Goal: Transaction & Acquisition: Purchase product/service

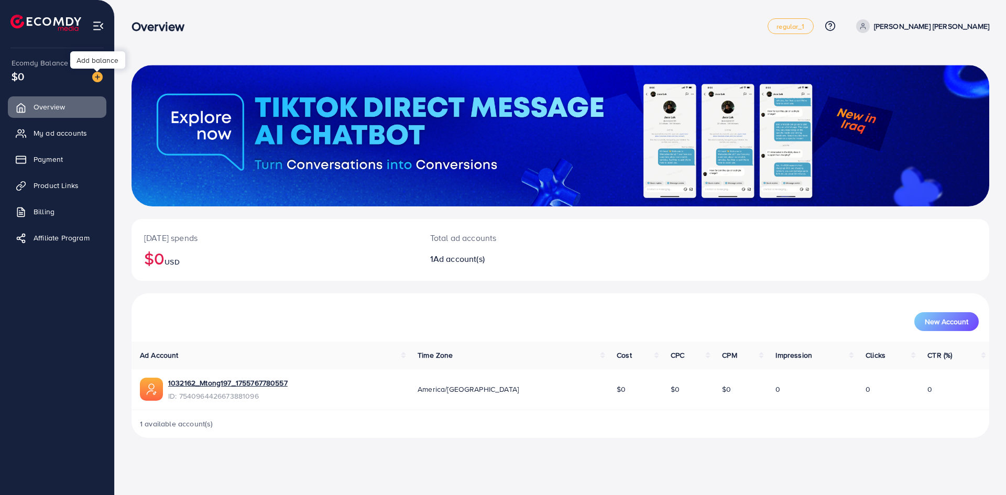
click at [98, 76] on img at bounding box center [97, 77] width 10 height 10
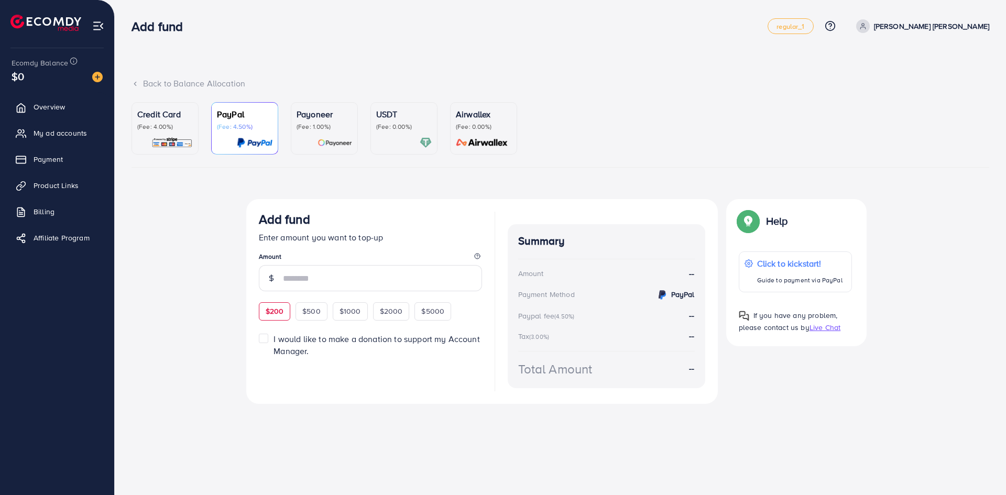
click at [274, 315] on span "$200" at bounding box center [275, 311] width 18 height 10
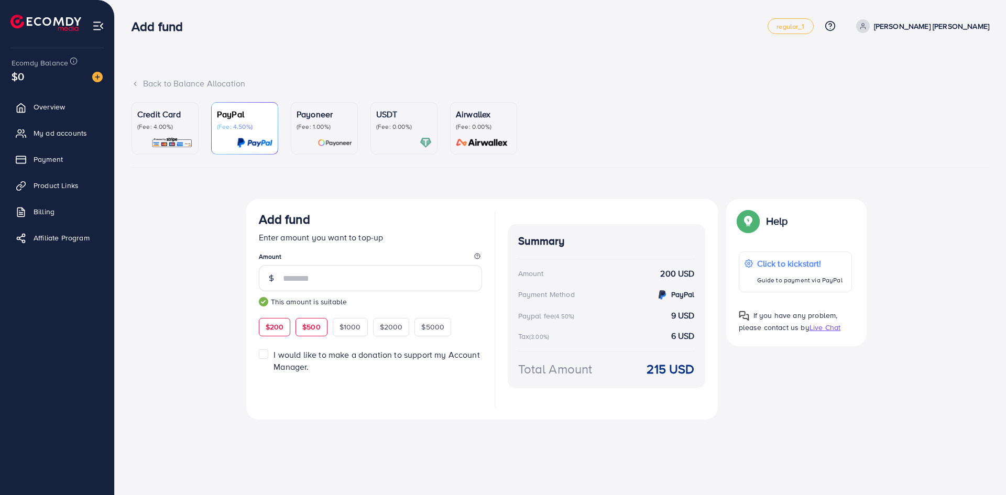
click at [305, 332] on span "$500" at bounding box center [311, 327] width 18 height 10
type input "***"
click at [160, 130] on p "(Fee: 4.00%)" at bounding box center [165, 127] width 56 height 8
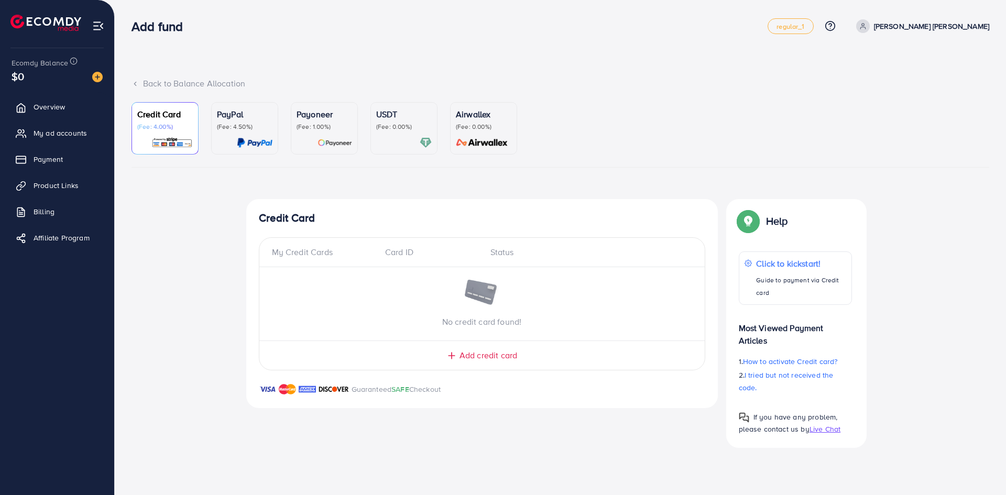
click at [259, 134] on div "PayPal (Fee: 4.50%)" at bounding box center [245, 128] width 56 height 41
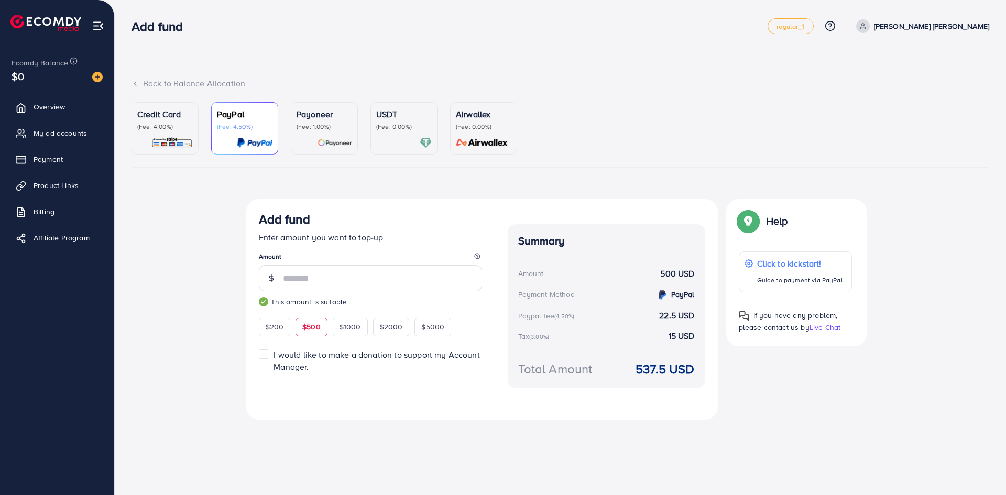
click at [173, 131] on p "(Fee: 4.00%)" at bounding box center [165, 127] width 56 height 8
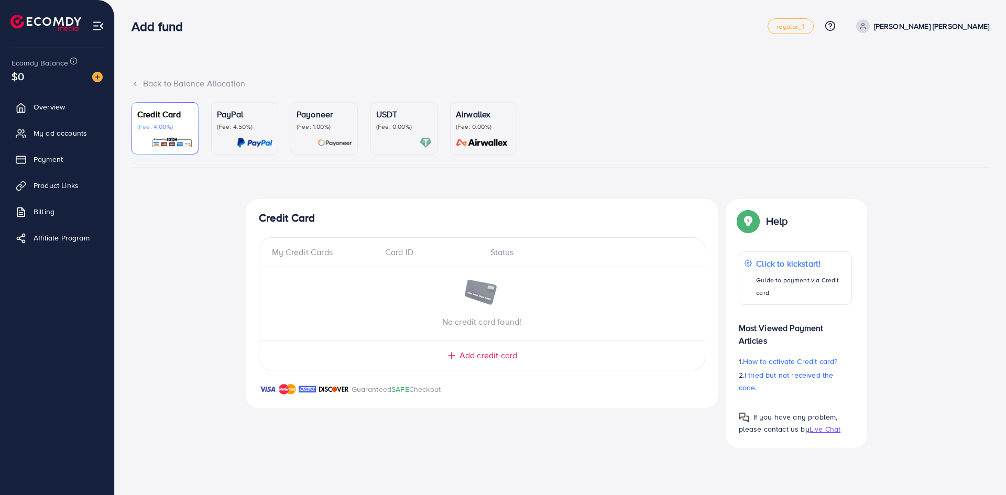
click at [255, 136] on div "PayPal (Fee: 4.50%)" at bounding box center [245, 128] width 56 height 41
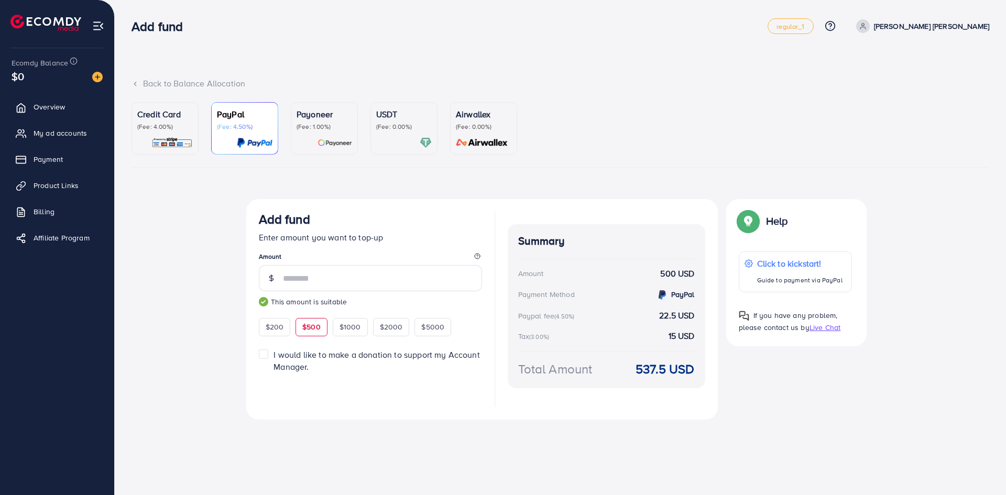
click at [150, 112] on p "Credit Card" at bounding box center [165, 114] width 56 height 13
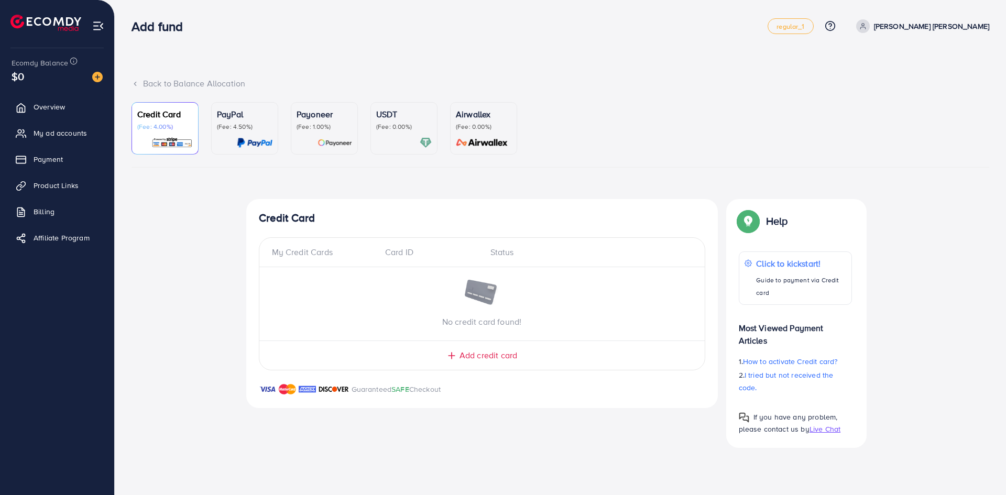
click at [249, 135] on div "PayPal (Fee: 4.50%)" at bounding box center [245, 128] width 56 height 41
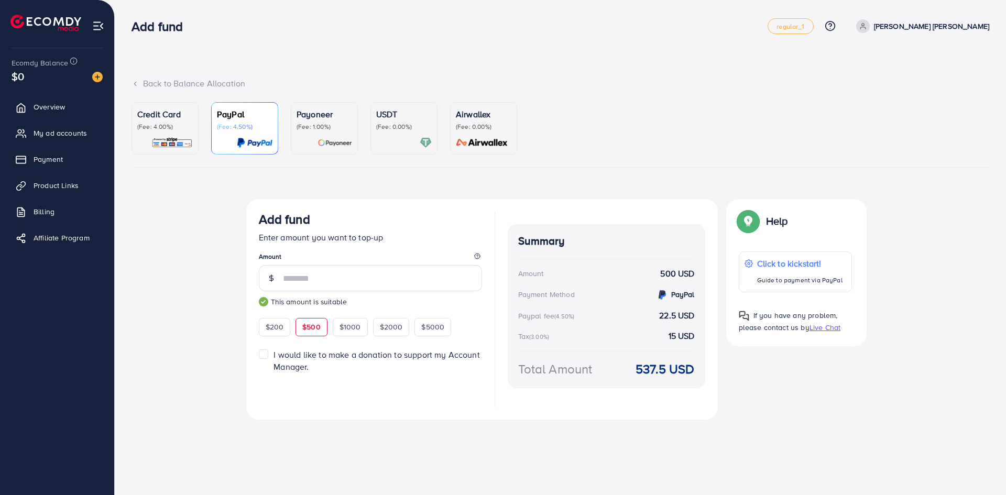
click at [177, 137] on img at bounding box center [171, 143] width 41 height 12
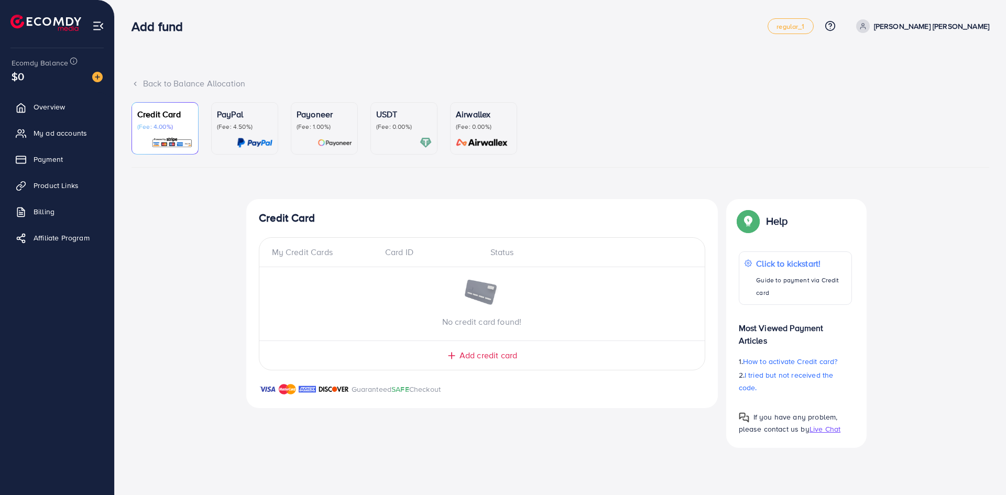
click at [464, 355] on span "Add credit card" at bounding box center [488, 355] width 58 height 12
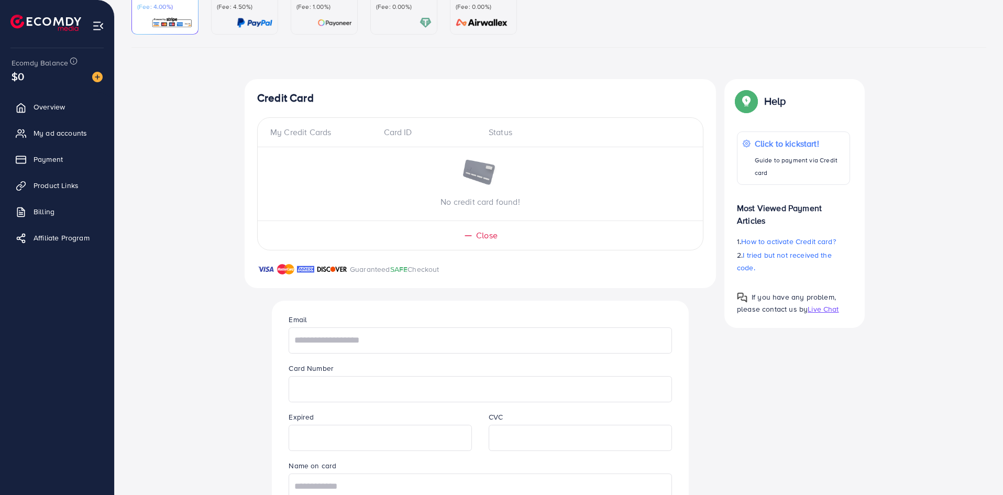
scroll to position [211, 0]
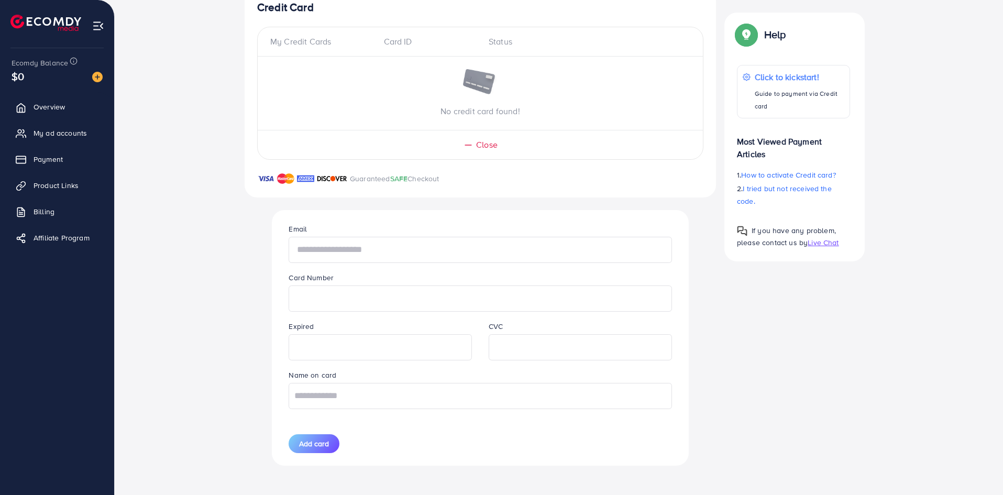
click at [425, 242] on input "text" at bounding box center [480, 250] width 383 height 26
click at [845, 382] on div "Credit Card My Credit Cards Card ID Status No credit card found! Close Guarante…" at bounding box center [559, 233] width 629 height 490
click at [391, 244] on input "text" at bounding box center [480, 250] width 383 height 26
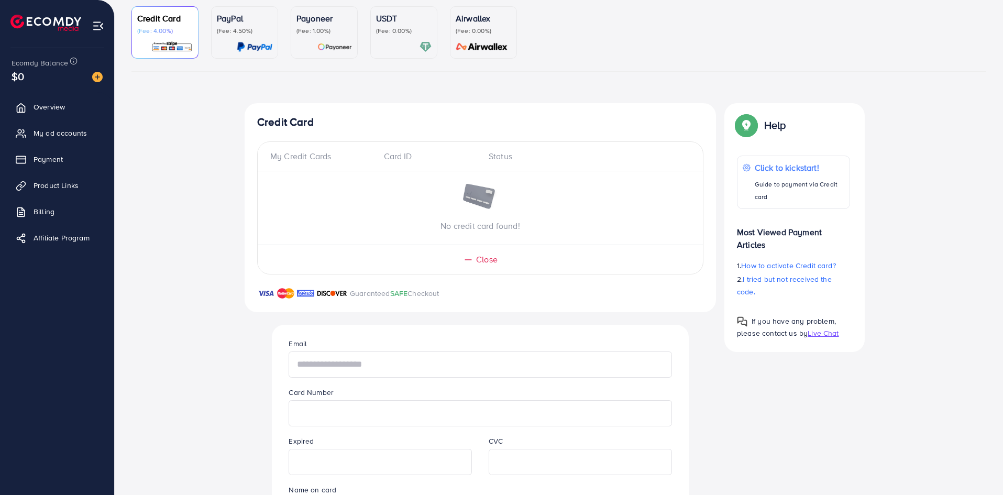
scroll to position [0, 0]
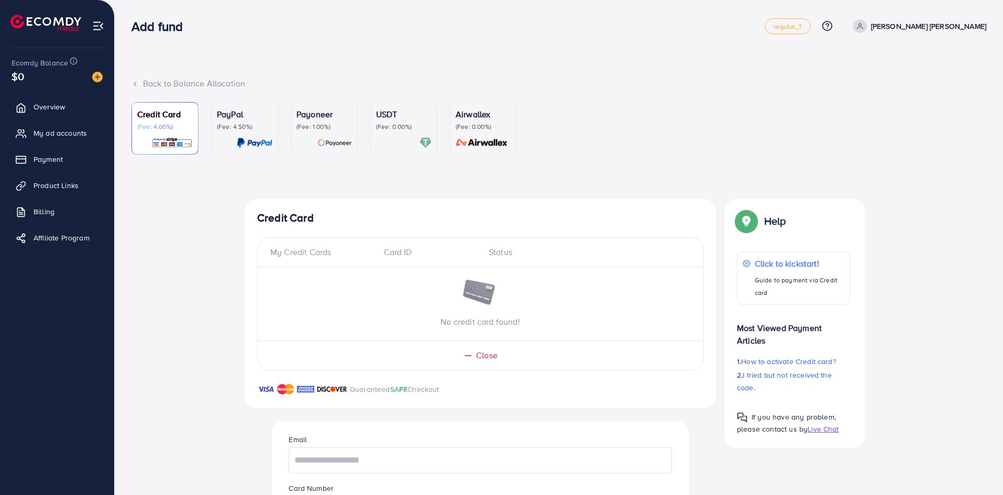
click at [263, 131] on div "PayPal (Fee: 4.50%)" at bounding box center [245, 128] width 56 height 41
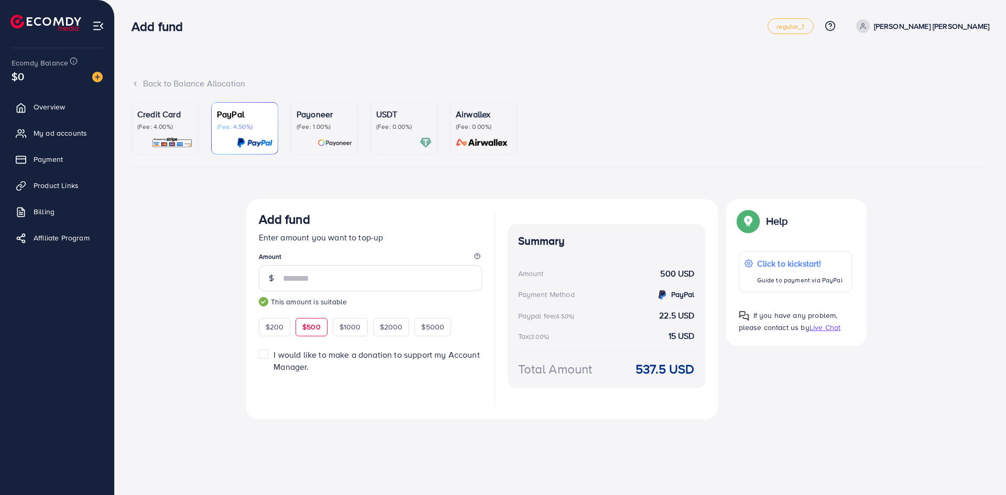
click at [177, 128] on p "(Fee: 4.00%)" at bounding box center [165, 127] width 56 height 8
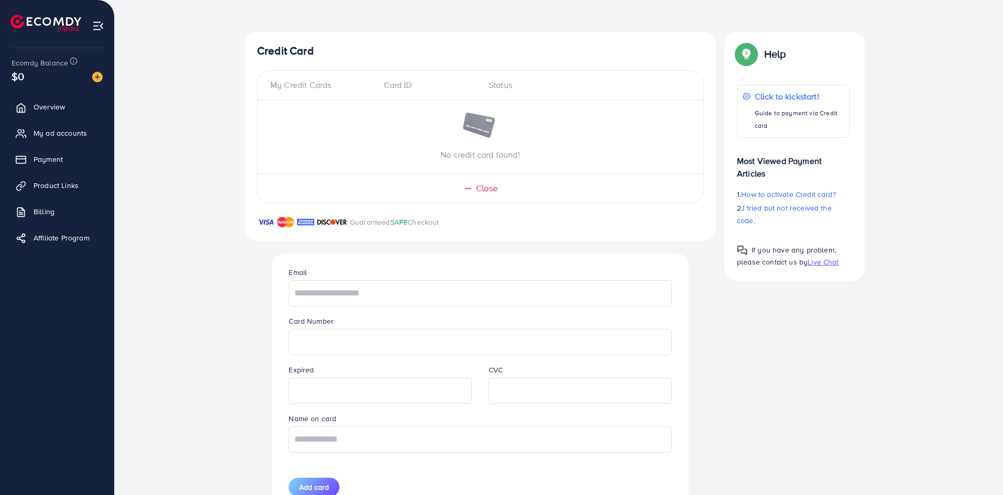
scroll to position [210, 0]
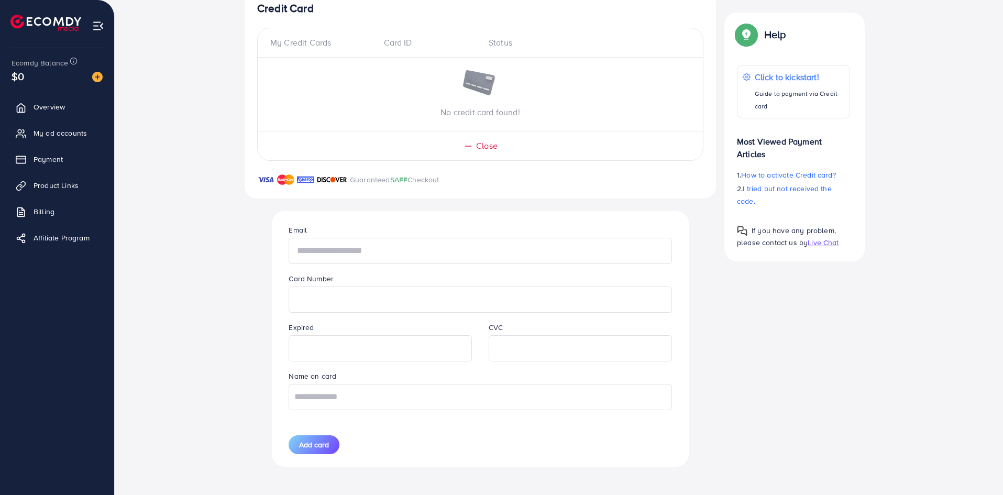
click at [432, 247] on input "text" at bounding box center [480, 251] width 383 height 26
type input "*"
type input "**********"
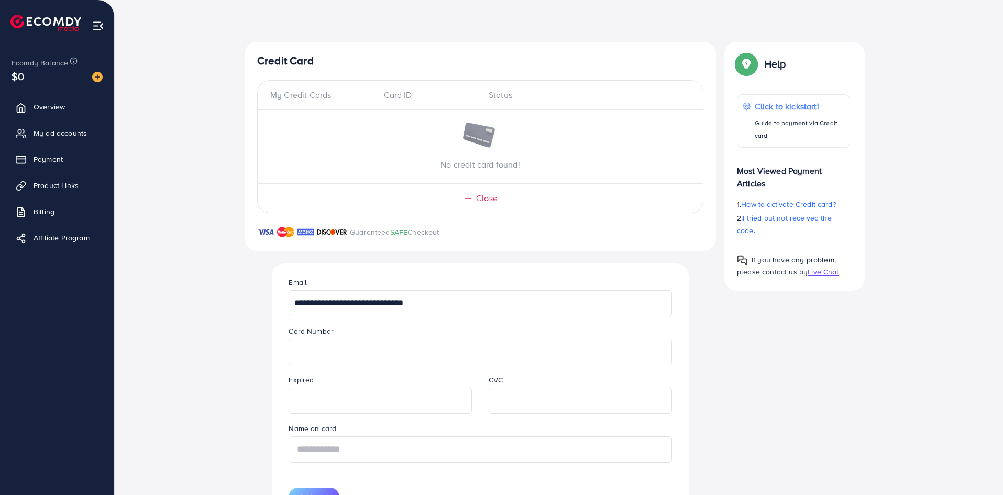
type input "**********"
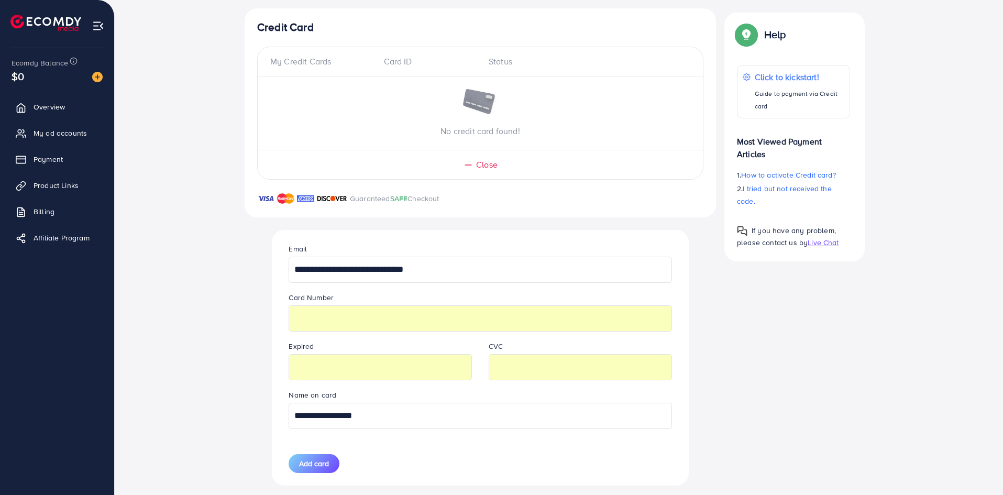
scroll to position [211, 0]
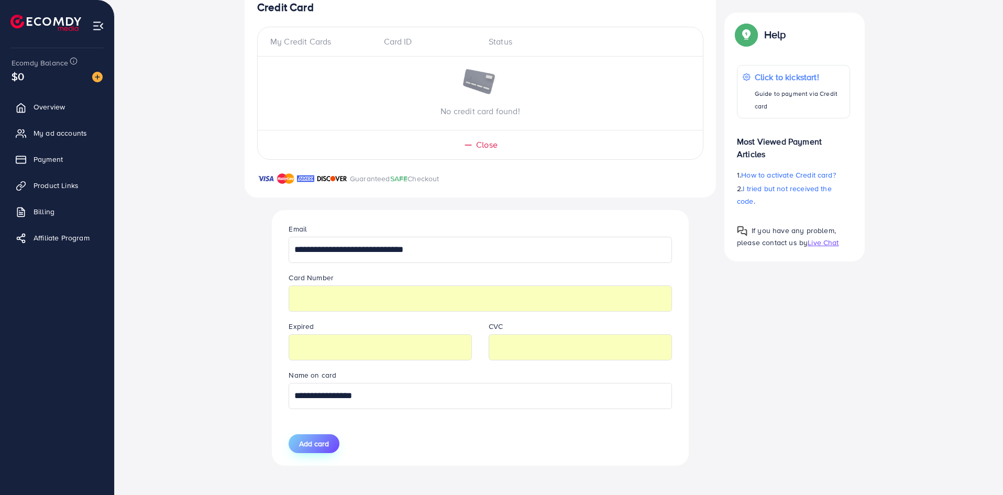
click at [312, 445] on span "Add card" at bounding box center [314, 443] width 30 height 10
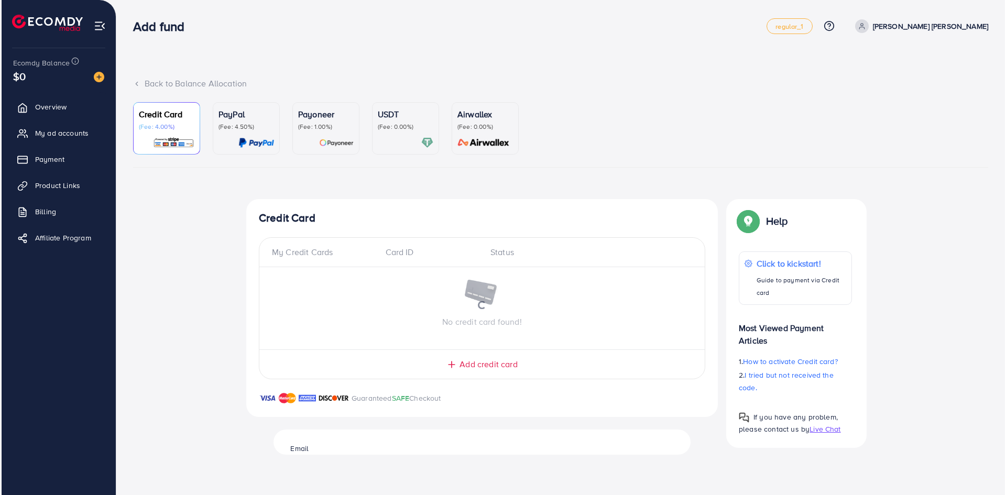
scroll to position [0, 0]
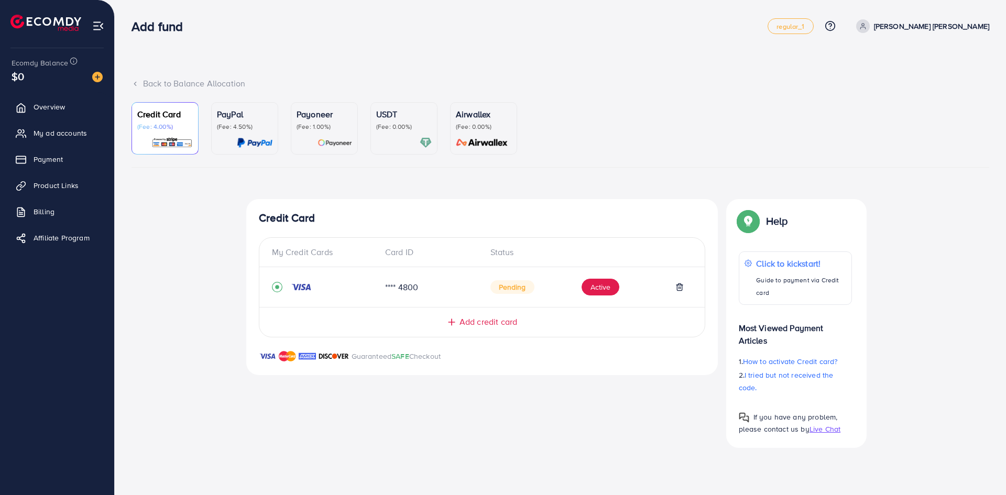
drag, startPoint x: 524, startPoint y: 289, endPoint x: 487, endPoint y: 290, distance: 36.7
click at [487, 289] on div "Pending Active" at bounding box center [587, 287] width 210 height 17
click at [571, 295] on div "**** 4800 Pending Active" at bounding box center [482, 287] width 420 height 23
click at [564, 302] on div "My Credit Cards Card ID Status **** 4800 Pending Active Add credit card" at bounding box center [482, 287] width 446 height 100
click at [53, 109] on span "Overview" at bounding box center [51, 107] width 31 height 10
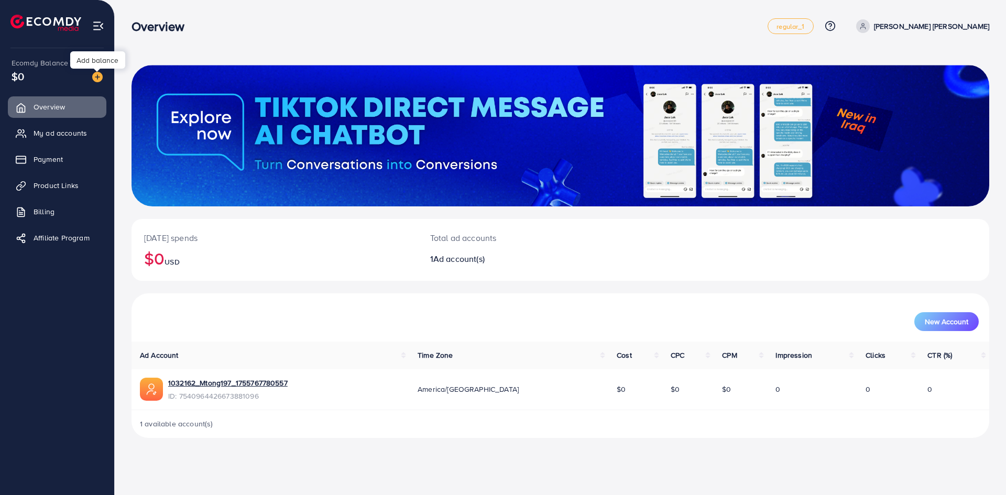
click at [98, 77] on img at bounding box center [97, 77] width 10 height 10
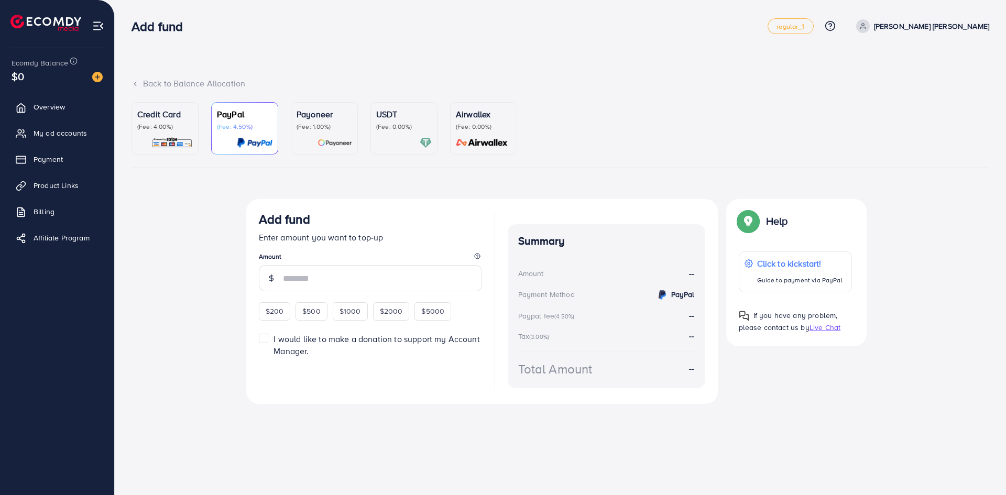
click at [168, 116] on p "Credit Card" at bounding box center [165, 114] width 56 height 13
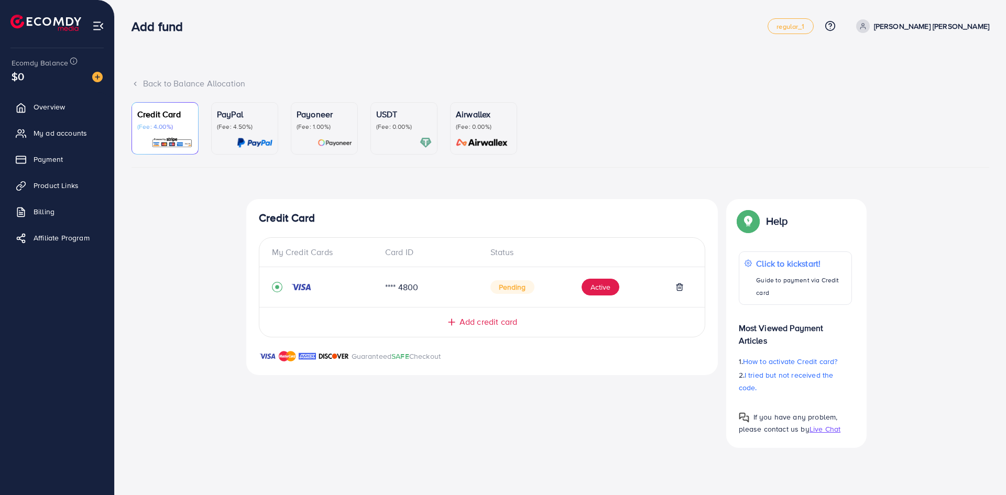
click at [321, 129] on p "(Fee: 1.00%)" at bounding box center [324, 127] width 56 height 8
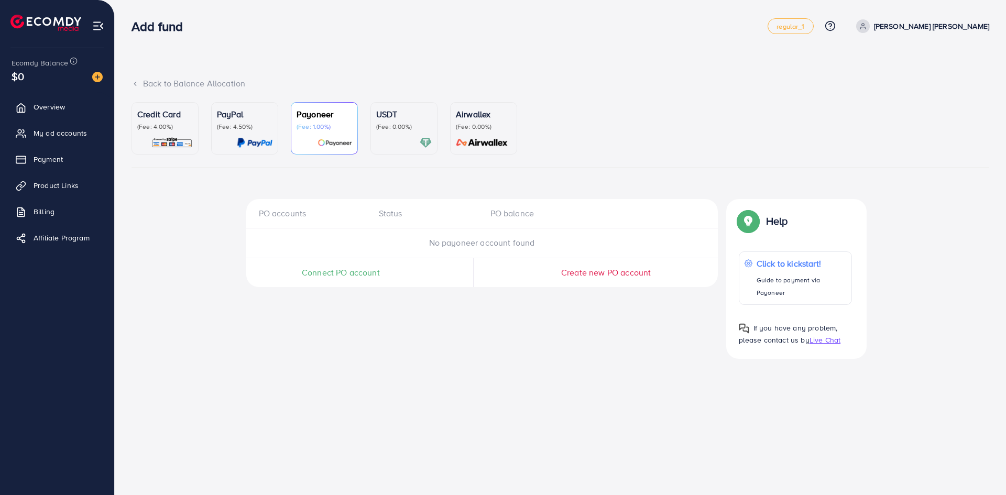
click at [579, 273] on span "Create new PO account" at bounding box center [606, 273] width 90 height 12
click at [158, 121] on div "Credit Card (Fee: 4.00%)" at bounding box center [165, 119] width 56 height 23
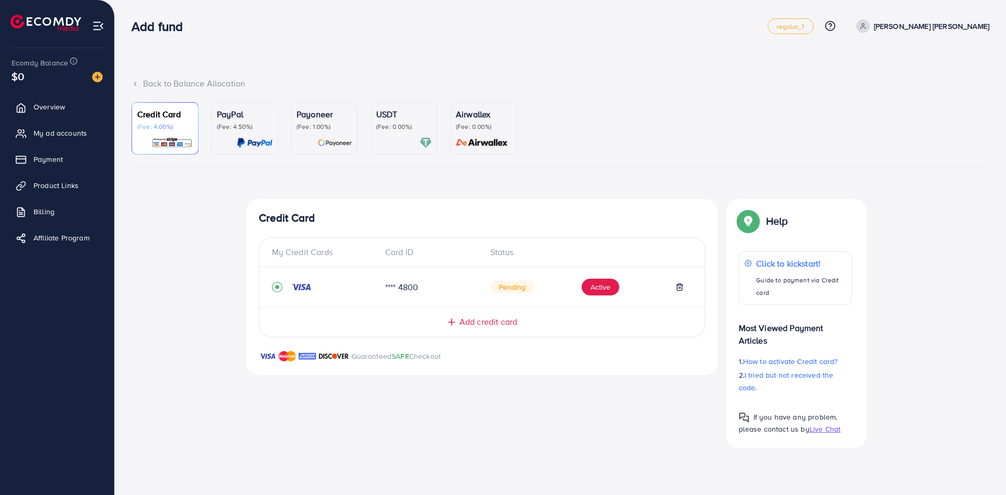
click at [351, 131] on p "(Fee: 1.00%)" at bounding box center [324, 127] width 56 height 8
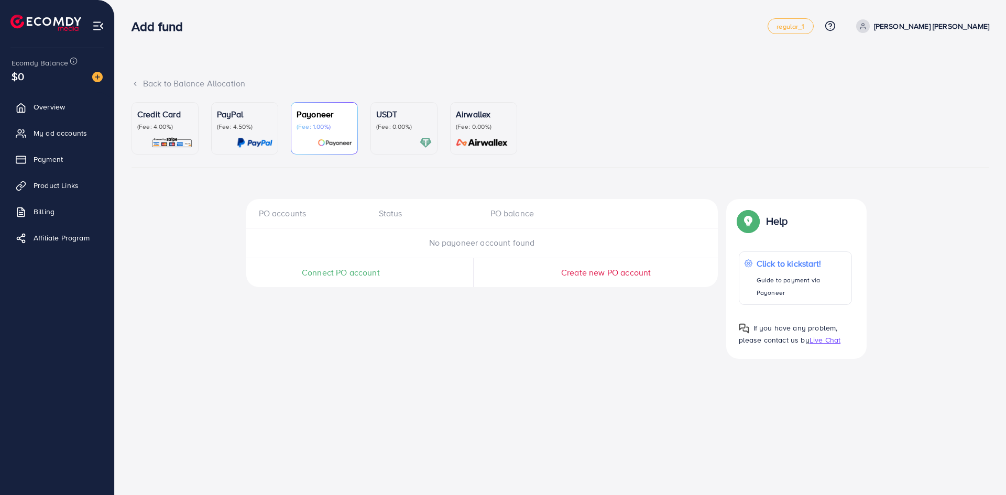
click at [343, 278] on span "Connect PO account" at bounding box center [341, 273] width 78 height 12
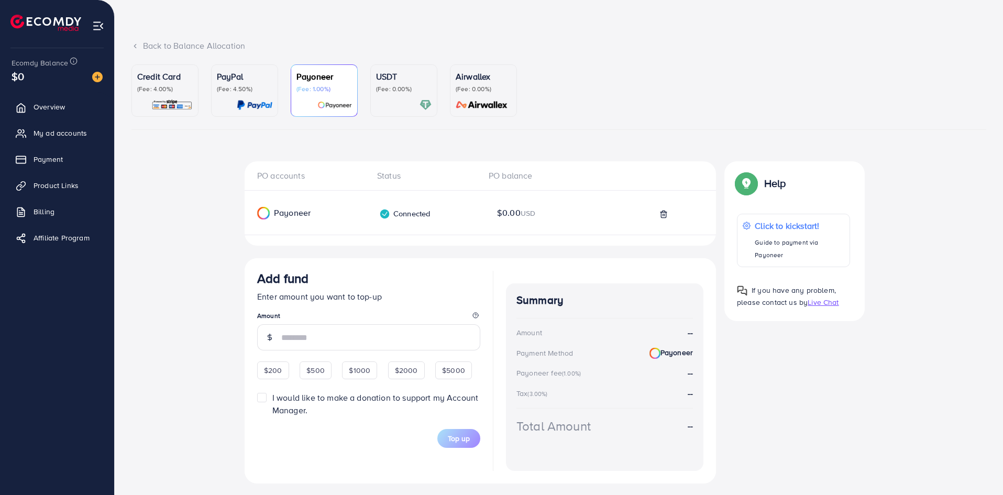
scroll to position [64, 0]
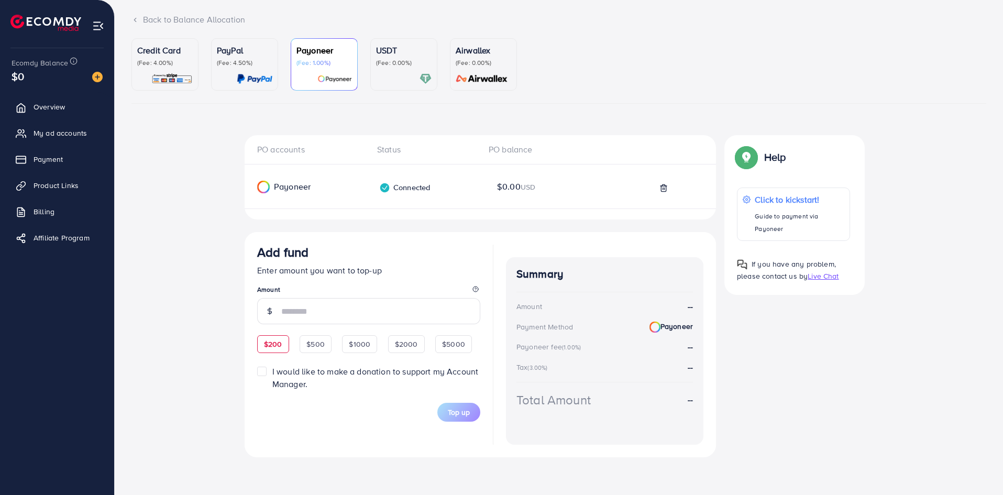
click at [274, 347] on div "$200" at bounding box center [273, 344] width 32 height 18
type input "***"
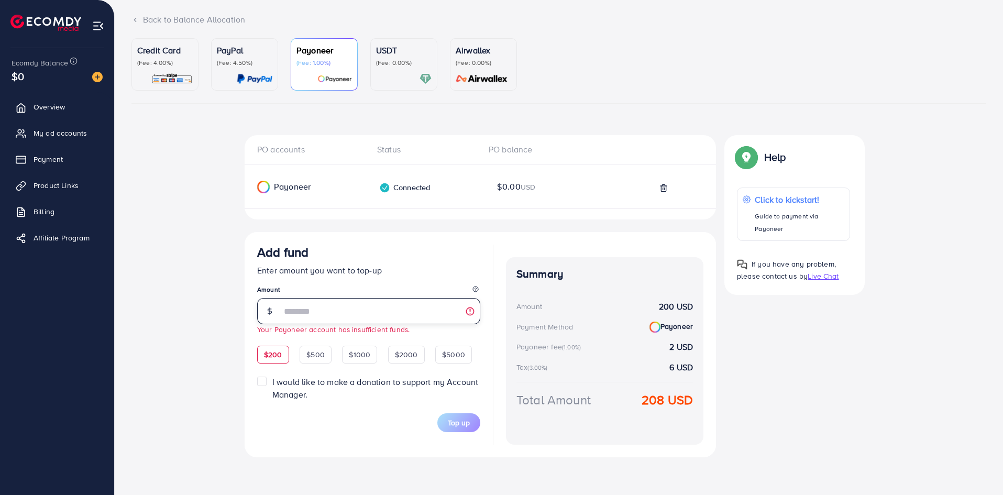
click at [320, 314] on input "***" at bounding box center [380, 311] width 199 height 26
click at [272, 384] on label "I would like to make a donation to support my Account Manager." at bounding box center [376, 388] width 208 height 24
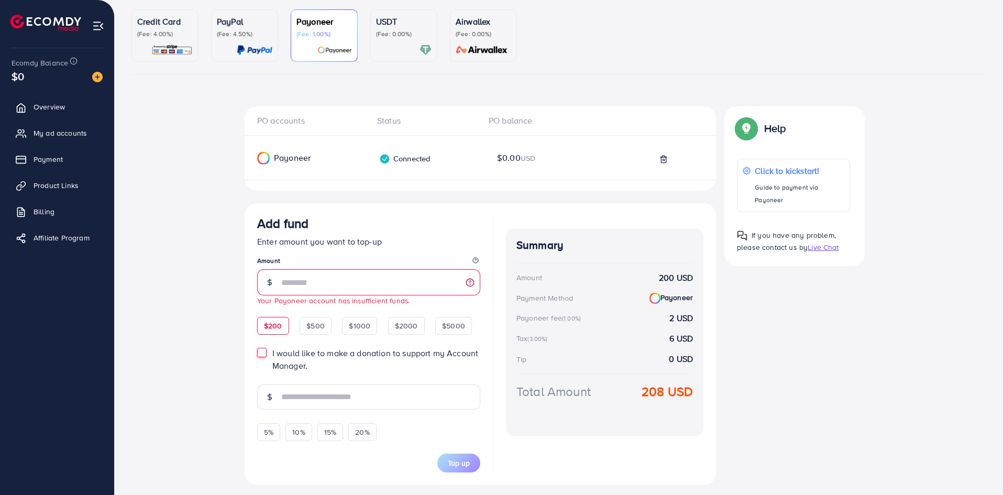
scroll to position [120, 0]
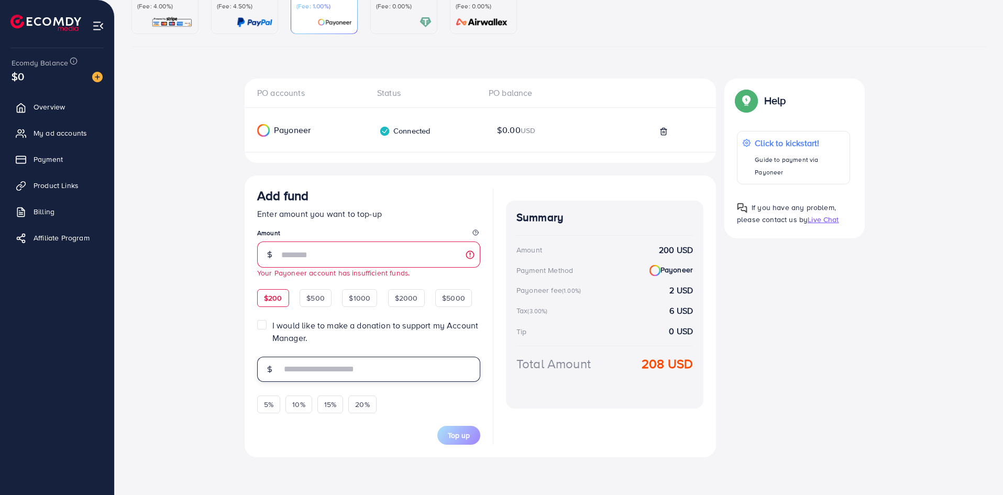
click at [304, 369] on input "text" at bounding box center [380, 369] width 199 height 25
click at [266, 405] on span "5%" at bounding box center [268, 404] width 9 height 10
click at [296, 404] on span "10%" at bounding box center [298, 404] width 13 height 10
click at [343, 404] on div "15%" at bounding box center [330, 404] width 26 height 18
click at [375, 405] on div "20%" at bounding box center [362, 404] width 28 height 18
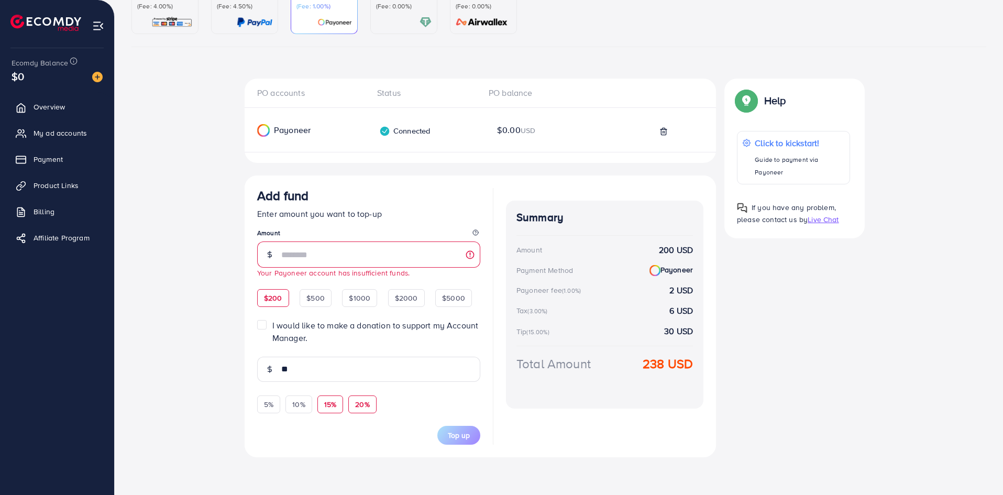
type input "**"
click at [359, 365] on input "**" at bounding box center [380, 369] width 199 height 25
drag, startPoint x: 327, startPoint y: 367, endPoint x: 277, endPoint y: 375, distance: 50.9
click at [277, 375] on div "**" at bounding box center [368, 369] width 223 height 25
click at [272, 324] on label "I would like to make a donation to support my Account Manager." at bounding box center [376, 332] width 208 height 24
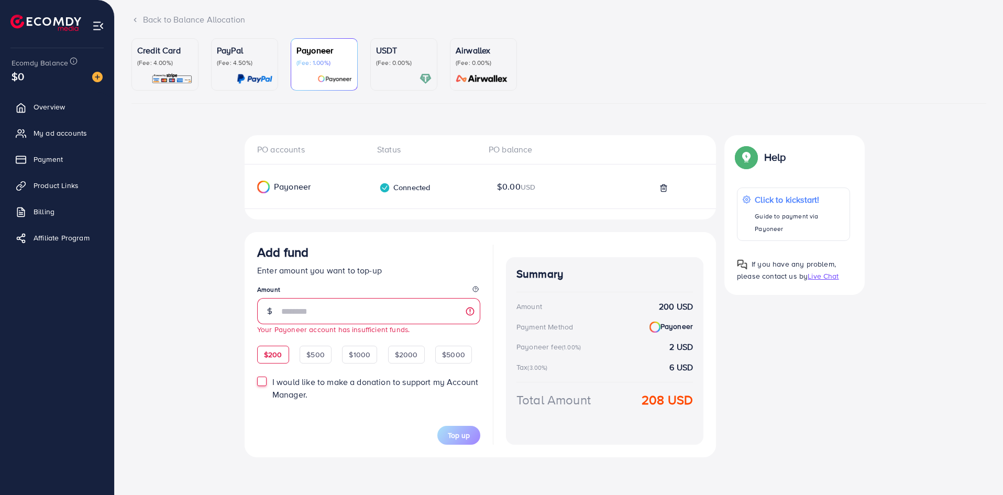
scroll to position [64, 0]
drag, startPoint x: 378, startPoint y: 397, endPoint x: 424, endPoint y: 415, distance: 48.9
click at [381, 399] on label "I would like to make a donation to support my Account Manager." at bounding box center [376, 388] width 208 height 24
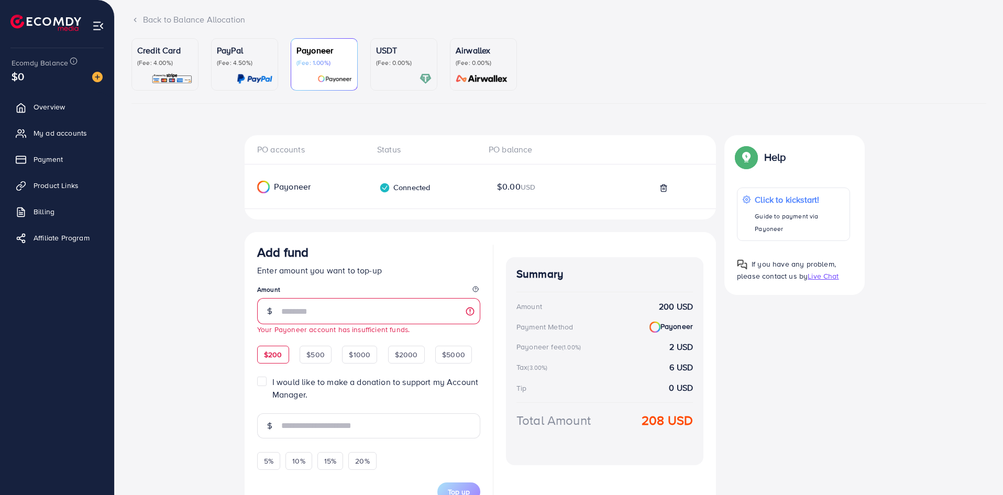
click at [358, 402] on span "Add fund Enter amount you want to top-up Amount *** Your Payoneer account has i…" at bounding box center [368, 373] width 223 height 257
click at [257, 380] on div "Add fund Enter amount you want to top-up Amount *** Your Payoneer account has i…" at bounding box center [480, 373] width 471 height 282
click at [272, 383] on label "I would like to make a donation to support my Account Manager." at bounding box center [376, 388] width 208 height 24
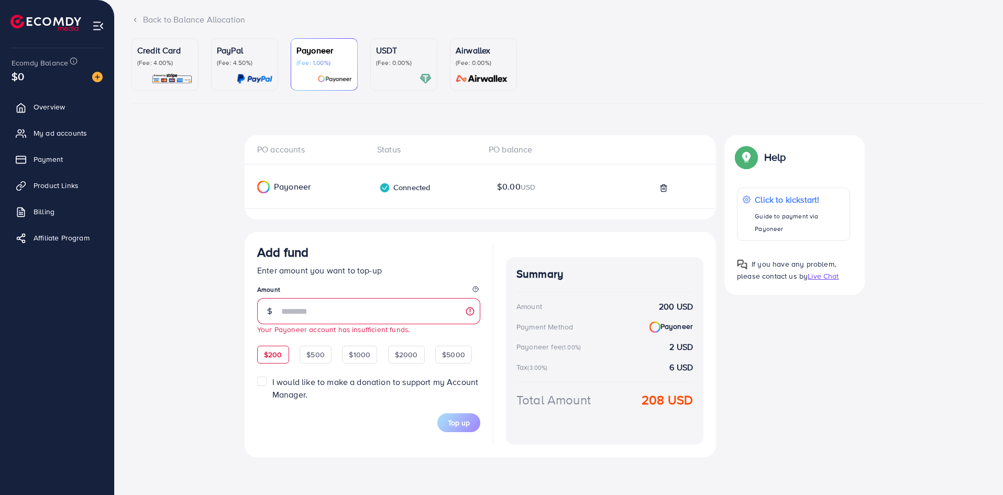
click at [272, 379] on label "I would like to make a donation to support my Account Manager." at bounding box center [376, 388] width 208 height 24
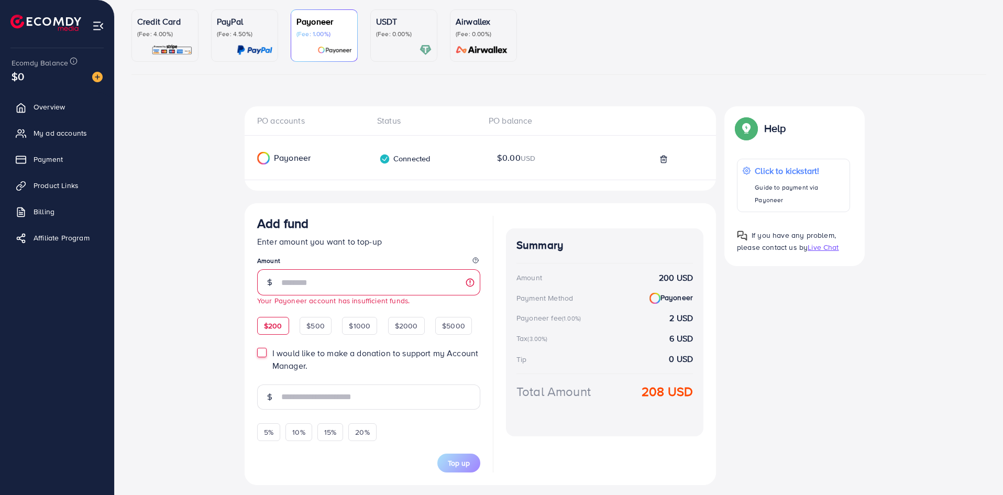
scroll to position [120, 0]
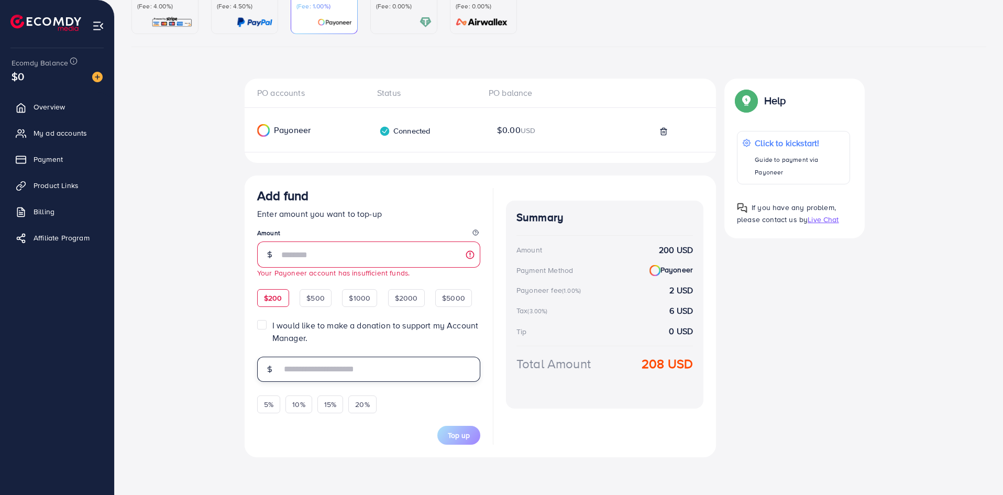
click at [353, 365] on input "text" at bounding box center [380, 369] width 199 height 25
click at [277, 404] on div "5%" at bounding box center [268, 404] width 23 height 18
click at [365, 402] on span "20%" at bounding box center [362, 404] width 14 height 10
click at [273, 402] on span "5%" at bounding box center [268, 404] width 9 height 10
click at [359, 402] on span "20%" at bounding box center [362, 404] width 14 height 10
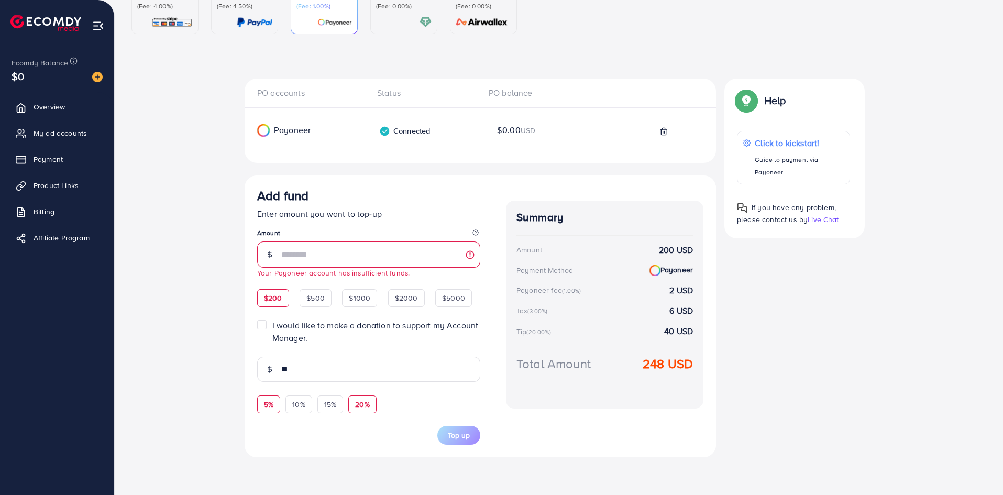
click at [266, 408] on span "5%" at bounding box center [268, 404] width 9 height 10
type input "**"
click at [329, 250] on input "***" at bounding box center [380, 254] width 199 height 26
click at [412, 392] on div "5% 10% 15% 20%" at bounding box center [364, 401] width 215 height 23
click at [674, 375] on div "Total Amount 218 USD" at bounding box center [604, 376] width 177 height 43
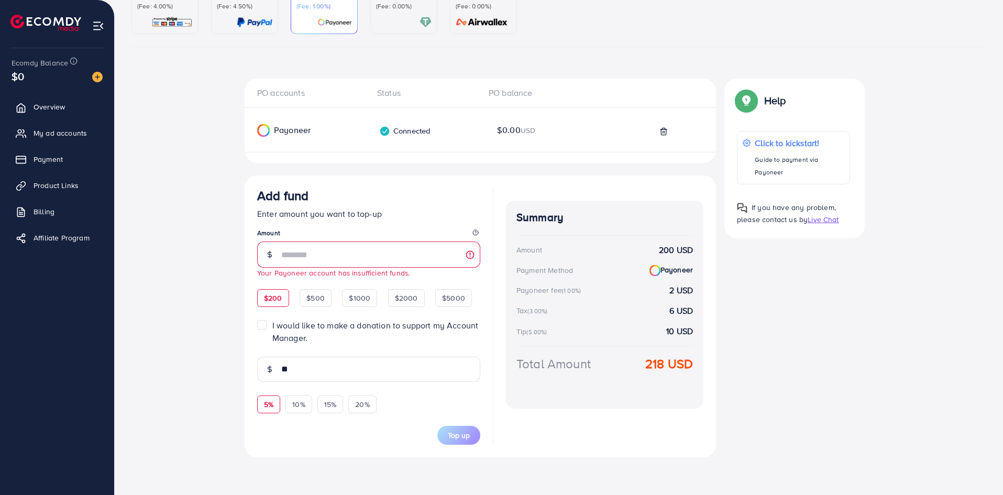
click at [655, 381] on div "Total Amount 218 USD" at bounding box center [604, 376] width 177 height 43
click at [272, 324] on label "I would like to make a donation to support my Account Manager." at bounding box center [376, 332] width 208 height 24
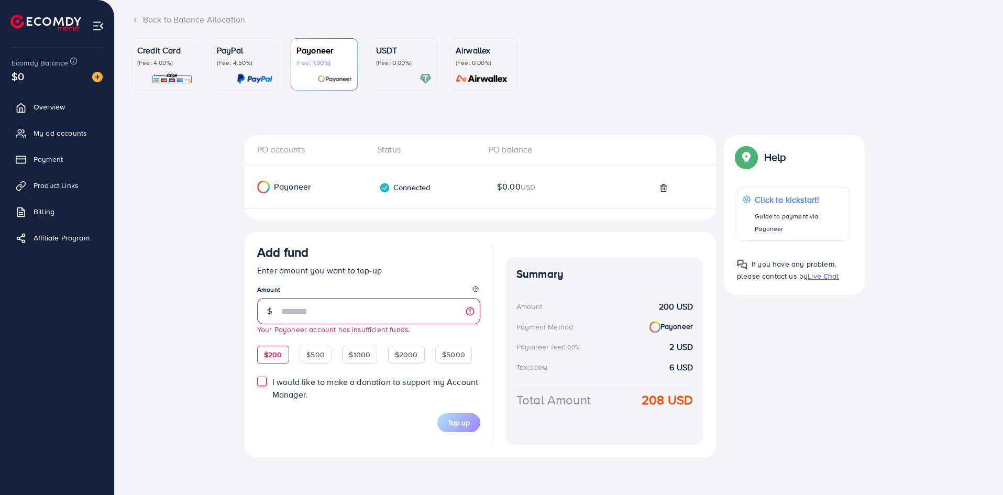
scroll to position [64, 0]
click at [385, 309] on input "***" at bounding box center [380, 311] width 199 height 26
drag, startPoint x: 419, startPoint y: 338, endPoint x: 399, endPoint y: 346, distance: 21.2
click at [419, 340] on span "Add fund Enter amount you want to top-up Amount *** Your Payoneer account has i…" at bounding box center [368, 339] width 223 height 188
click at [321, 351] on span "$500" at bounding box center [315, 354] width 18 height 10
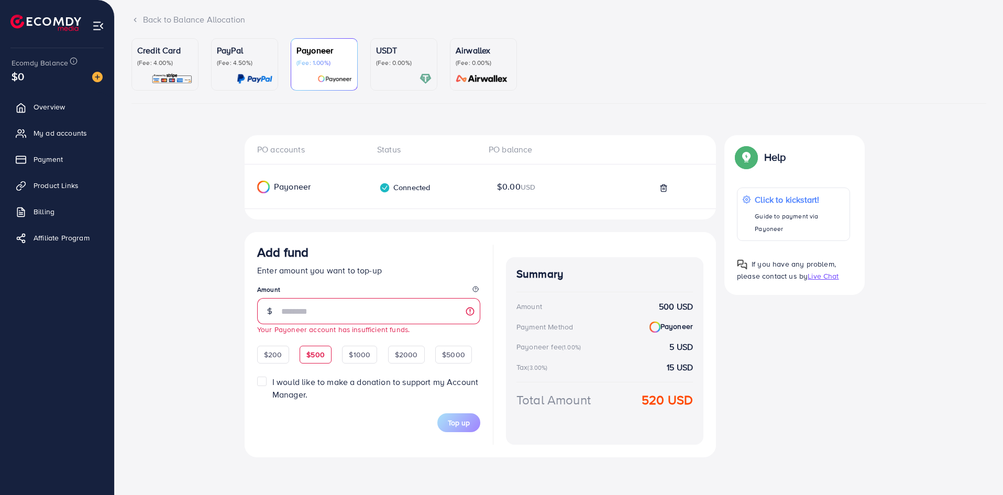
click at [424, 407] on div "Top up" at bounding box center [368, 416] width 223 height 31
click at [369, 350] on span "$1000" at bounding box center [359, 354] width 21 height 10
click at [346, 310] on input "****" at bounding box center [380, 311] width 199 height 26
drag, startPoint x: 413, startPoint y: 411, endPoint x: 413, endPoint y: 417, distance: 5.8
click at [413, 412] on div "Top up" at bounding box center [368, 416] width 223 height 31
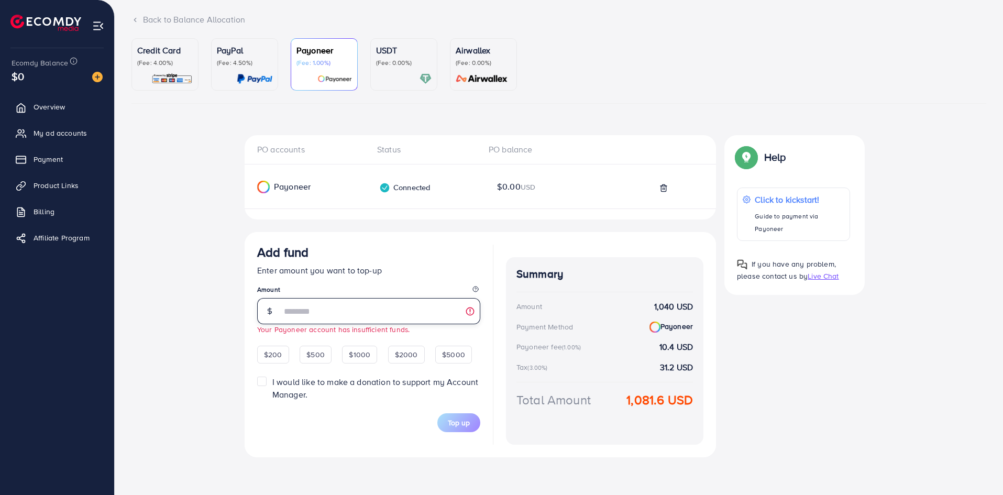
click at [326, 317] on input "****" at bounding box center [380, 311] width 199 height 26
type input "*"
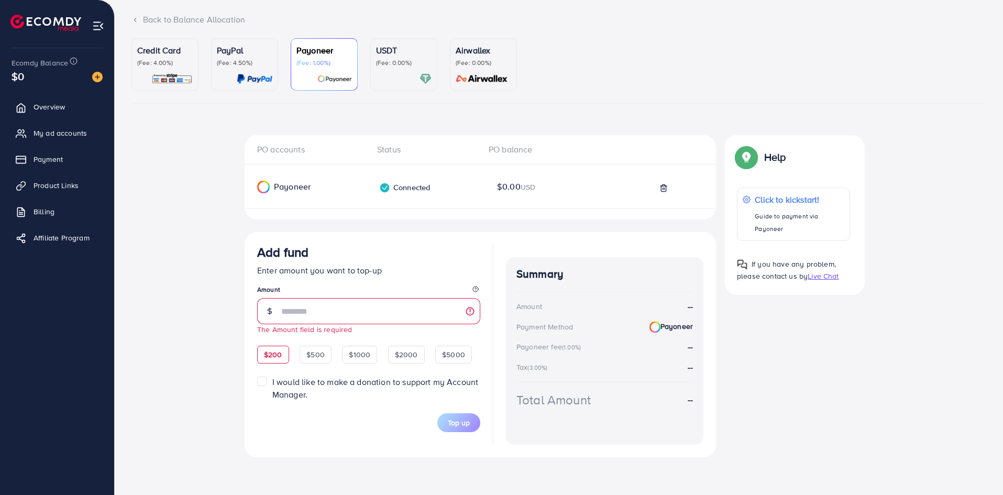
click at [263, 350] on div "$200" at bounding box center [273, 355] width 32 height 18
click at [312, 314] on input "***" at bounding box center [380, 311] width 199 height 26
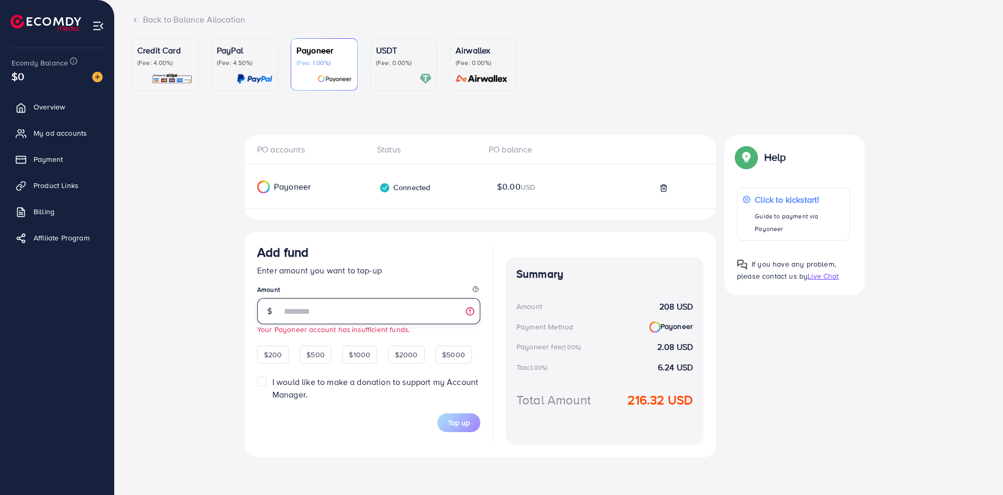
type input "***"
click at [376, 436] on div "Add fund Enter amount you want to top-up Amount *** Your Payoneer account has i…" at bounding box center [368, 345] width 223 height 200
click at [180, 79] on img at bounding box center [171, 79] width 41 height 12
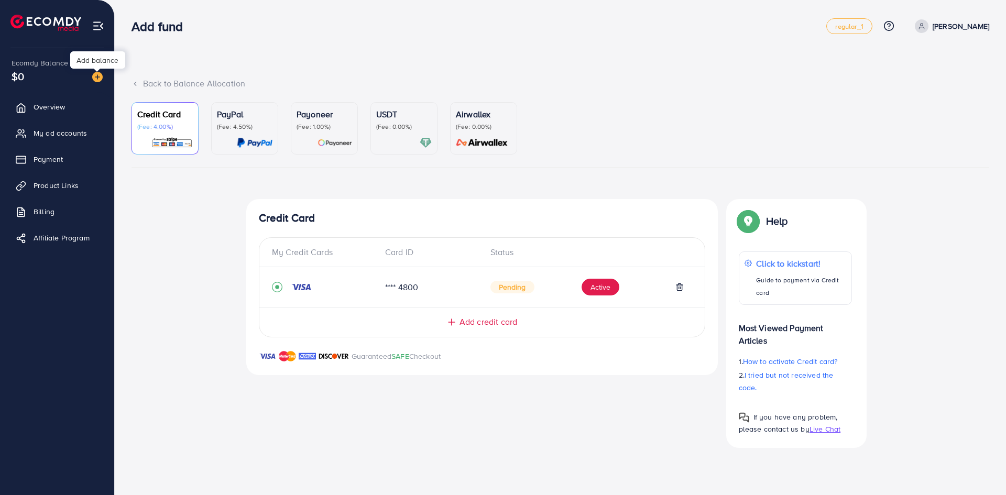
click at [101, 76] on img at bounding box center [97, 77] width 10 height 10
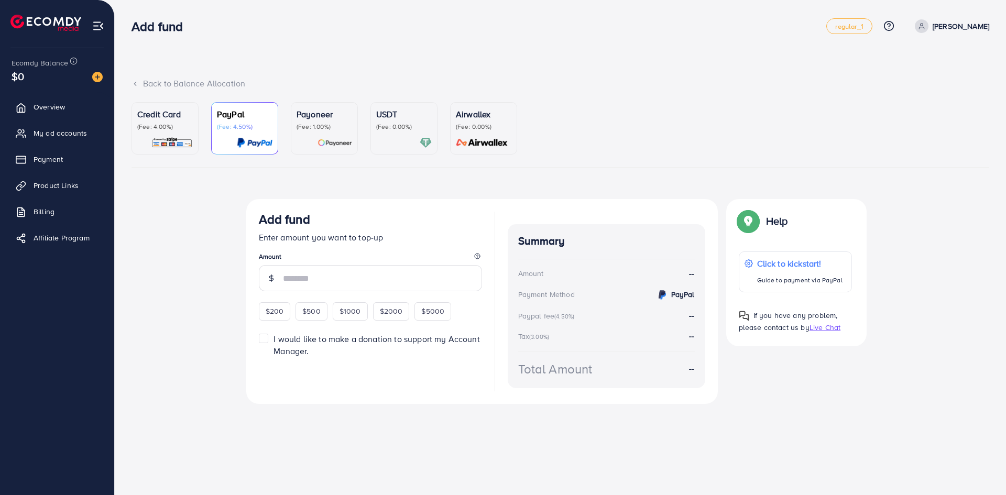
click at [172, 130] on p "(Fee: 4.00%)" at bounding box center [165, 127] width 56 height 8
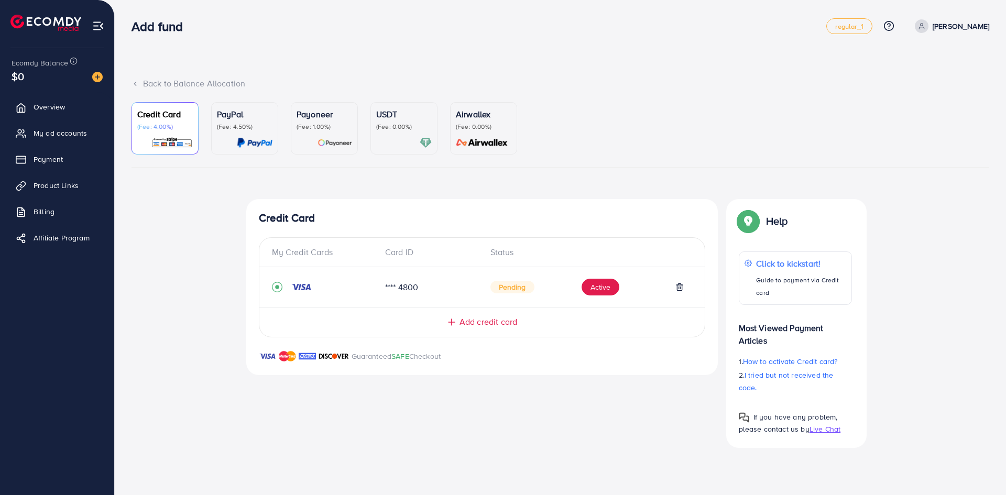
click at [522, 287] on span "Pending" at bounding box center [512, 287] width 44 height 13
click at [315, 120] on p "Payoneer" at bounding box center [324, 114] width 56 height 13
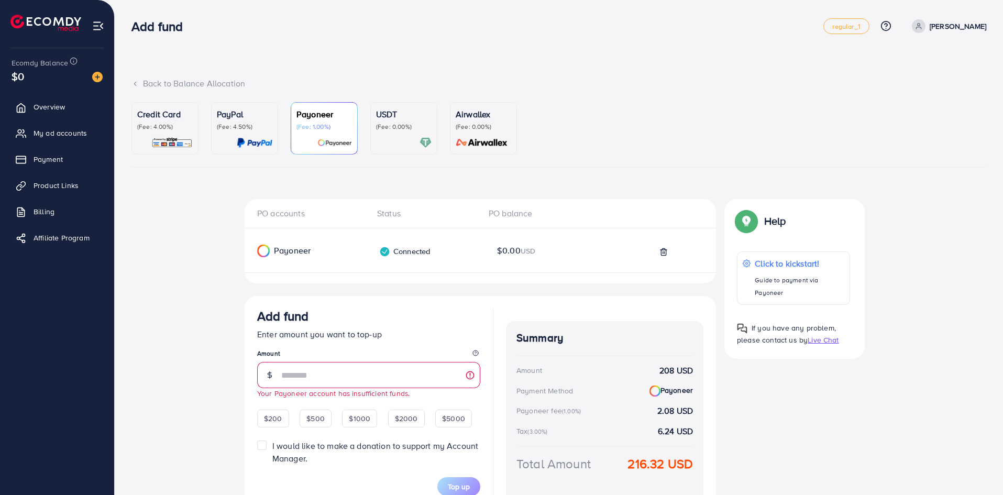
click at [251, 127] on p "(Fee: 4.50%)" at bounding box center [245, 127] width 56 height 8
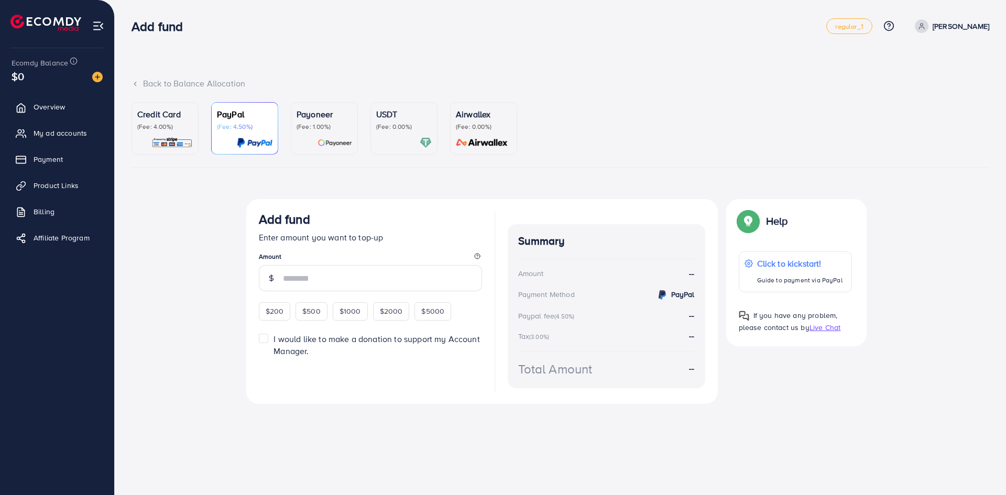
click at [346, 125] on p "(Fee: 1.00%)" at bounding box center [324, 127] width 56 height 8
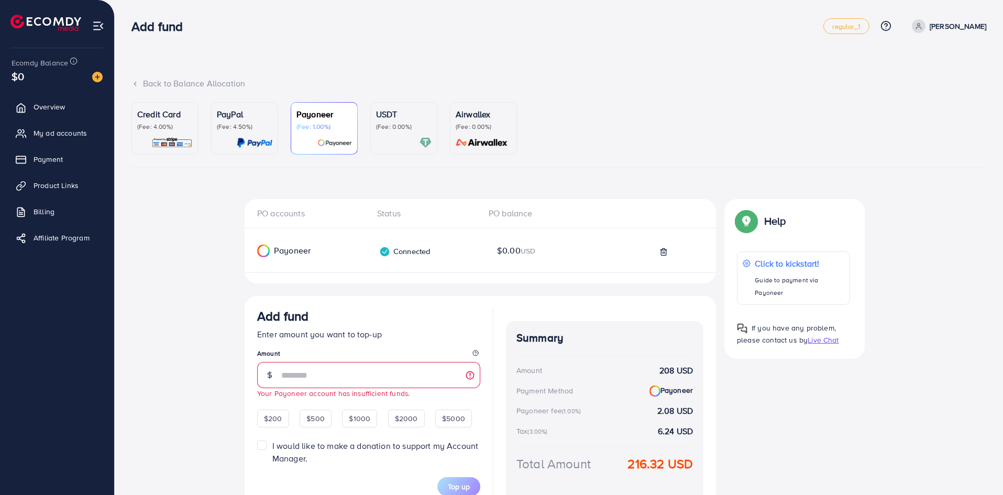
click at [466, 126] on p "(Fee: 0.00%)" at bounding box center [484, 127] width 56 height 8
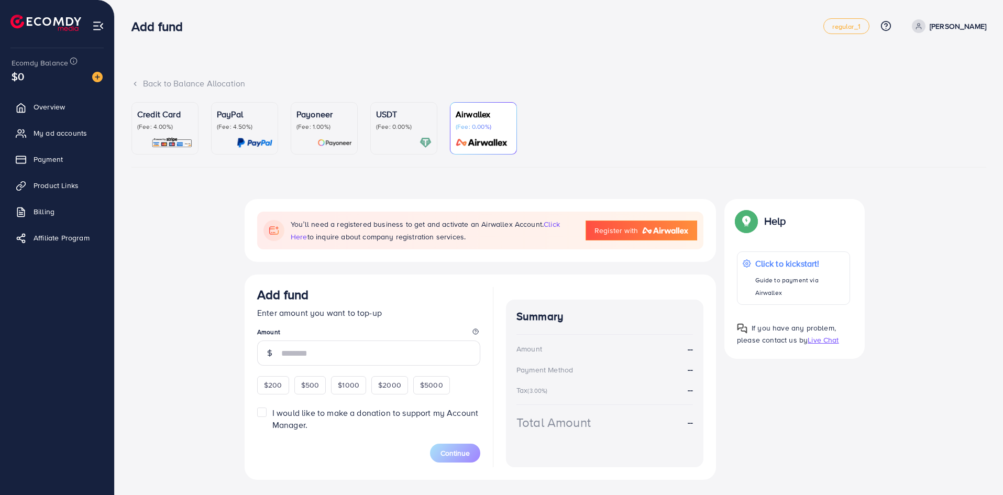
click at [400, 134] on div "USDT (Fee: 0.00%)" at bounding box center [404, 128] width 56 height 41
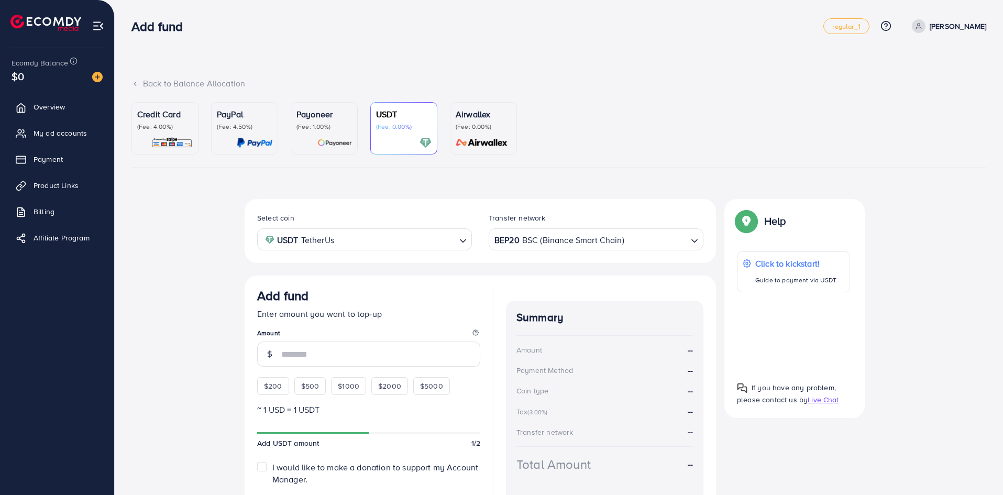
click at [322, 131] on p "(Fee: 1.00%)" at bounding box center [324, 127] width 56 height 8
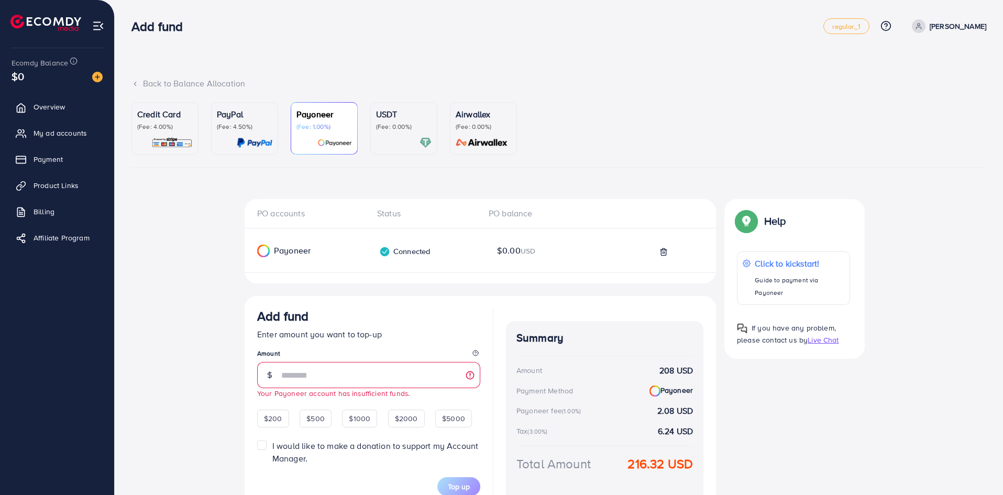
click at [432, 131] on link "USDT (Fee: 0.00%)" at bounding box center [403, 128] width 67 height 52
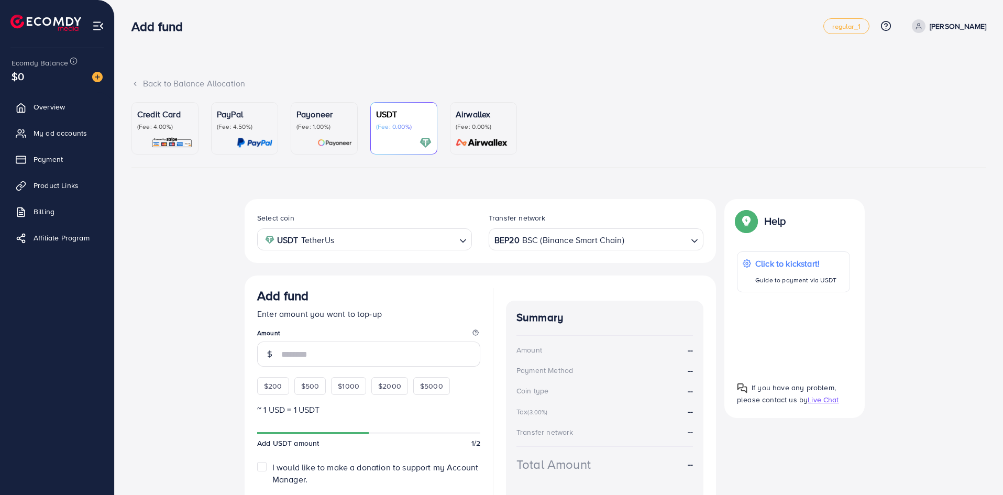
click at [471, 131] on p "(Fee: 0.00%)" at bounding box center [484, 127] width 56 height 8
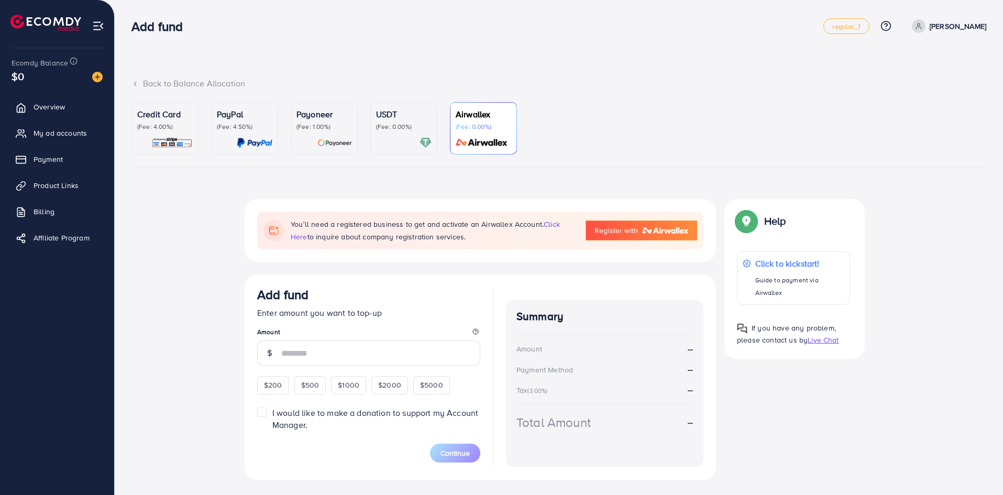
click at [398, 133] on div "USDT (Fee: 0.00%)" at bounding box center [404, 128] width 56 height 41
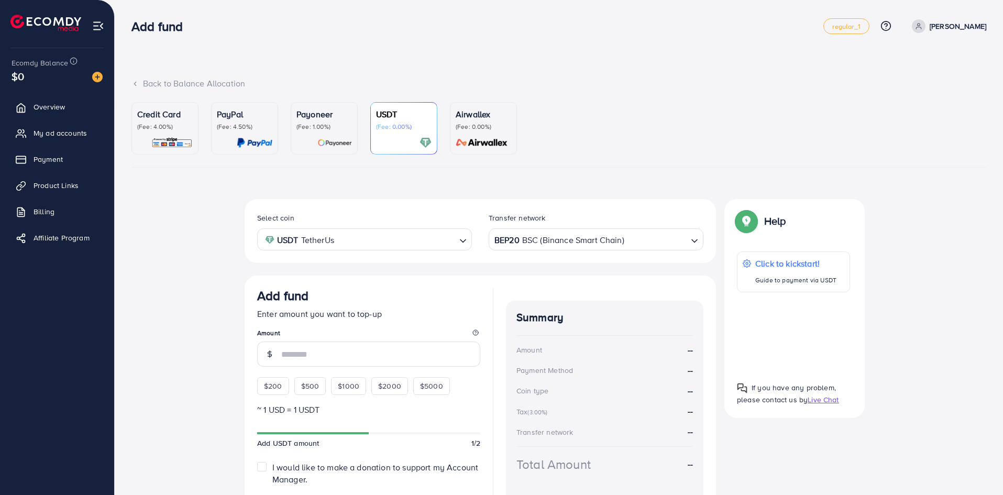
click at [314, 137] on div at bounding box center [324, 143] width 56 height 12
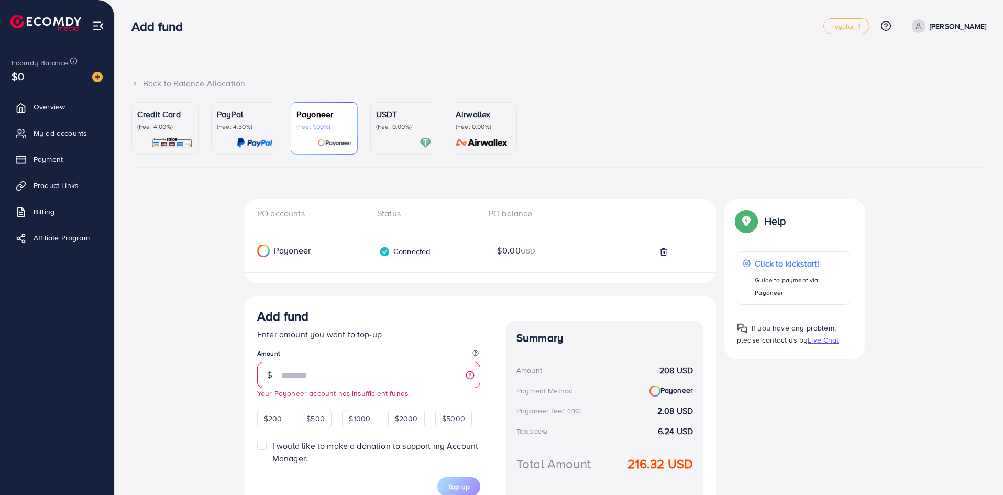
drag, startPoint x: 392, startPoint y: 125, endPoint x: 406, endPoint y: 126, distance: 14.2
click at [393, 125] on p "(Fee: 0.00%)" at bounding box center [404, 127] width 56 height 8
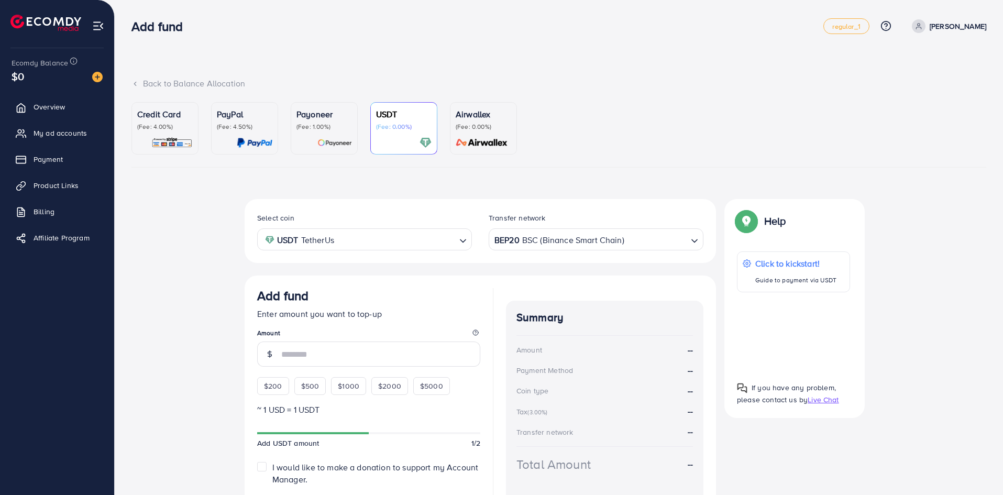
click at [475, 125] on p "(Fee: 0.00%)" at bounding box center [484, 127] width 56 height 8
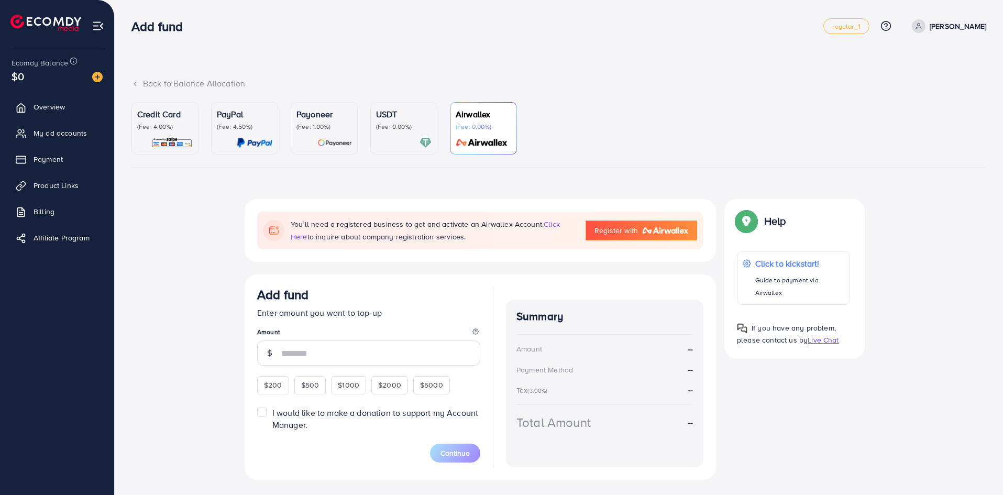
click at [374, 139] on link "USDT (Fee: 0.00%)" at bounding box center [403, 128] width 67 height 52
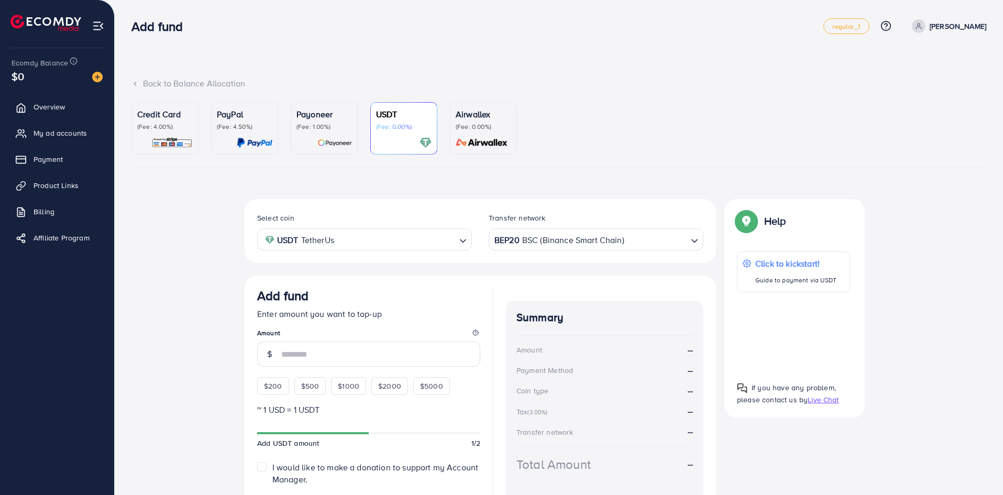
click at [336, 130] on p "(Fee: 1.00%)" at bounding box center [324, 127] width 56 height 8
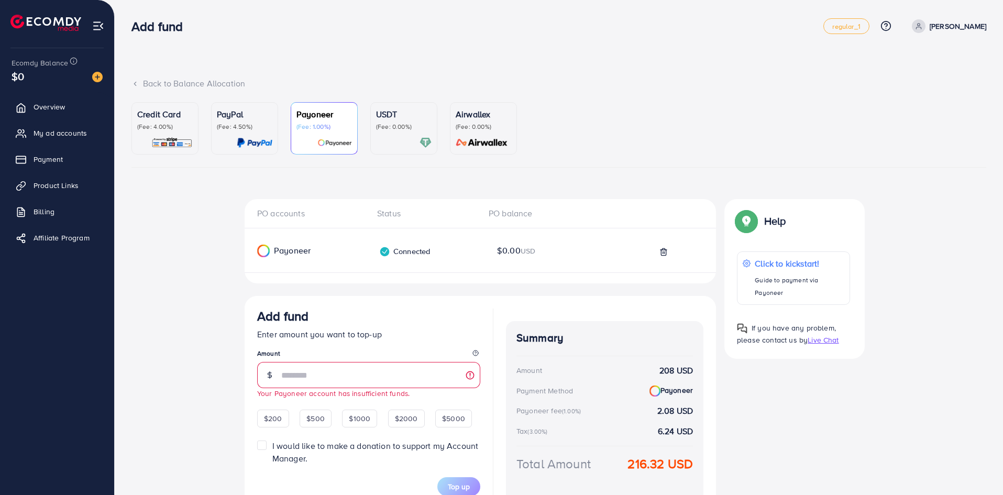
click at [272, 127] on link "PayPal (Fee: 4.50%)" at bounding box center [244, 128] width 67 height 52
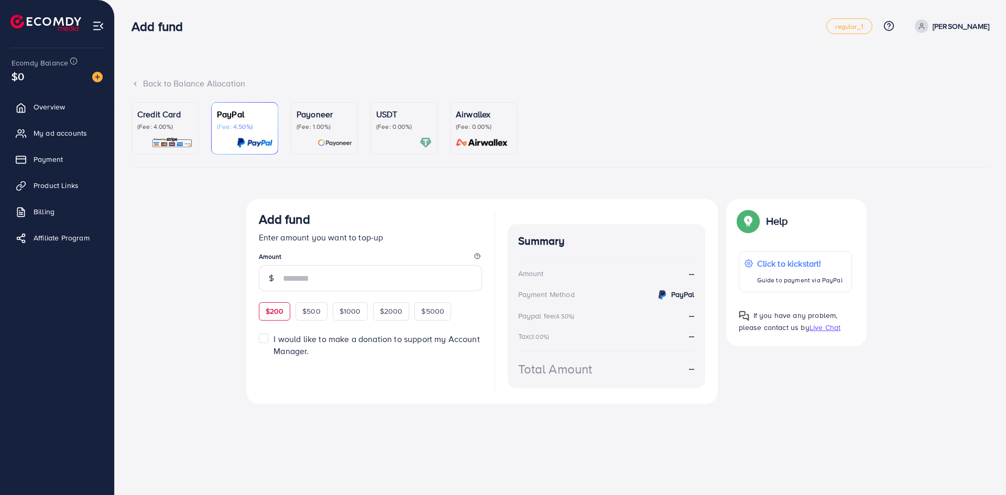
click at [280, 312] on span "$200" at bounding box center [275, 311] width 18 height 10
type input "***"
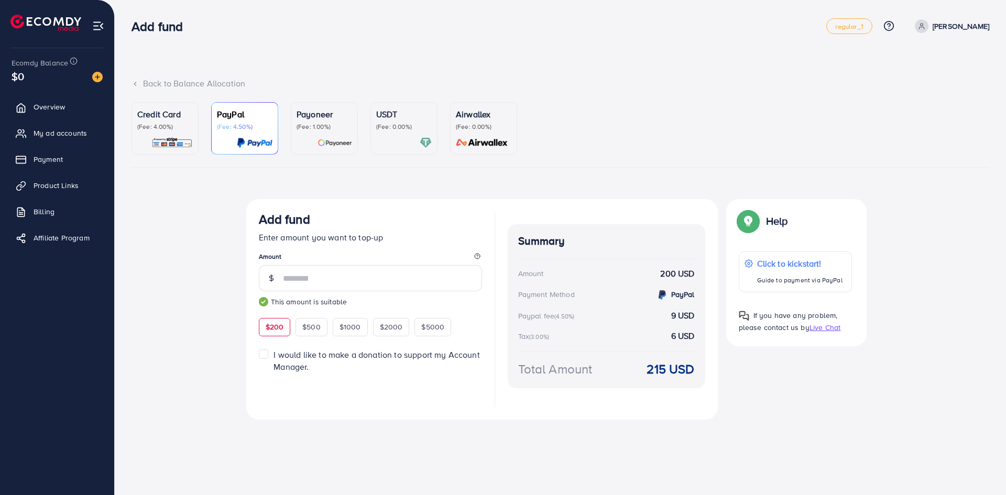
click at [335, 116] on p "Payoneer" at bounding box center [324, 114] width 56 height 13
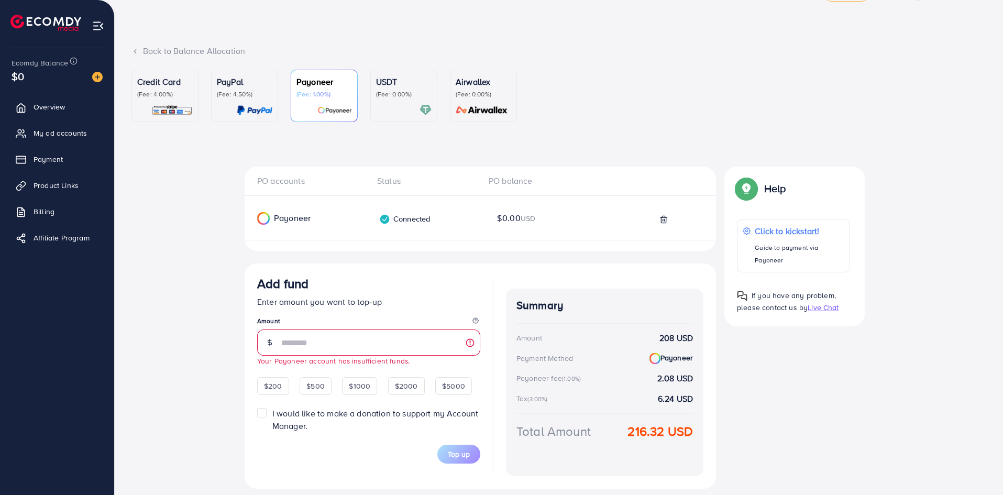
scroll to position [64, 0]
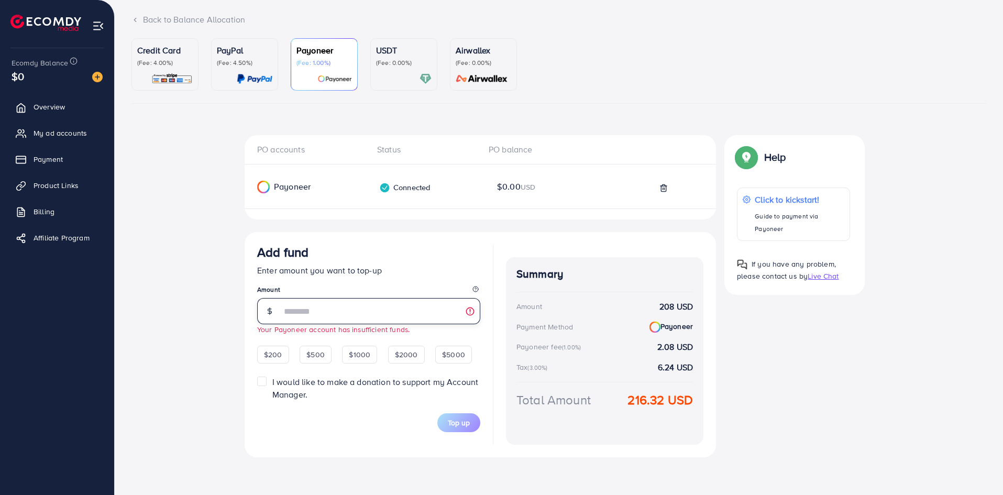
click at [341, 306] on input "***" at bounding box center [380, 311] width 199 height 26
click at [258, 67] on p "(Fee: 4.50%)" at bounding box center [245, 63] width 56 height 8
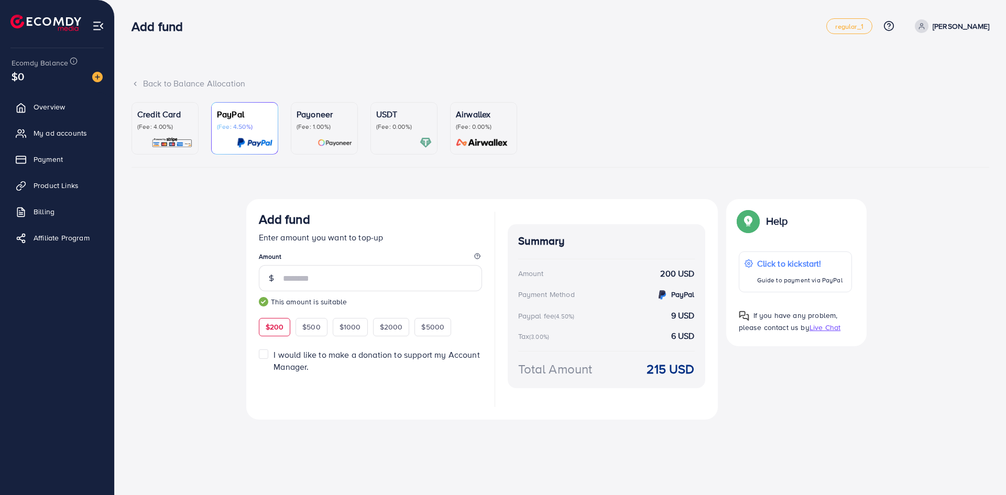
click at [273, 350] on label "I would like to make a donation to support my Account Manager." at bounding box center [377, 361] width 208 height 24
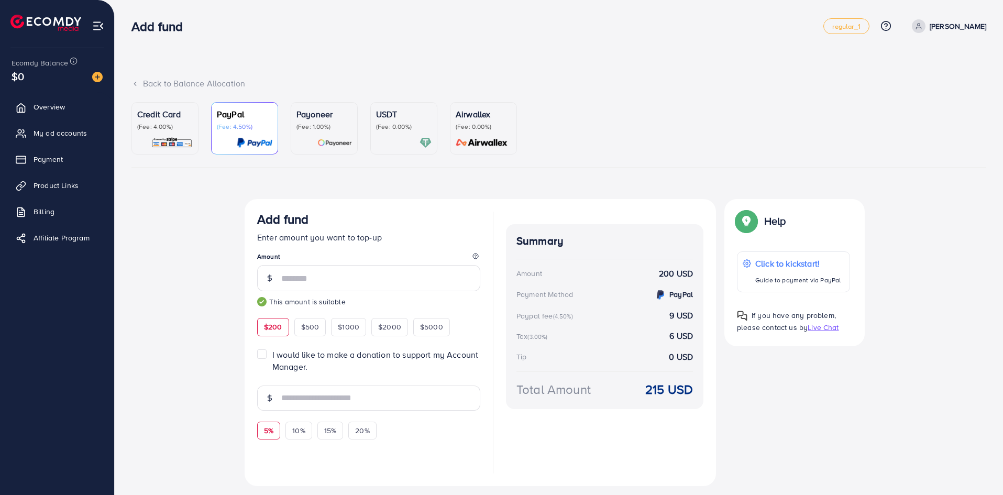
click at [272, 434] on span "5%" at bounding box center [268, 430] width 9 height 10
type input "**"
click at [272, 351] on label "I would like to make a donation to support my Account Manager." at bounding box center [376, 361] width 208 height 24
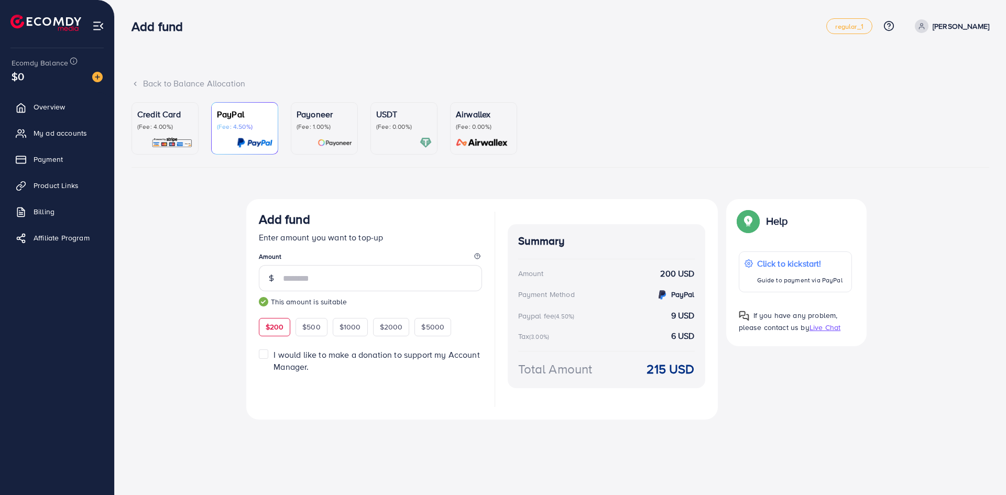
click at [334, 130] on p "(Fee: 1.00%)" at bounding box center [324, 127] width 56 height 8
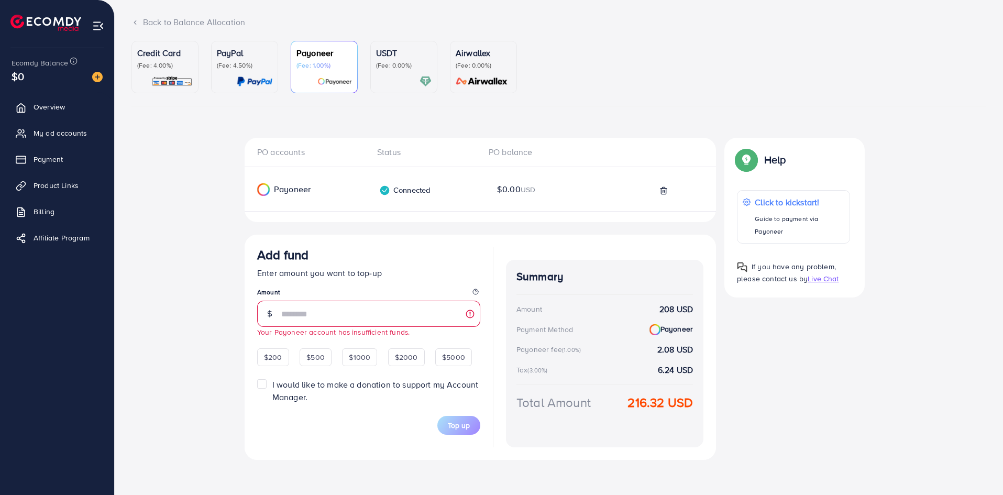
scroll to position [64, 0]
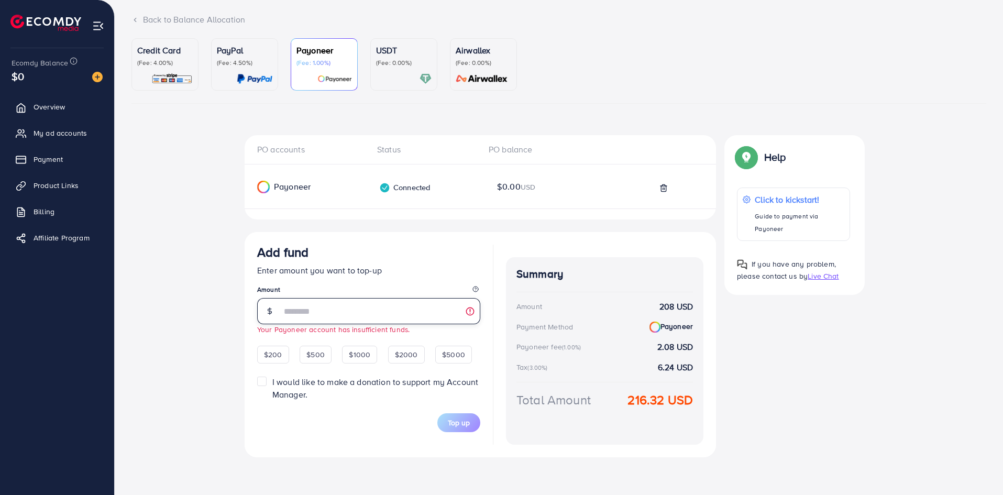
click at [317, 315] on input "***" at bounding box center [380, 311] width 199 height 26
type input "***"
click at [404, 425] on div "Top up" at bounding box center [368, 416] width 223 height 31
click at [178, 64] on p "(Fee: 4.00%)" at bounding box center [165, 63] width 56 height 8
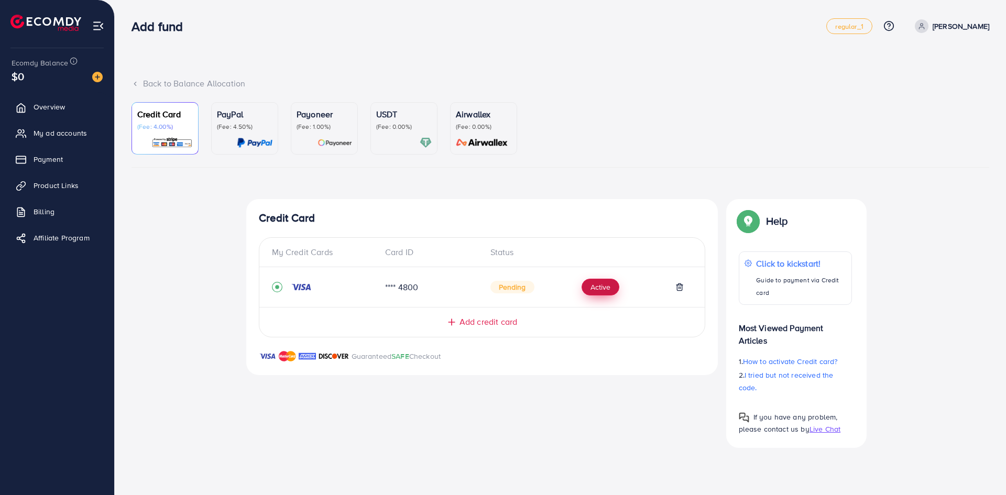
click at [604, 292] on button "Active" at bounding box center [600, 287] width 38 height 17
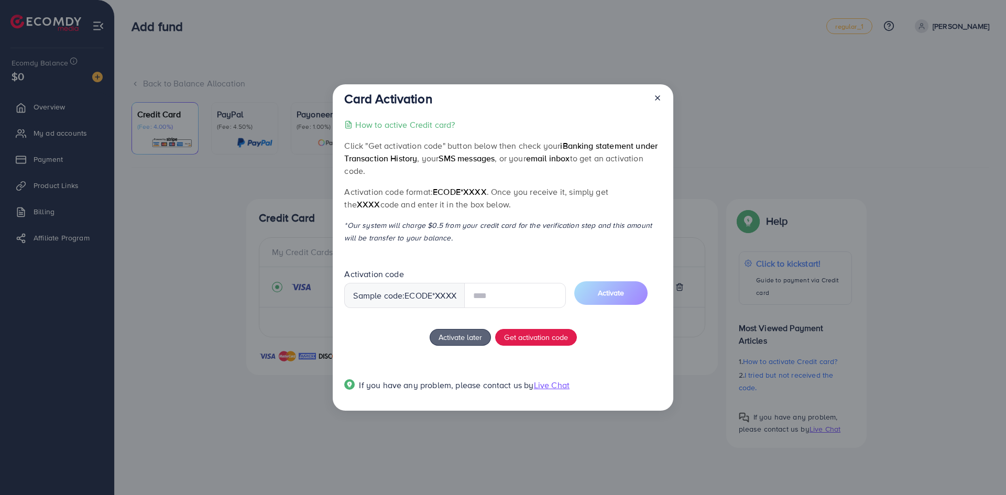
type input "*"
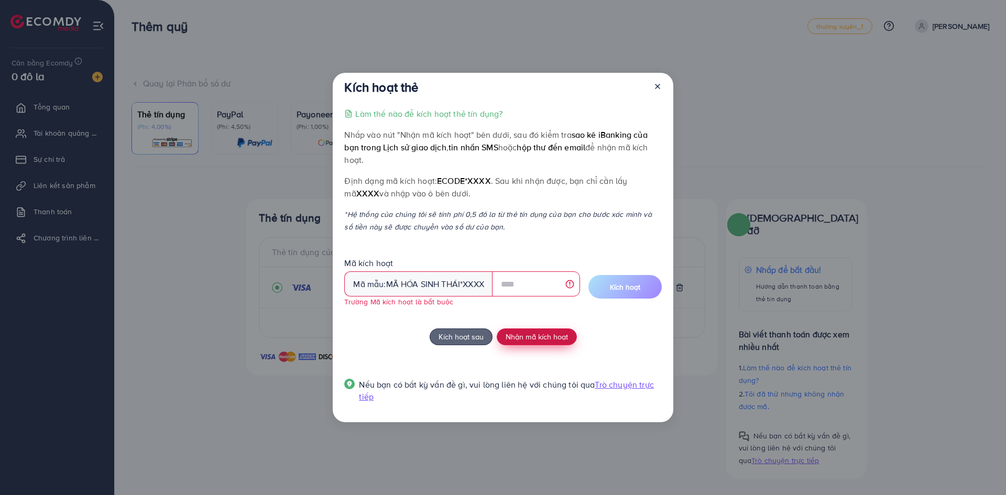
click at [526, 340] on font "Nhận mã kích hoạt" at bounding box center [536, 336] width 62 height 11
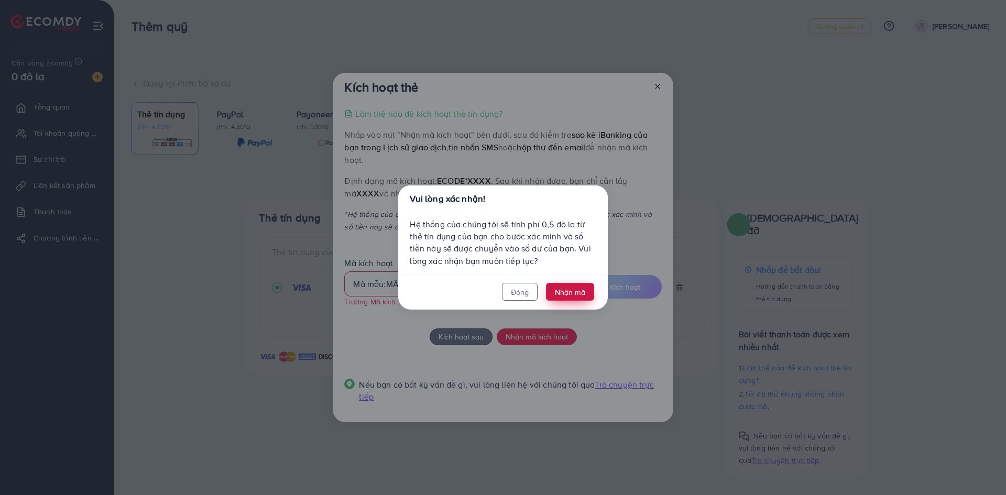
click at [573, 299] on button "Nhận mã" at bounding box center [570, 292] width 48 height 18
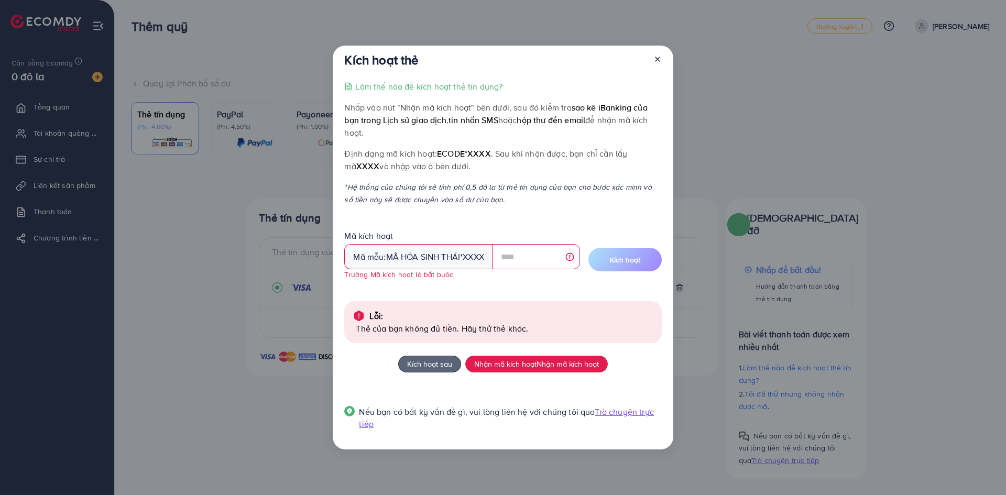
click at [659, 61] on icon at bounding box center [657, 59] width 8 height 8
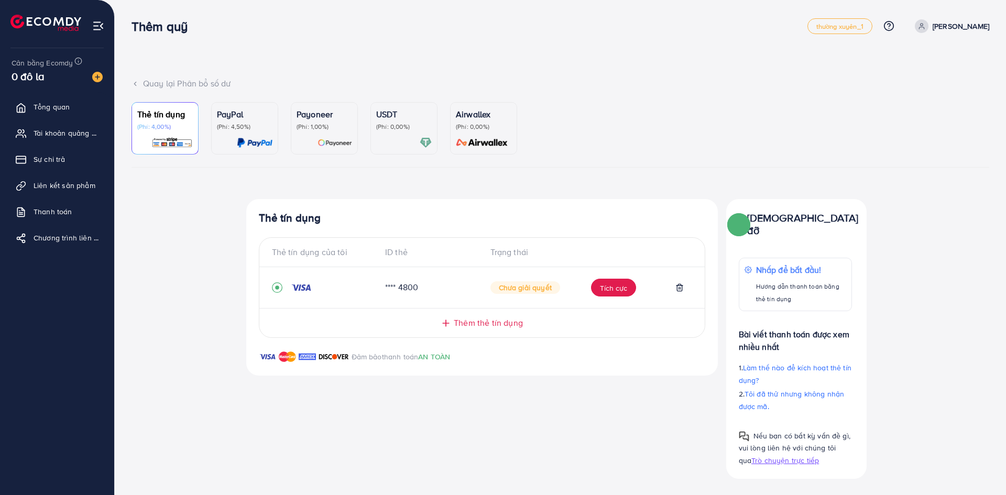
click at [343, 135] on div "Payoneer (Phí: 1,00%)" at bounding box center [324, 128] width 56 height 41
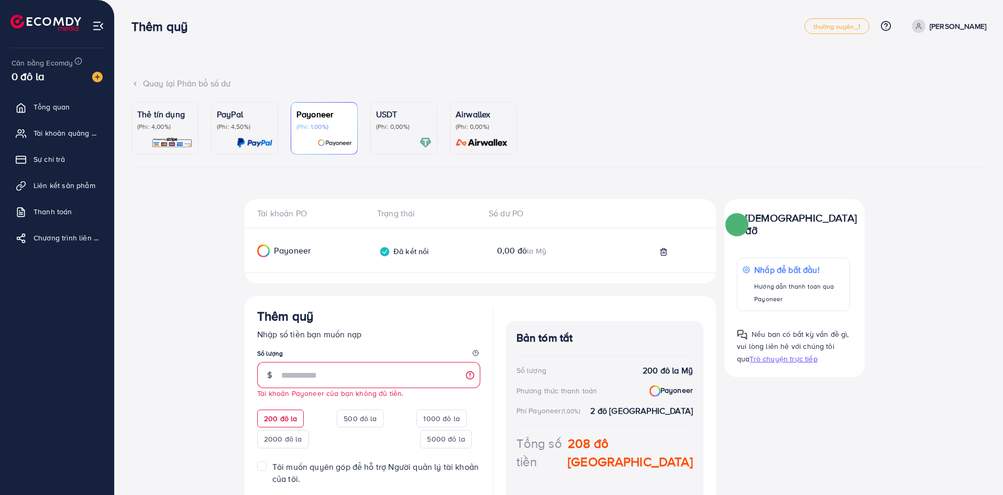
click at [175, 127] on p "(Phí: 4,00%)" at bounding box center [165, 127] width 56 height 8
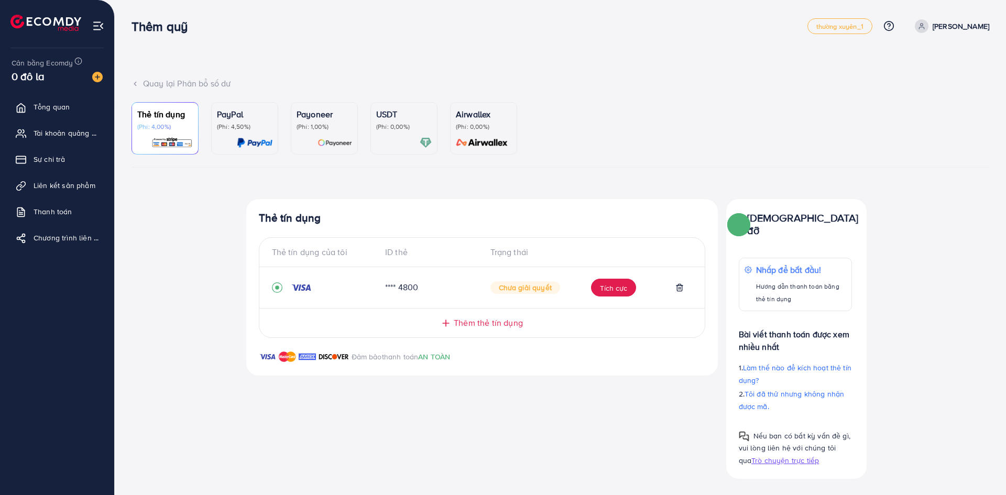
click at [529, 289] on font "Chưa giải quyết" at bounding box center [525, 287] width 53 height 10
click at [611, 292] on font "Tích cực" at bounding box center [613, 288] width 27 height 10
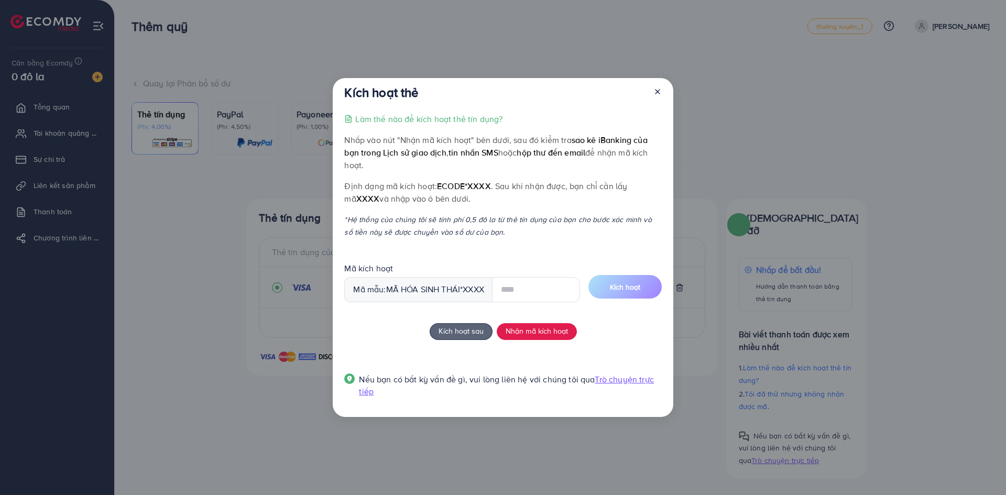
click at [536, 294] on input "text" at bounding box center [536, 289] width 88 height 25
click at [491, 367] on div "Làm thế nào để kích hoạt thẻ tín dụng? Nhấp vào nút "Nhận mã kích hoạt" bên dướ…" at bounding box center [502, 262] width 317 height 298
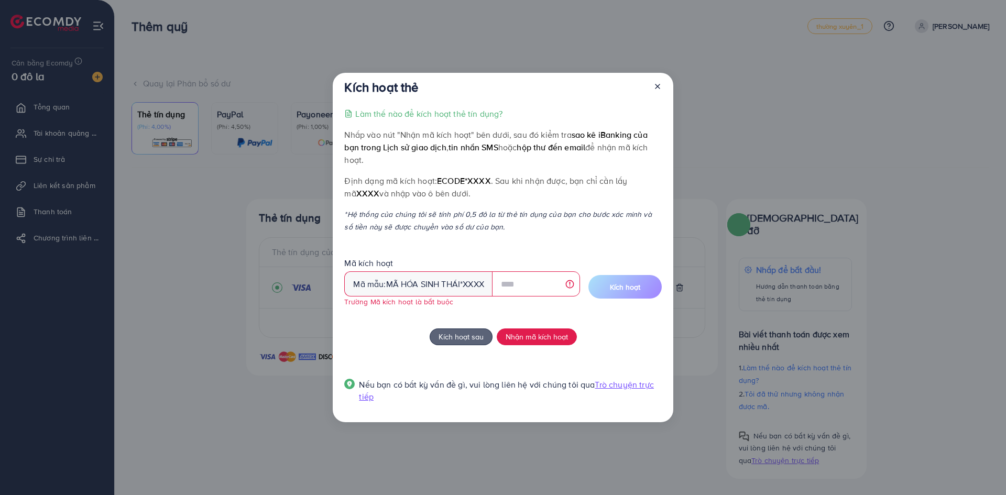
click at [622, 342] on div "Kích hoạt sau Nhận mã kích hoạt" at bounding box center [502, 336] width 317 height 17
click at [536, 340] on font "Nhận mã kích hoạt" at bounding box center [536, 336] width 62 height 11
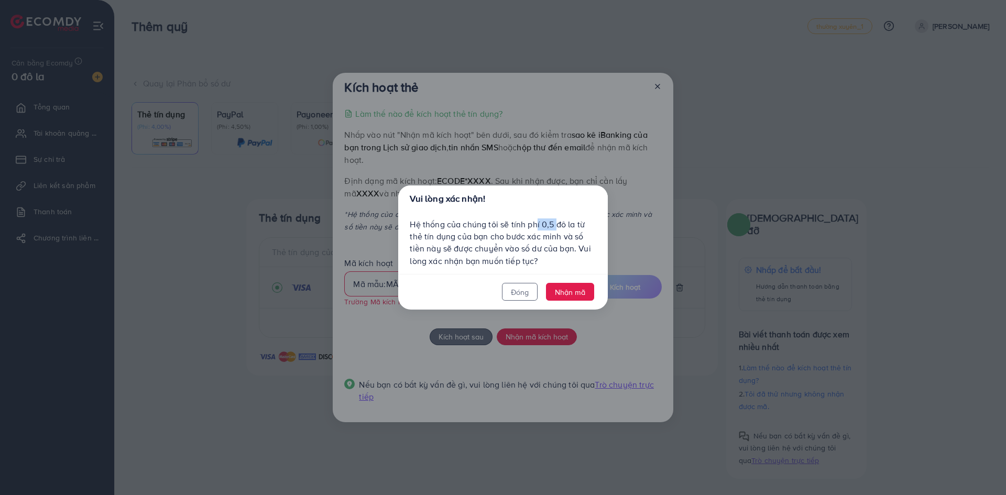
drag, startPoint x: 537, startPoint y: 226, endPoint x: 559, endPoint y: 224, distance: 22.1
click at [556, 224] on font "Hệ thống của chúng tôi sẽ tính phí 0,5 đô la từ thẻ tín dụng của bạn cho bước x…" at bounding box center [500, 242] width 181 height 48
click at [559, 224] on font "Hệ thống của chúng tôi sẽ tính phí 0,5 đô la từ thẻ tín dụng của bạn cho bước x…" at bounding box center [500, 242] width 181 height 48
click at [576, 292] on font "Nhận mã" at bounding box center [570, 292] width 30 height 11
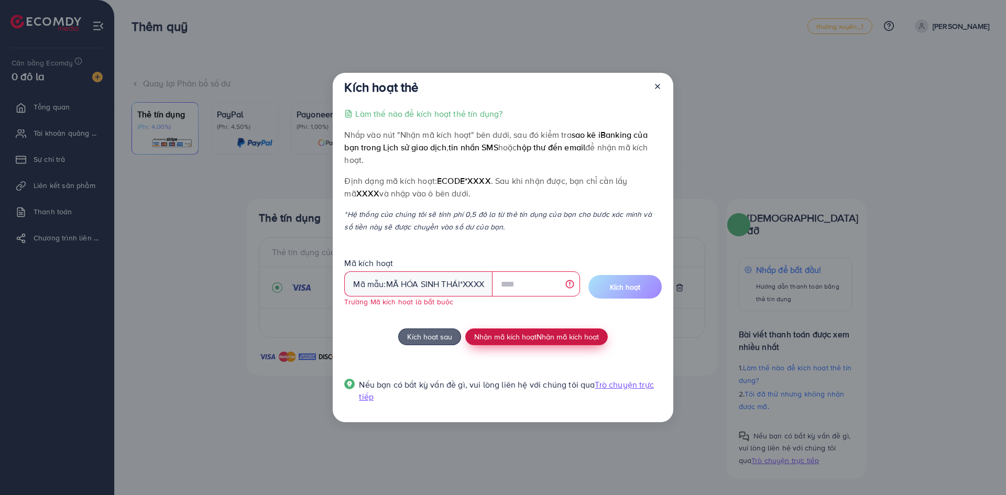
click at [517, 338] on font "Nhận mã kích hoạt" at bounding box center [505, 336] width 62 height 11
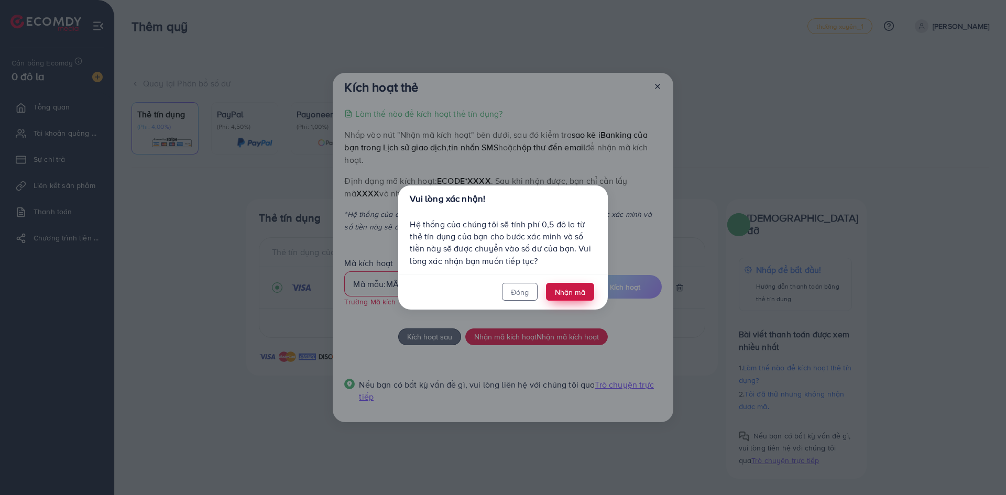
click at [576, 293] on font "Nhận mã" at bounding box center [570, 292] width 30 height 11
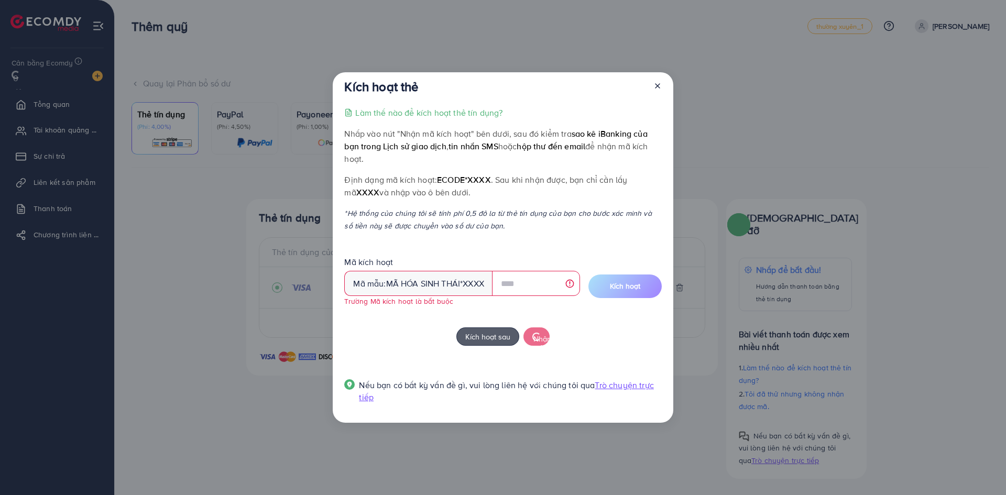
drag, startPoint x: 491, startPoint y: 341, endPoint x: 500, endPoint y: 337, distance: 9.1
click at [492, 340] on font "Kích hoạt sau" at bounding box center [487, 336] width 45 height 11
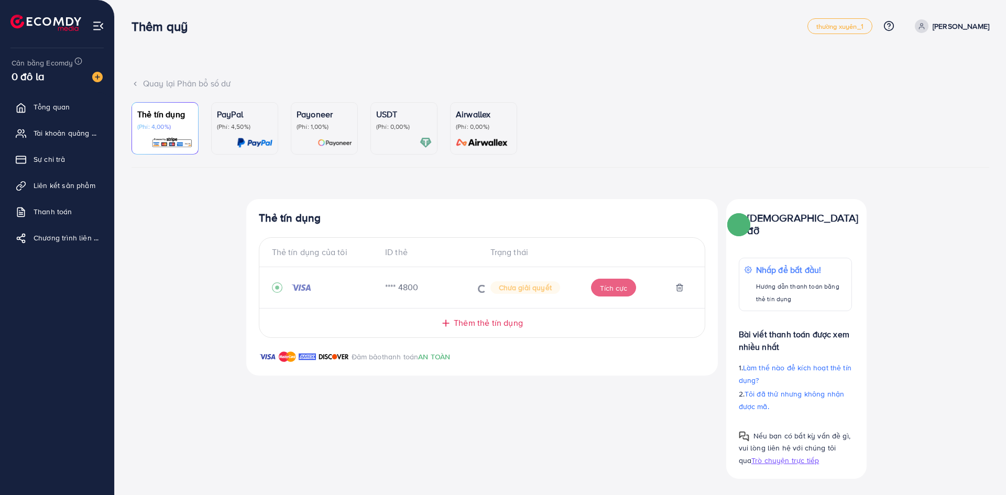
click at [561, 319] on div "Thêm thẻ tín dụng" at bounding box center [481, 323] width 403 height 12
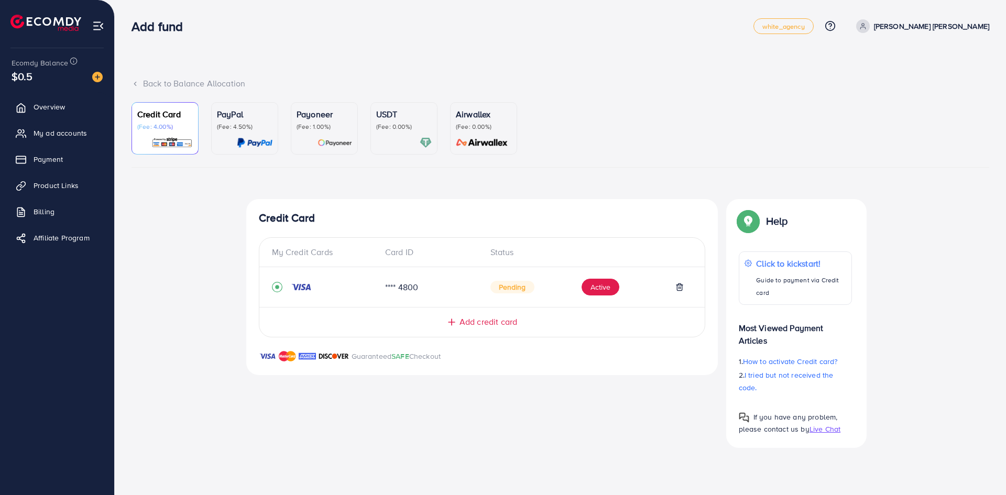
click at [328, 120] on p "Payoneer" at bounding box center [324, 114] width 56 height 13
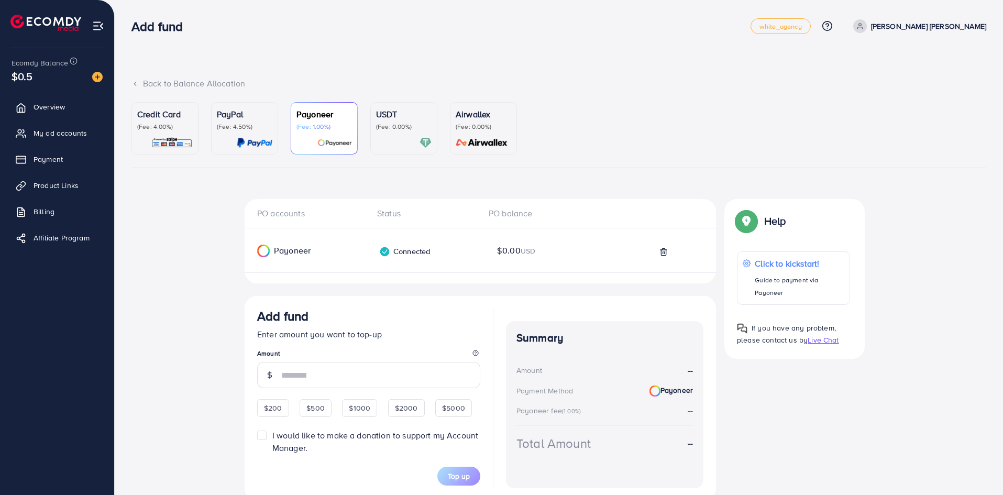
click at [393, 131] on div "USDT (Fee: 0.00%)" at bounding box center [404, 128] width 56 height 41
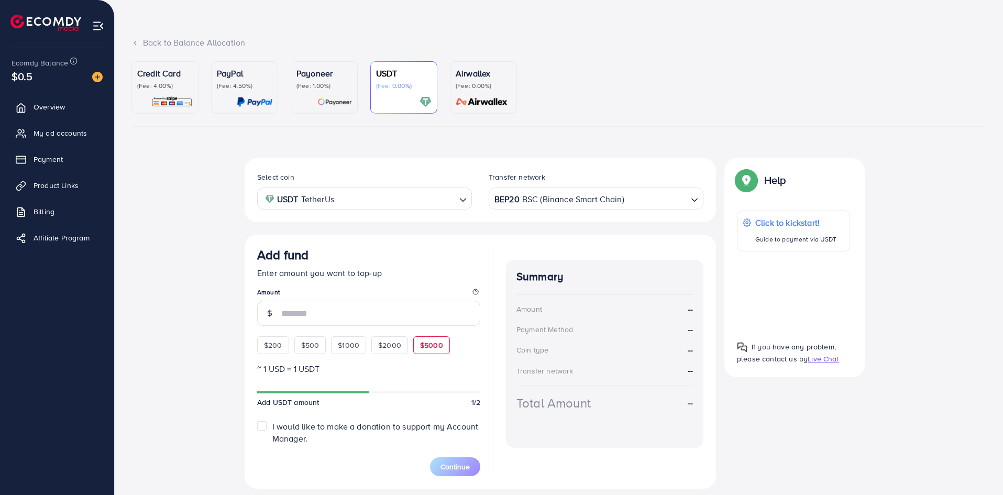
scroll to position [72, 0]
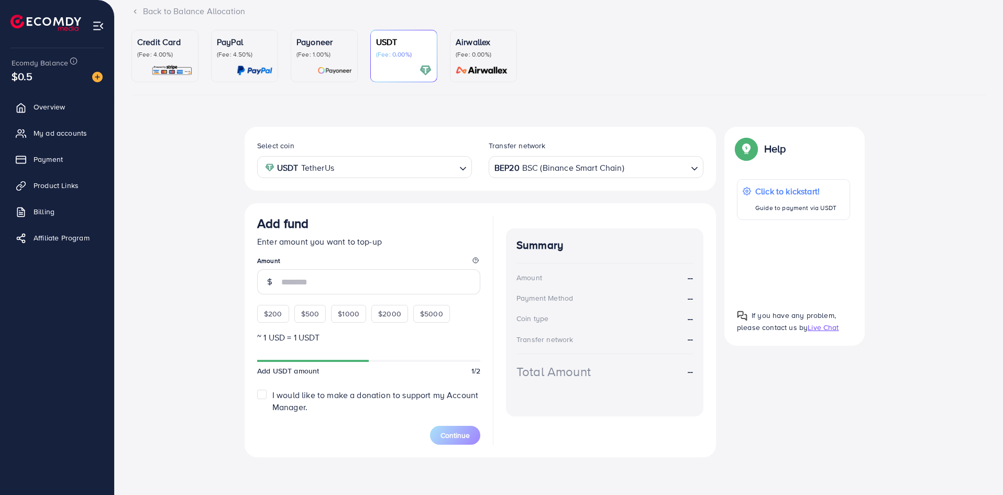
click at [493, 52] on p "(Fee: 0.00%)" at bounding box center [484, 54] width 56 height 8
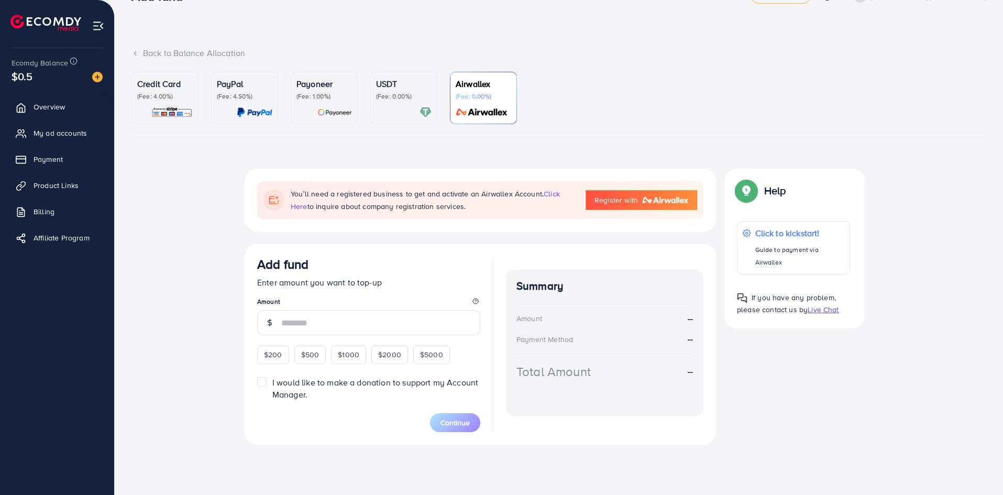
scroll to position [30, 0]
click at [412, 47] on div "Back to Balance Allocation" at bounding box center [558, 53] width 855 height 12
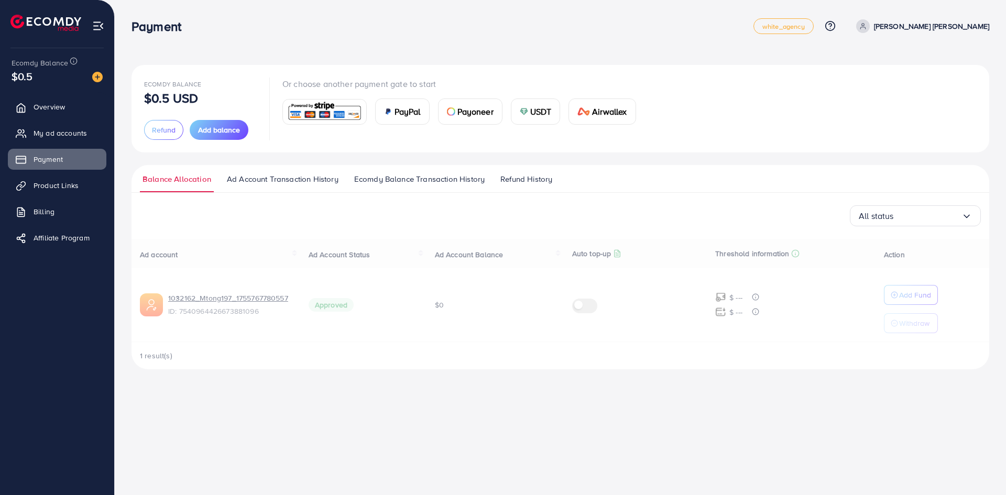
click at [412, 83] on div "Ecomdy Balance $0.5 USD Refund Add balance Or choose another payment gate to st…" at bounding box center [560, 108] width 858 height 87
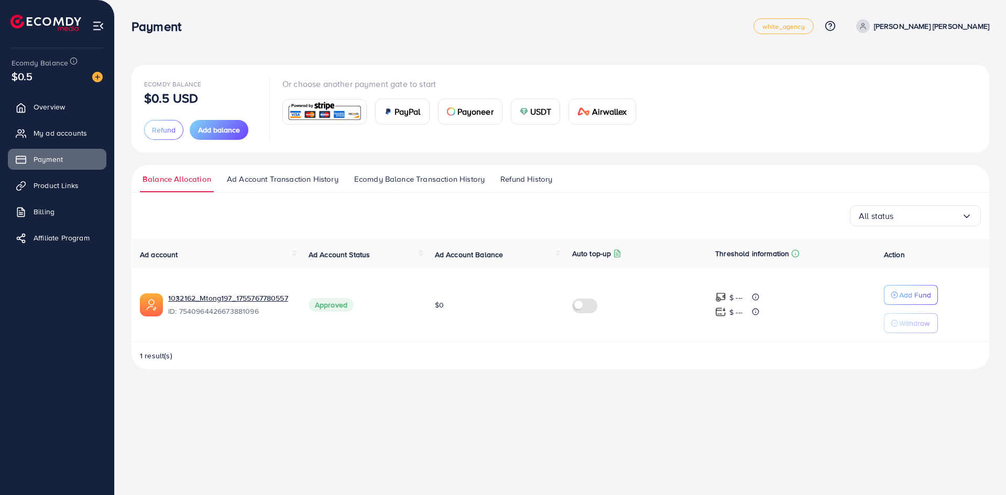
click at [541, 115] on span "USDT" at bounding box center [540, 111] width 21 height 13
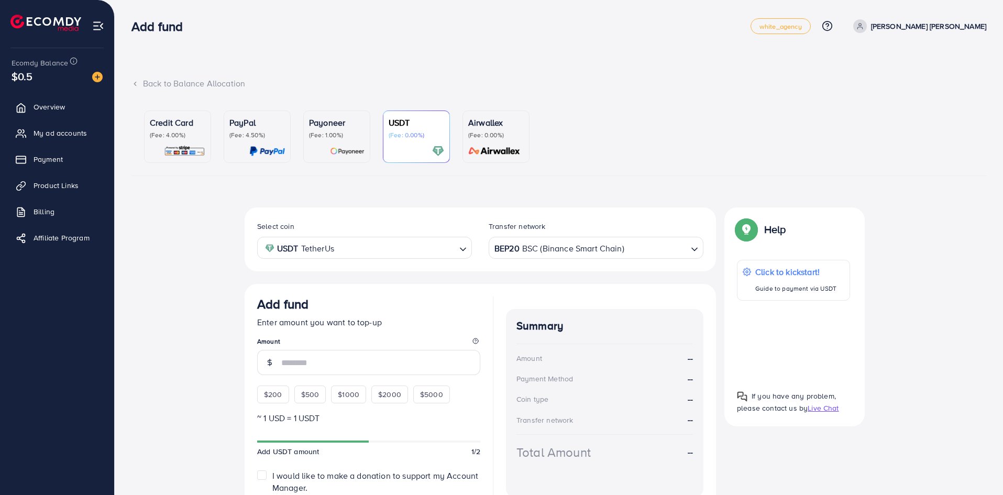
click at [183, 131] on p "(Fee: 4.00%)" at bounding box center [178, 135] width 56 height 8
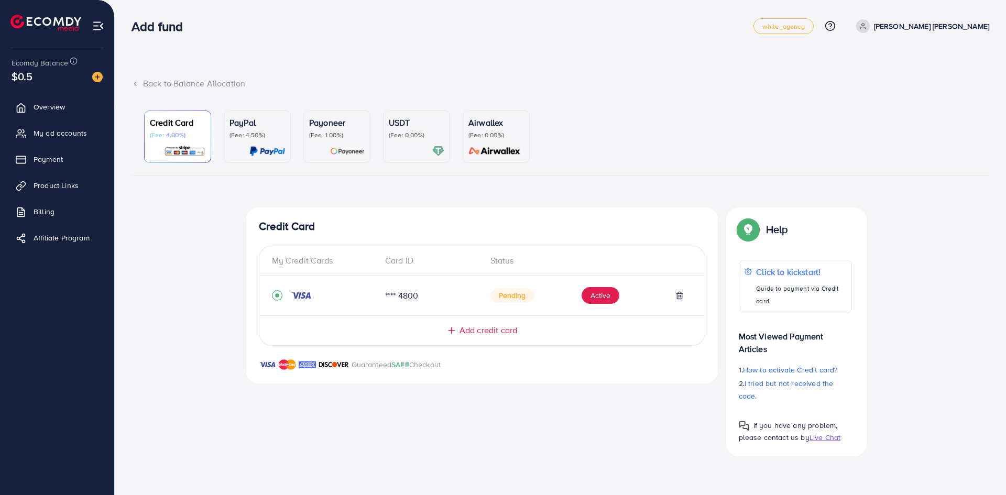
click at [405, 130] on div "USDT (Fee: 0.00%)" at bounding box center [417, 127] width 56 height 23
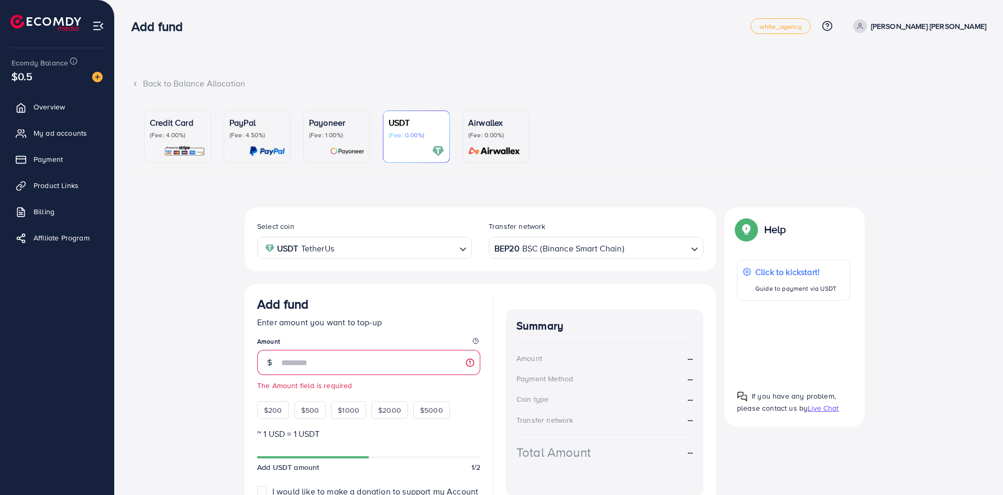
click at [341, 135] on p "(Fee: 1.00%)" at bounding box center [337, 135] width 56 height 8
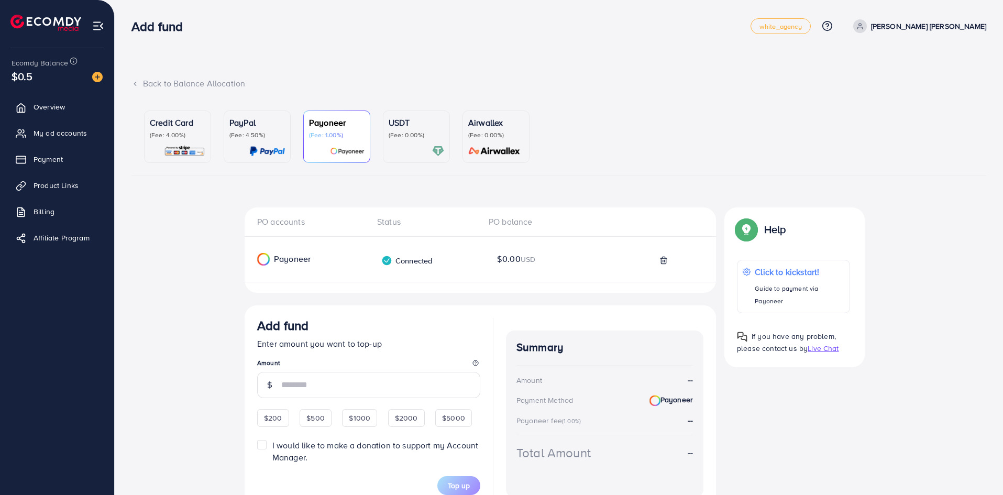
click at [419, 139] on p "(Fee: 0.00%)" at bounding box center [417, 135] width 56 height 8
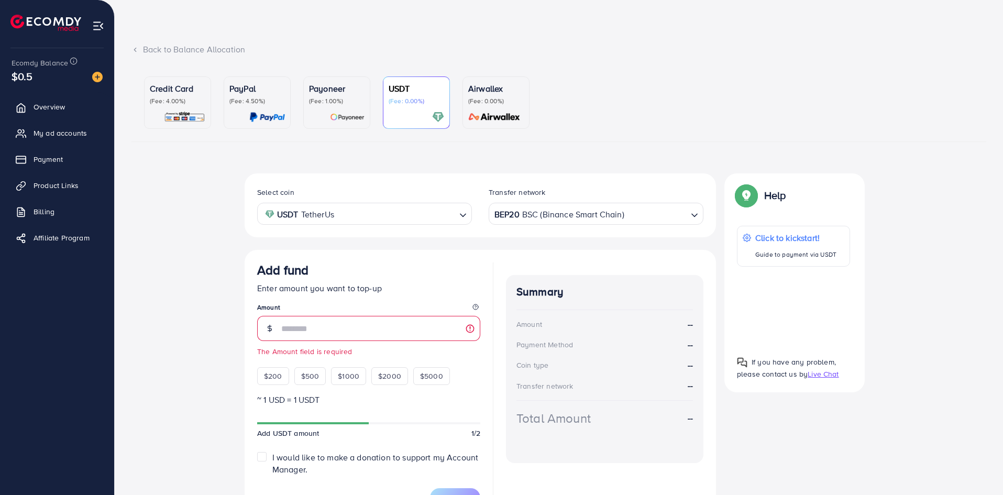
scroll to position [96, 0]
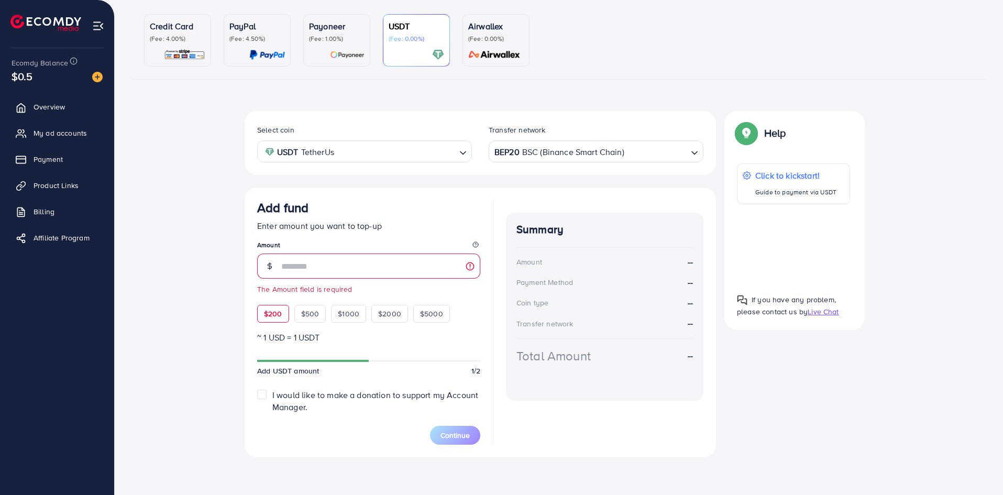
click at [276, 311] on span "$200" at bounding box center [273, 314] width 18 height 10
type input "***"
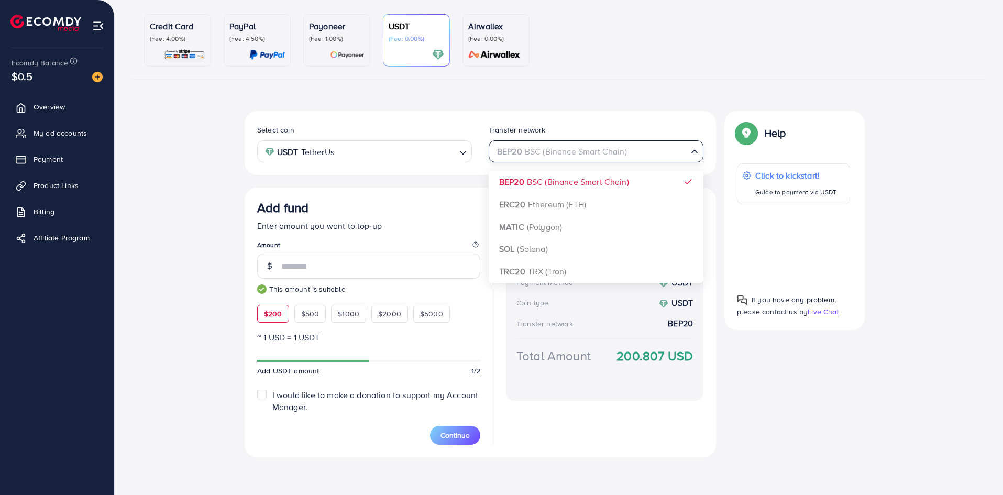
click at [696, 152] on icon "Search for option" at bounding box center [694, 151] width 10 height 10
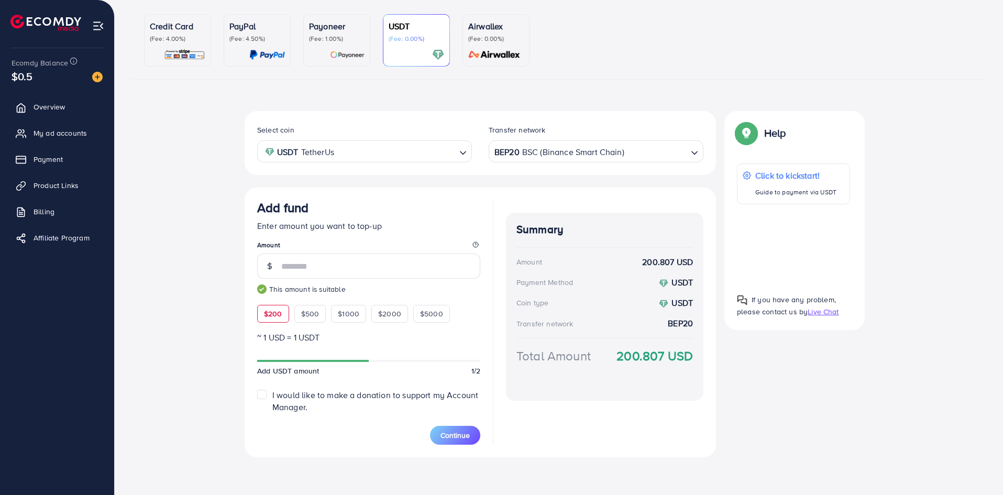
click at [696, 152] on icon "Search for option" at bounding box center [694, 153] width 10 height 10
click at [334, 38] on p "(Fee: 1.00%)" at bounding box center [337, 39] width 56 height 8
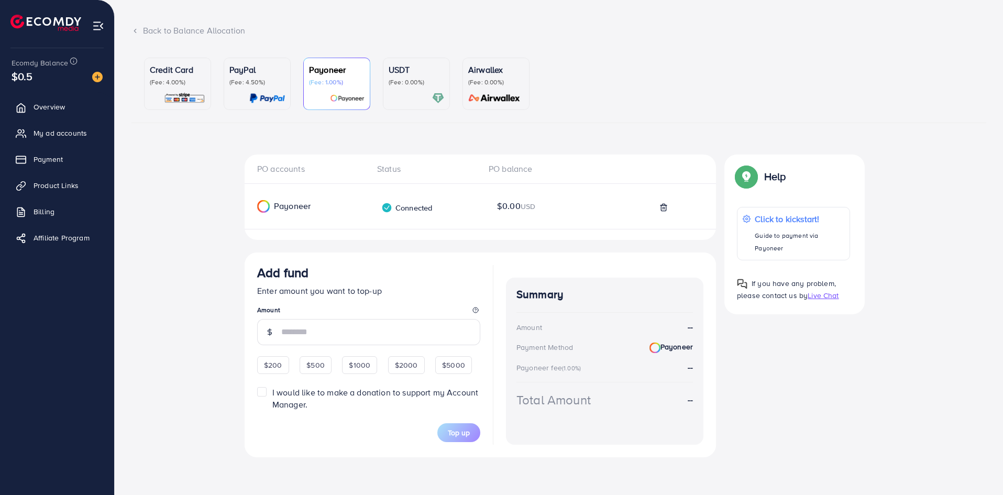
click at [189, 78] on div "Credit Card (Fee: 4.00%)" at bounding box center [178, 74] width 56 height 23
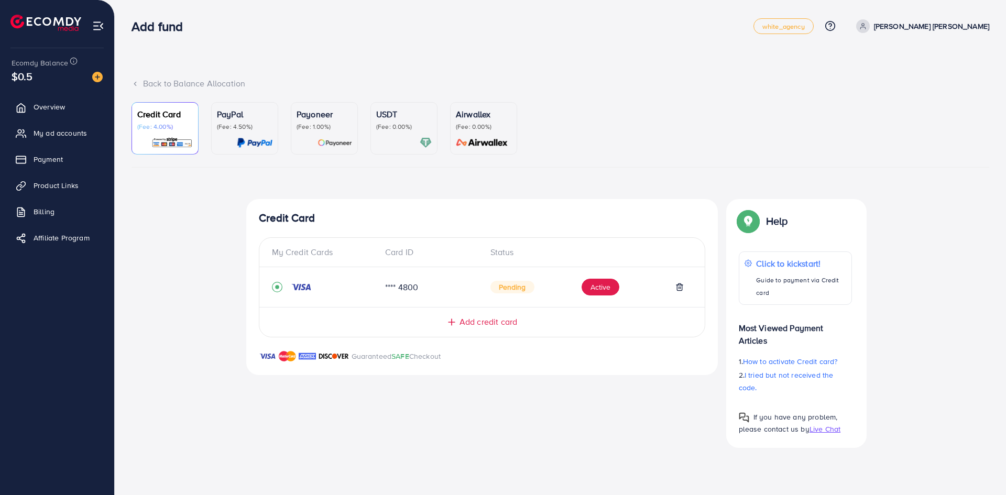
click at [252, 143] on img at bounding box center [255, 143] width 36 height 12
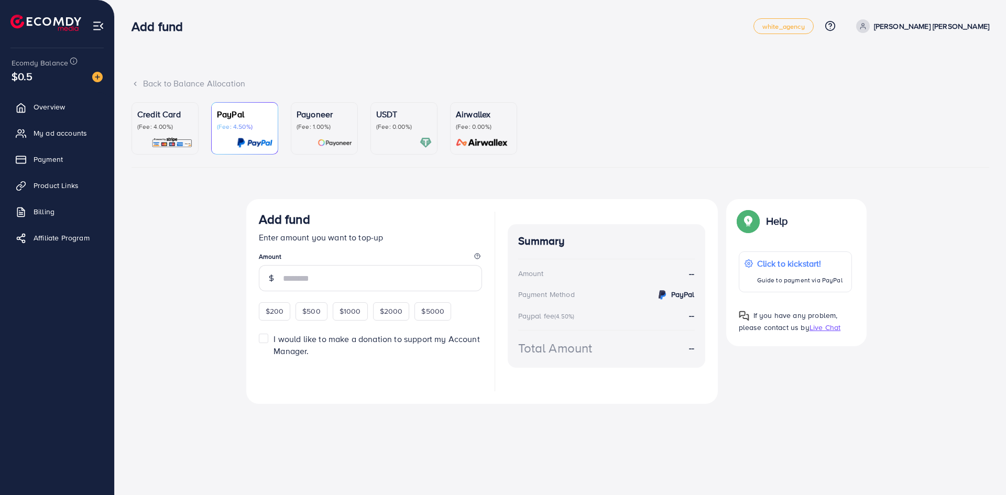
click at [164, 112] on p "Credit Card" at bounding box center [165, 114] width 56 height 13
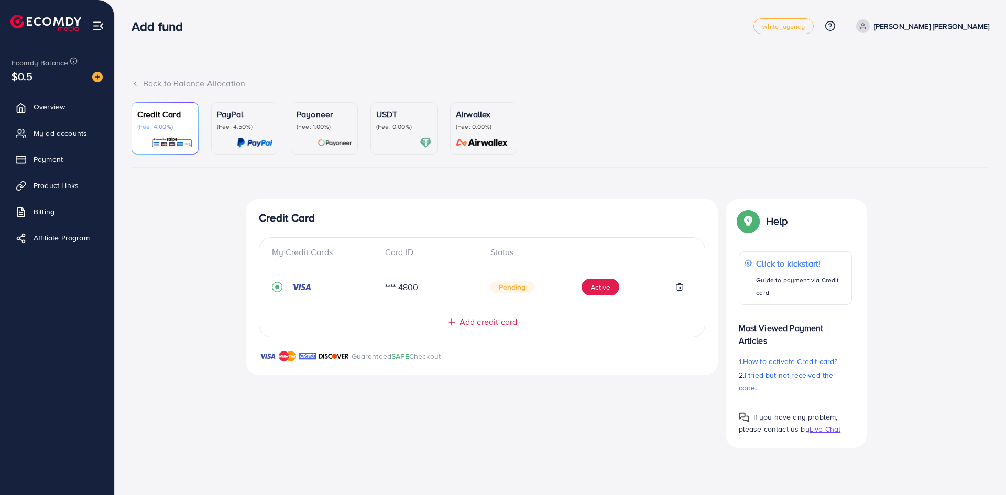
drag, startPoint x: 256, startPoint y: 122, endPoint x: 257, endPoint y: 128, distance: 6.3
click at [257, 122] on div "PayPal (Fee: 4.50%)" at bounding box center [245, 119] width 56 height 23
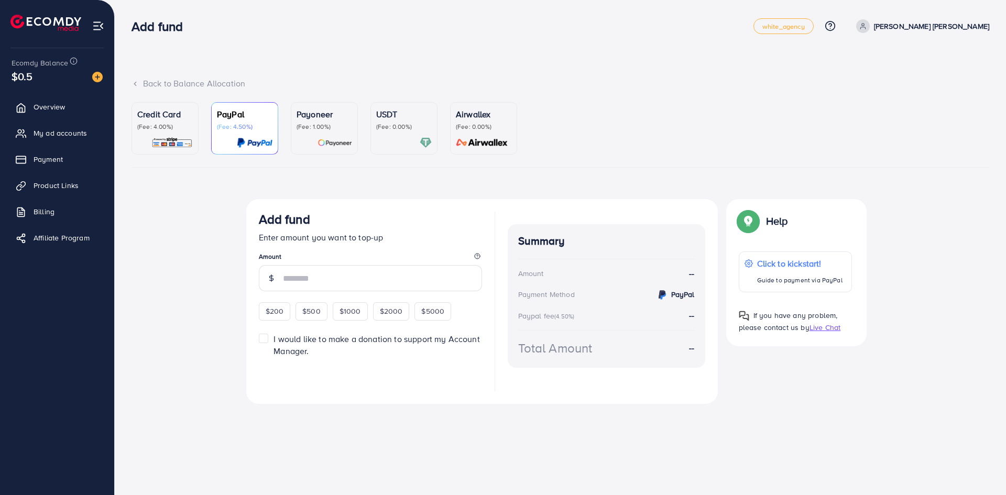
drag, startPoint x: 175, startPoint y: 128, endPoint x: 184, endPoint y: 126, distance: 9.8
click at [175, 127] on p "(Fee: 4.00%)" at bounding box center [165, 127] width 56 height 8
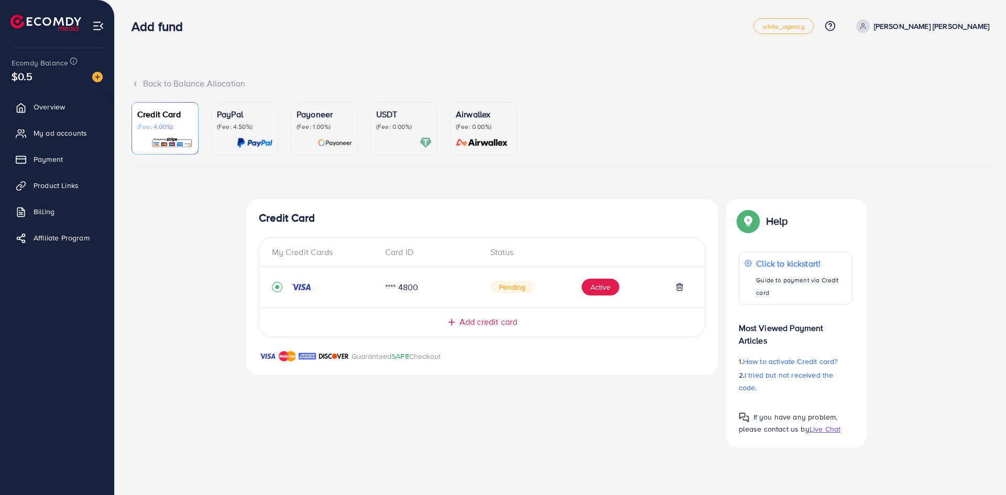
click at [338, 129] on p "(Fee: 1.00%)" at bounding box center [324, 127] width 56 height 8
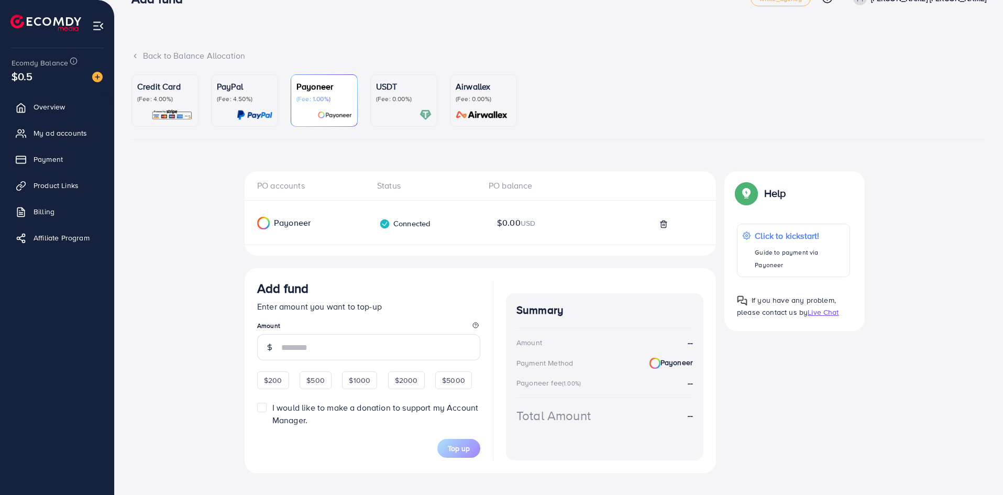
scroll to position [43, 0]
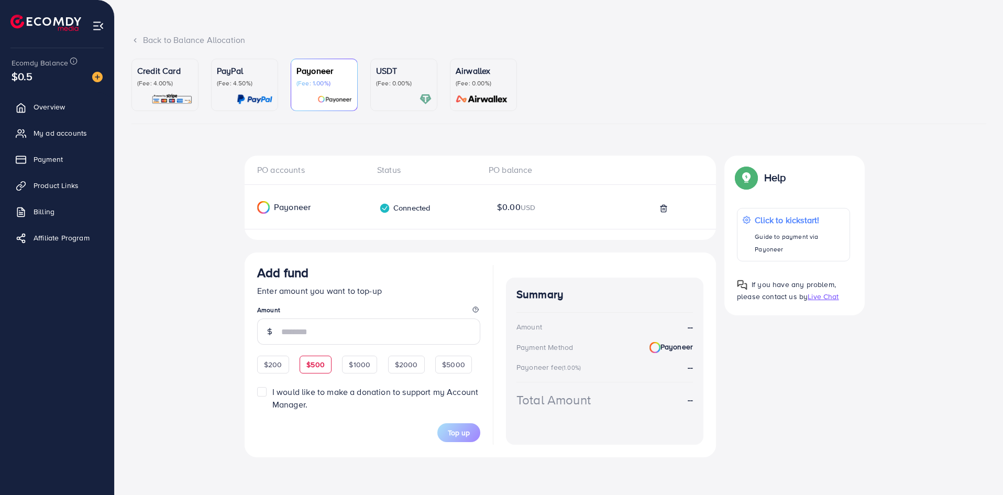
click at [326, 370] on div "$500" at bounding box center [316, 365] width 32 height 18
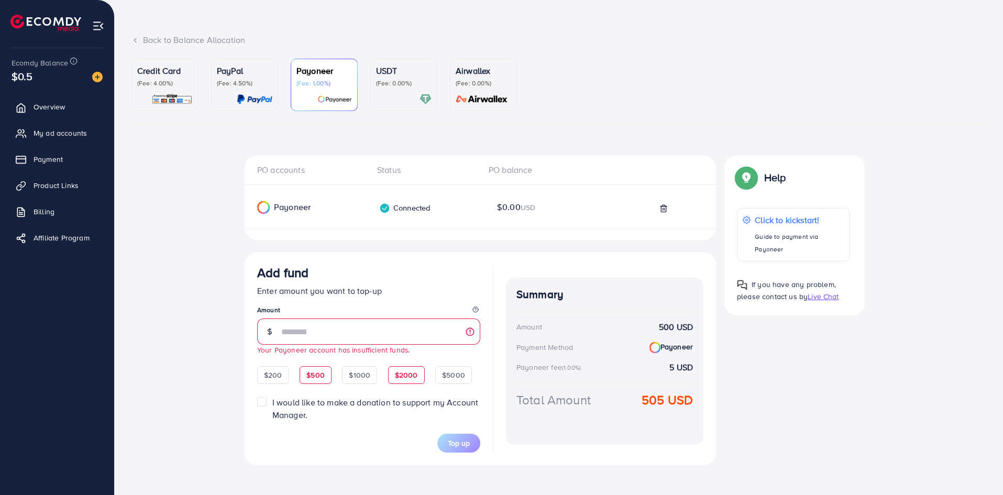
drag, startPoint x: 362, startPoint y: 373, endPoint x: 403, endPoint y: 382, distance: 41.4
click at [363, 373] on span "$1000" at bounding box center [359, 375] width 21 height 10
click at [405, 378] on span "$2000" at bounding box center [406, 375] width 23 height 10
click at [456, 377] on span "$5000" at bounding box center [453, 375] width 23 height 10
drag, startPoint x: 275, startPoint y: 376, endPoint x: 281, endPoint y: 375, distance: 5.9
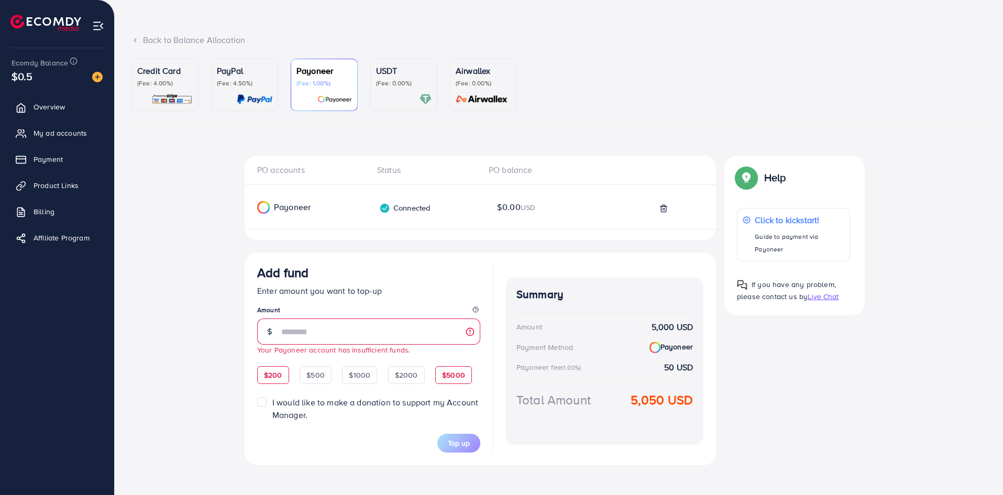
click at [275, 375] on span "$200" at bounding box center [273, 375] width 18 height 10
type input "***"
click at [175, 91] on div "Credit Card (Fee: 4.00%)" at bounding box center [165, 84] width 56 height 41
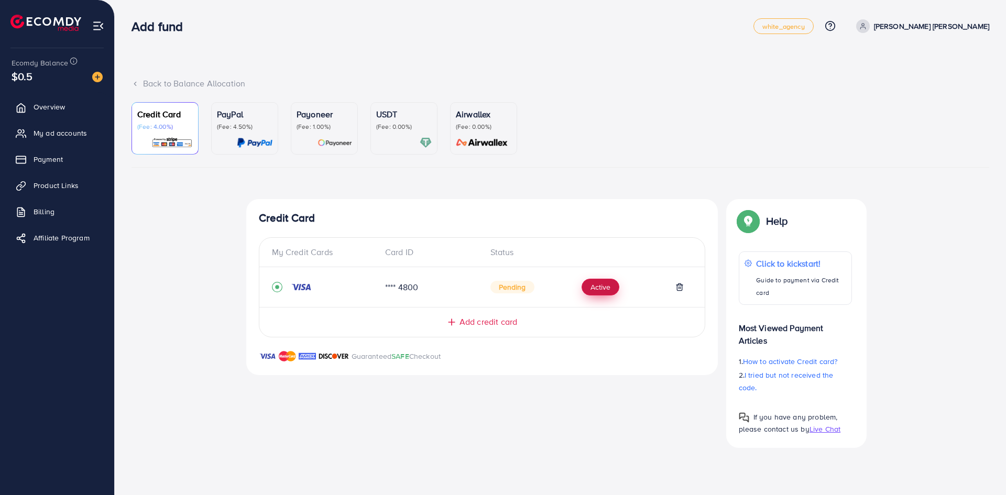
click at [598, 285] on button "Active" at bounding box center [600, 287] width 38 height 17
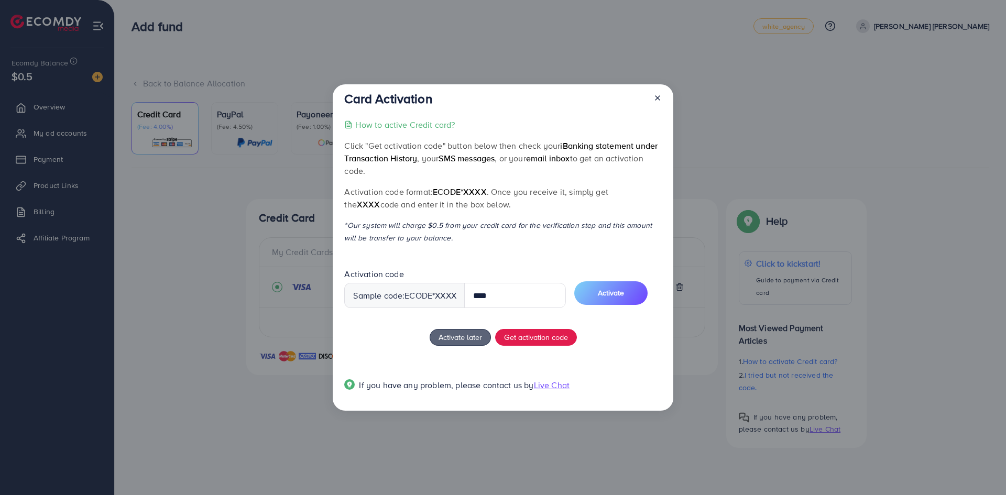
type input "****"
click at [630, 275] on div "Activation code Sample code: ecode *XXXX **** Activate" at bounding box center [502, 292] width 317 height 47
click at [633, 284] on button "Activate" at bounding box center [610, 293] width 73 height 24
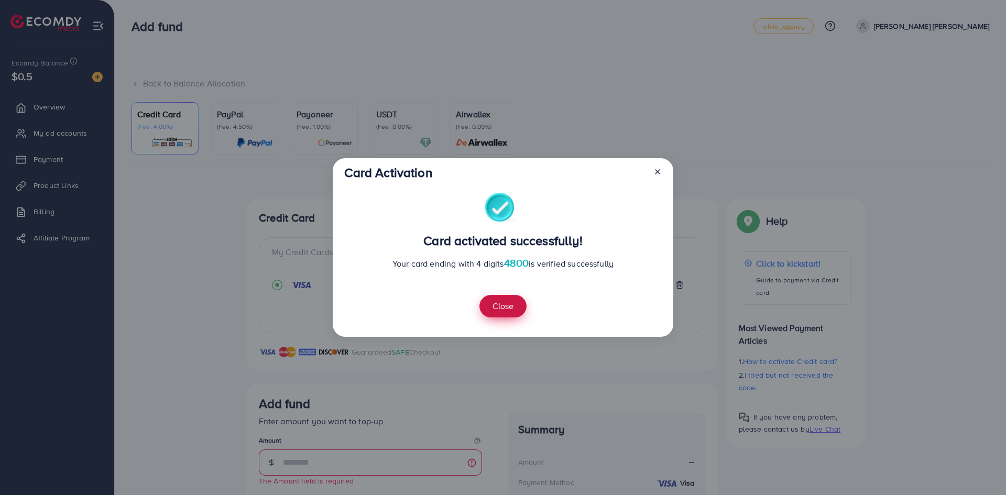
click at [515, 304] on button "Close" at bounding box center [502, 306] width 47 height 23
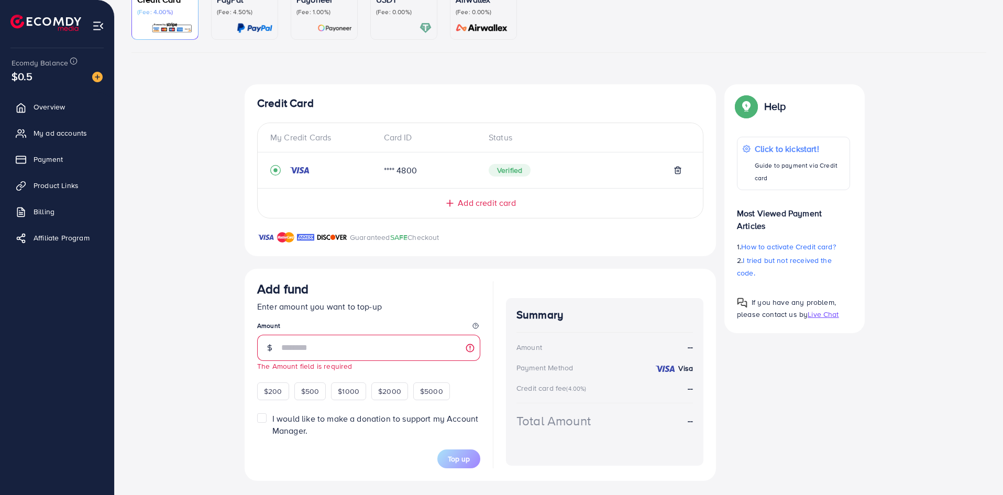
scroll to position [117, 0]
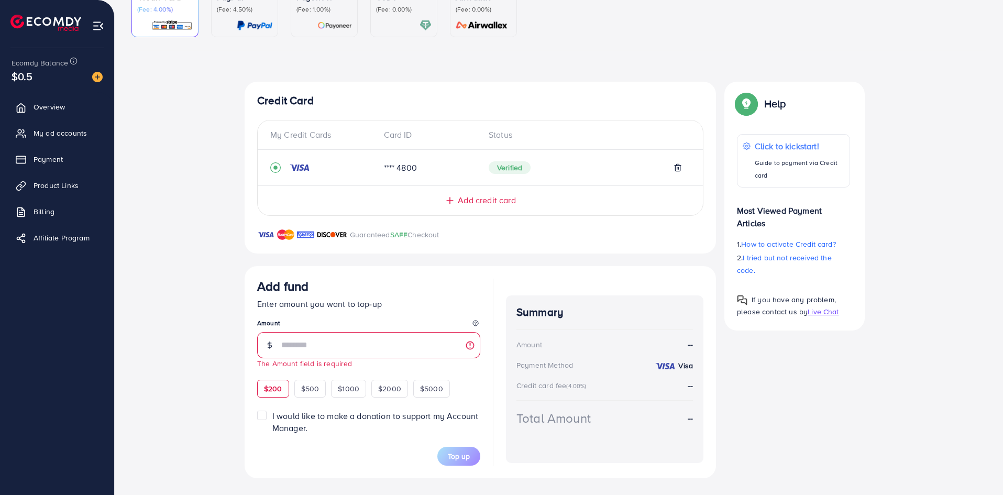
click at [278, 394] on div "$200" at bounding box center [273, 389] width 32 height 18
type input "***"
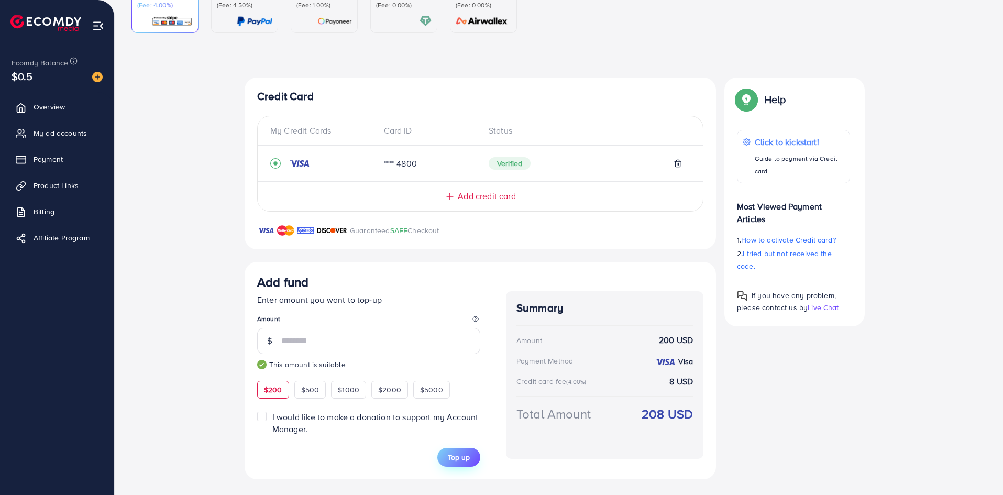
scroll to position [123, 0]
click at [451, 458] on span "Top up" at bounding box center [459, 456] width 22 height 10
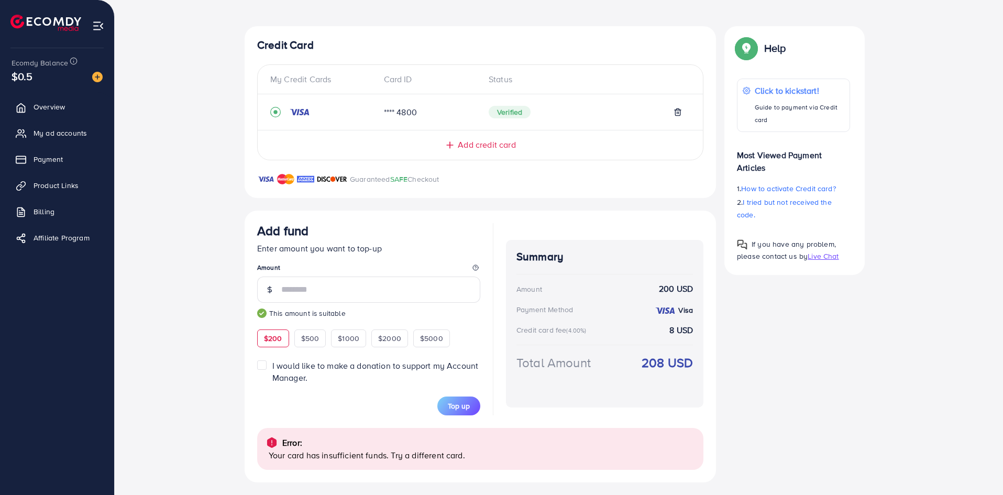
scroll to position [177, 0]
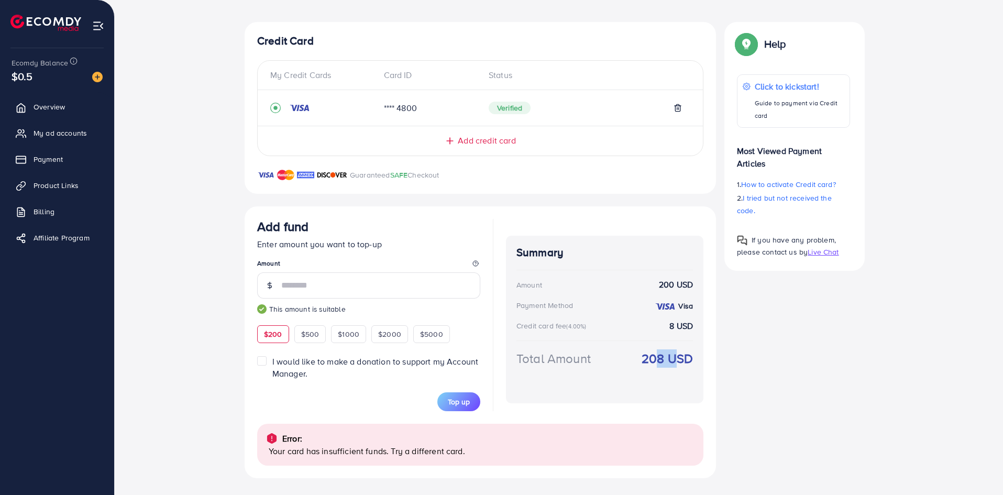
drag, startPoint x: 664, startPoint y: 360, endPoint x: 652, endPoint y: 360, distance: 12.0
click at [652, 360] on strong "208 USD" at bounding box center [667, 358] width 51 height 18
click at [677, 360] on strong "208 USD" at bounding box center [667, 358] width 51 height 18
drag, startPoint x: 326, startPoint y: 217, endPoint x: 268, endPoint y: 228, distance: 58.8
click at [269, 228] on div "Add fund Enter amount you want to top-up Amount *** This amount is suitable $20…" at bounding box center [480, 342] width 471 height 272
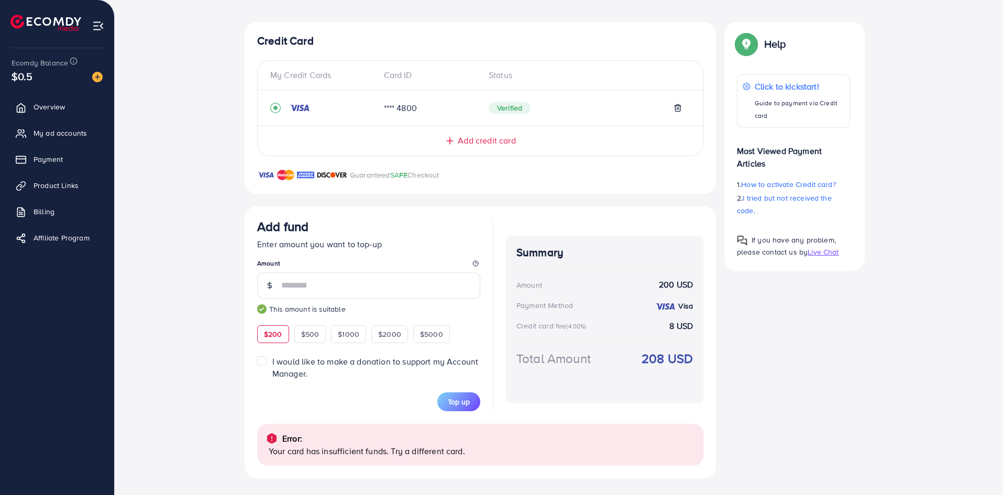
click at [351, 225] on div "Add fund" at bounding box center [368, 228] width 223 height 19
click at [464, 406] on span "Top up" at bounding box center [459, 402] width 22 height 10
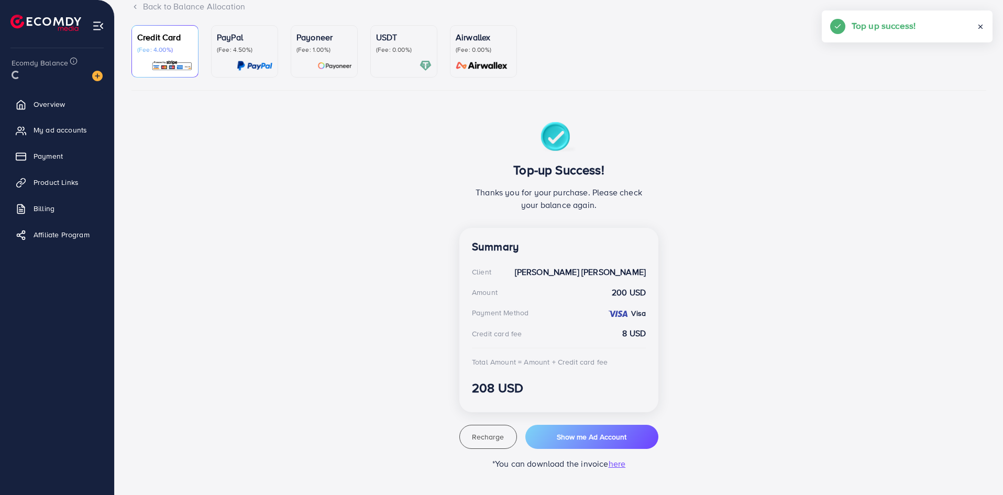
scroll to position [77, 0]
click at [559, 435] on span "Show me Ad Account" at bounding box center [592, 437] width 70 height 10
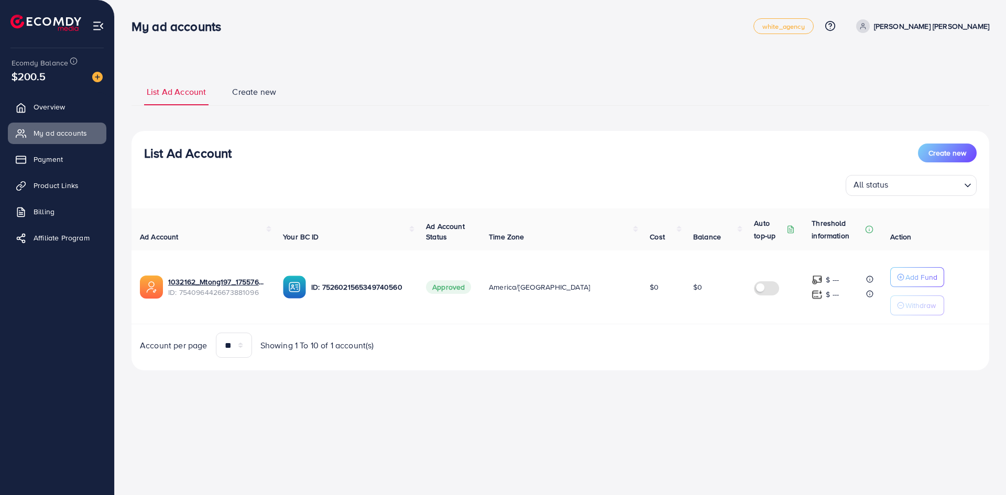
drag, startPoint x: 726, startPoint y: 367, endPoint x: 650, endPoint y: 367, distance: 76.5
click at [726, 367] on div "List Ad Account Create new All status Loading... Ad Account Your BC ID Ad Accou…" at bounding box center [560, 250] width 858 height 239
click at [50, 188] on span "Product Links" at bounding box center [58, 185] width 45 height 10
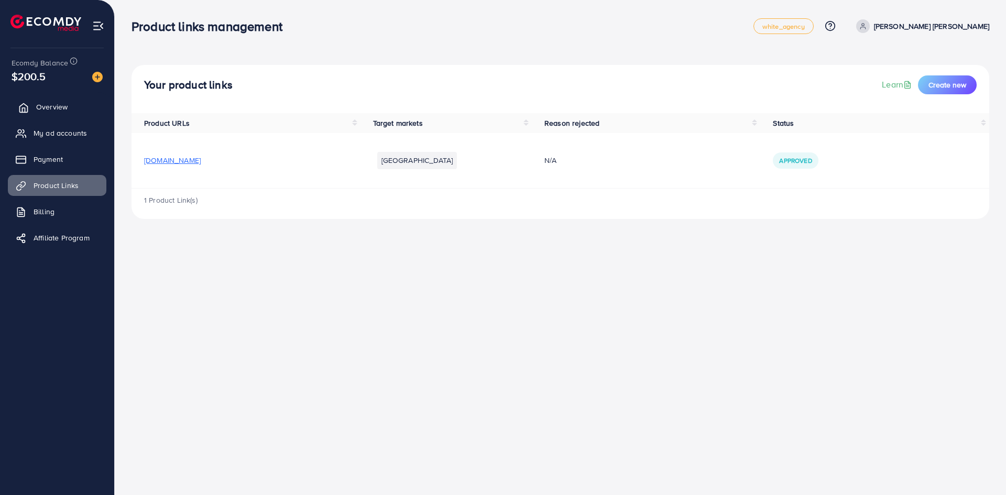
drag, startPoint x: 50, startPoint y: 106, endPoint x: 53, endPoint y: 112, distance: 6.6
click at [51, 107] on span "Overview" at bounding box center [51, 107] width 31 height 10
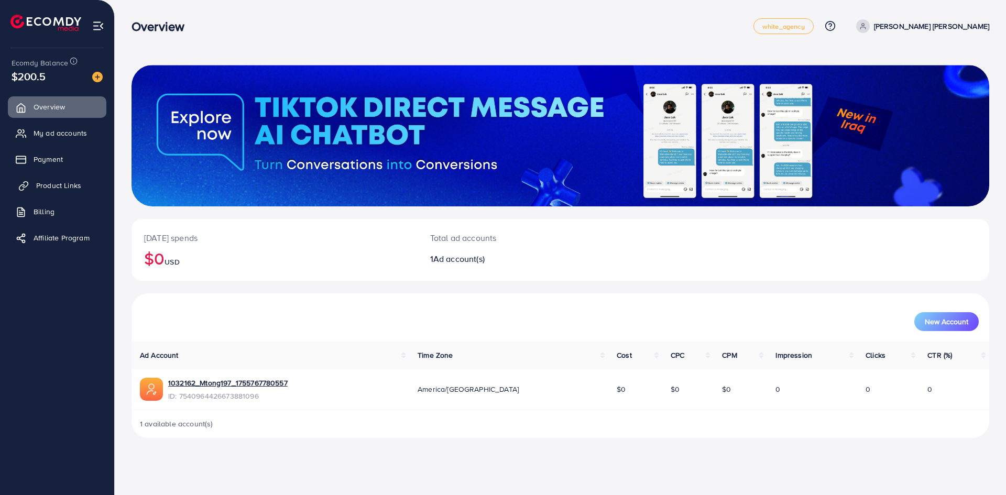
click at [43, 189] on span "Product Links" at bounding box center [58, 185] width 45 height 10
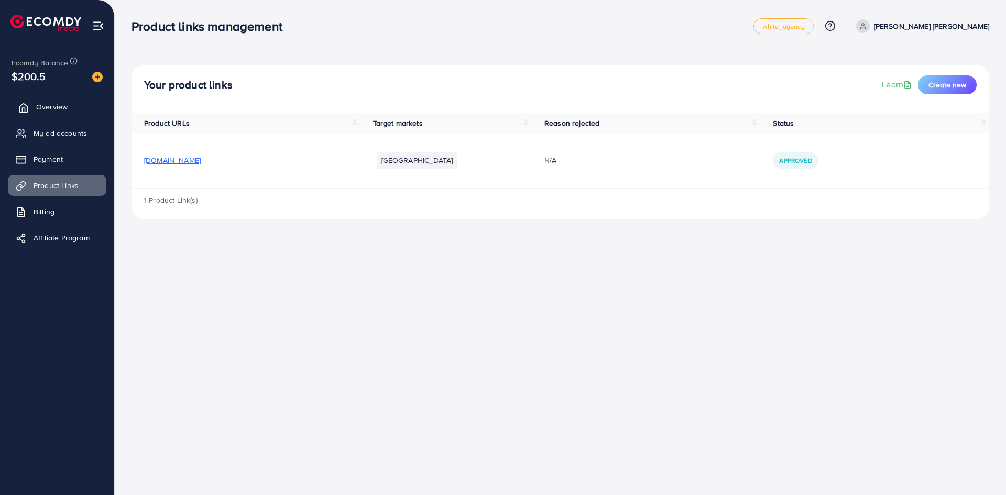
click at [52, 108] on span "Overview" at bounding box center [51, 107] width 31 height 10
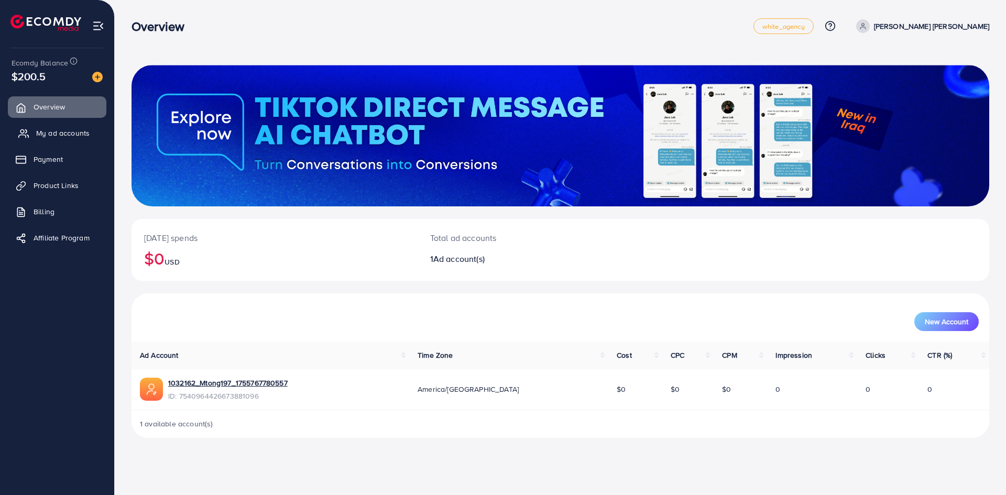
click at [54, 133] on span "My ad accounts" at bounding box center [62, 133] width 53 height 10
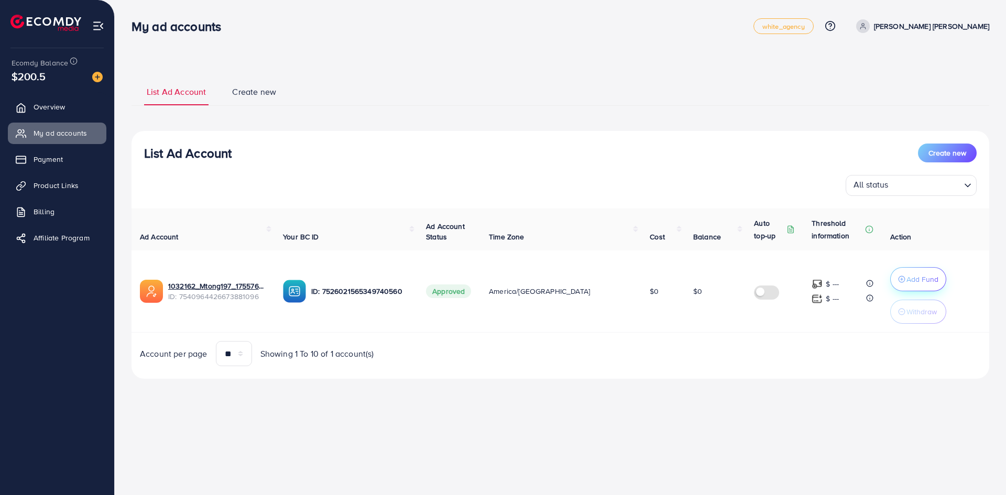
click at [898, 278] on icon "button" at bounding box center [901, 279] width 7 height 7
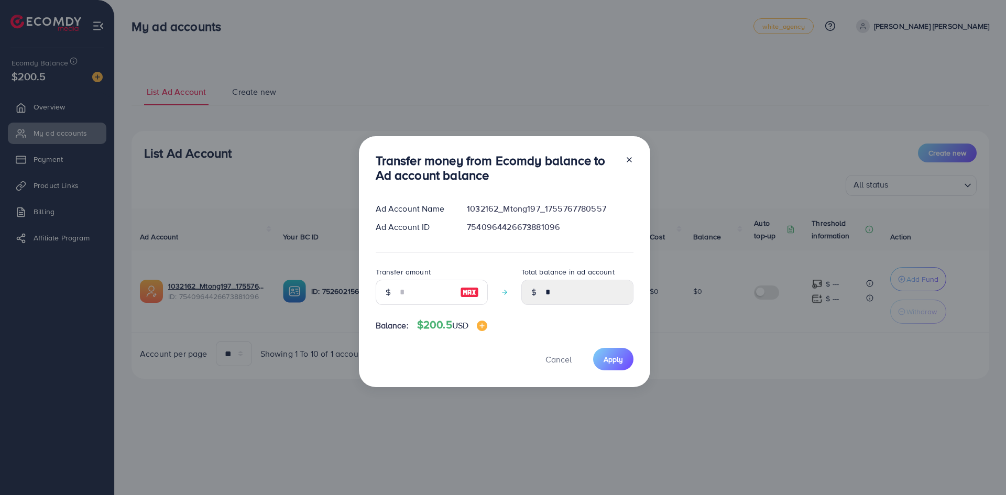
click at [628, 161] on icon at bounding box center [629, 160] width 8 height 8
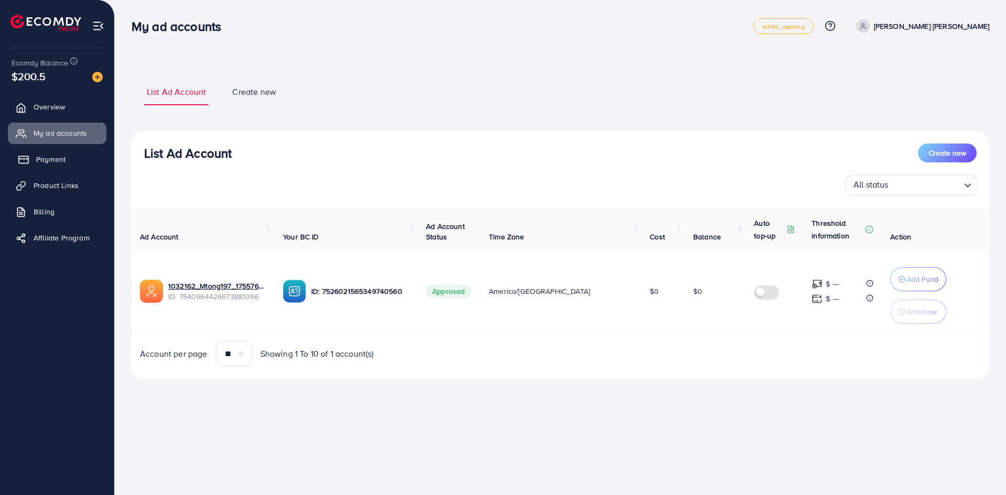
click at [41, 162] on span "Payment" at bounding box center [50, 159] width 29 height 10
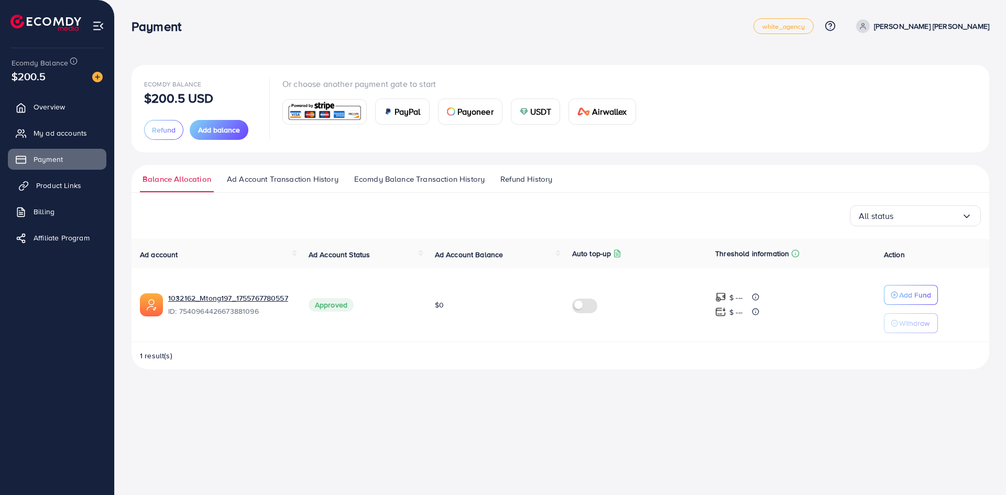
click at [50, 182] on span "Product Links" at bounding box center [58, 185] width 45 height 10
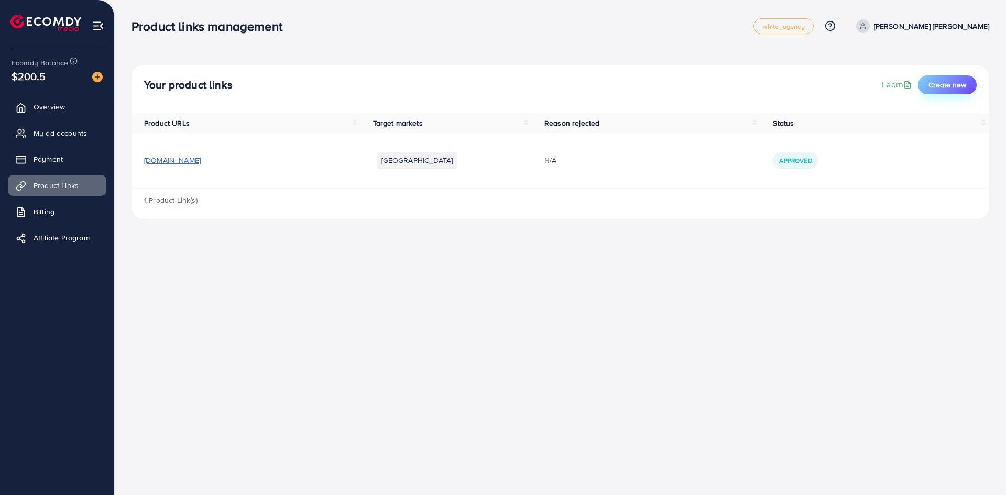
click at [968, 86] on button "Create new" at bounding box center [947, 84] width 59 height 19
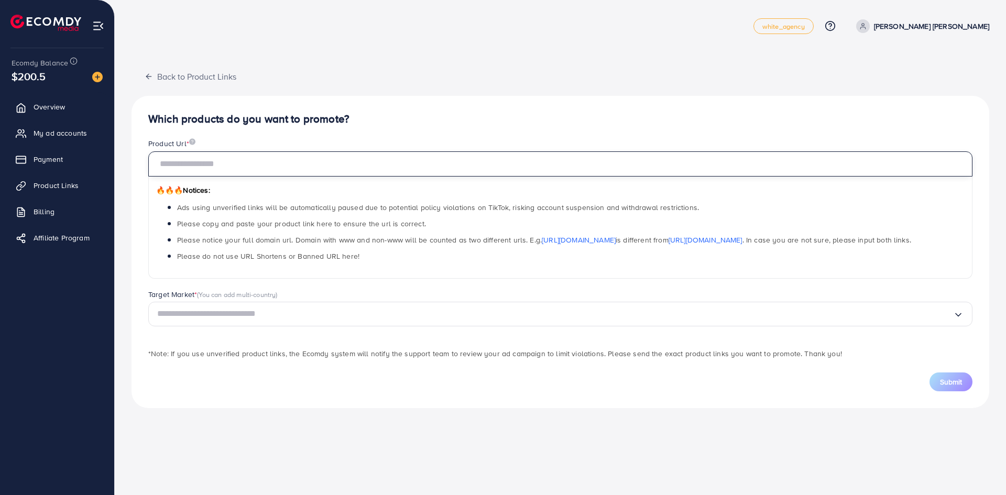
click at [260, 168] on input "text" at bounding box center [560, 163] width 824 height 25
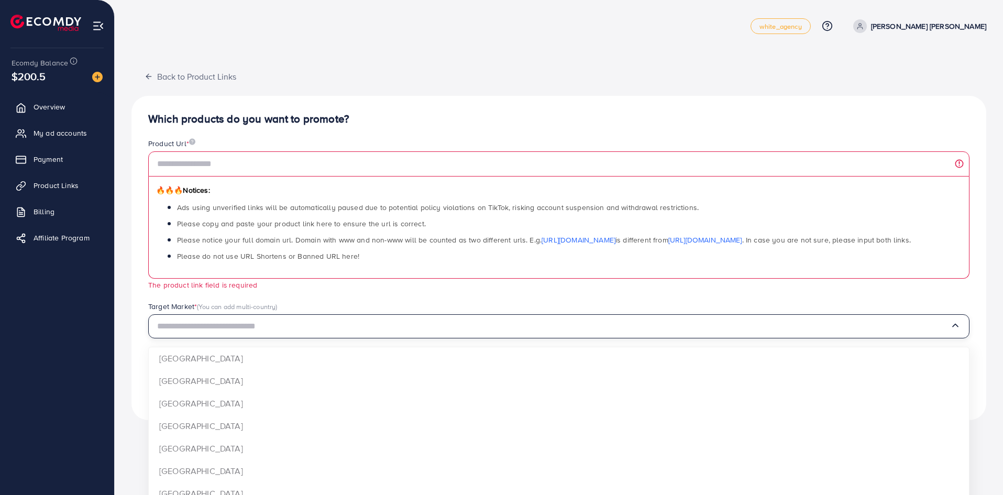
click at [287, 318] on input "Search for option" at bounding box center [553, 326] width 793 height 16
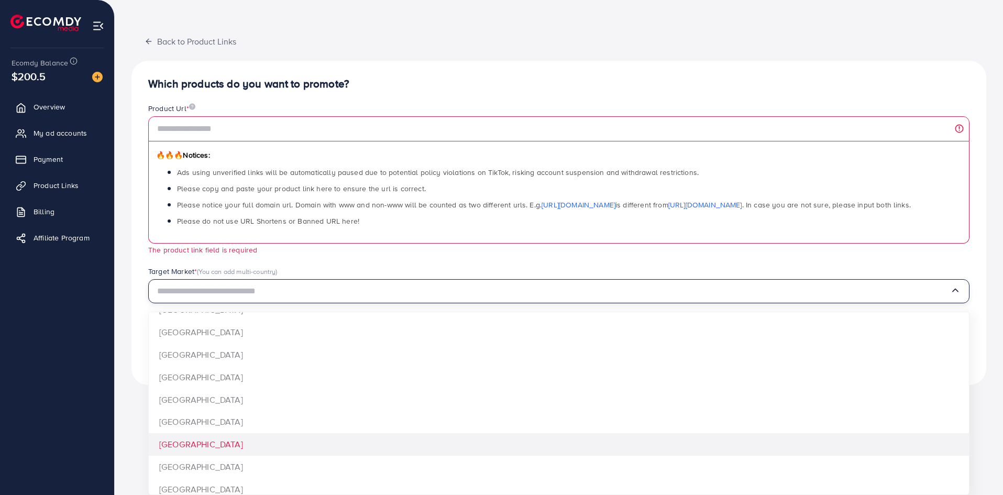
scroll to position [1658, 0]
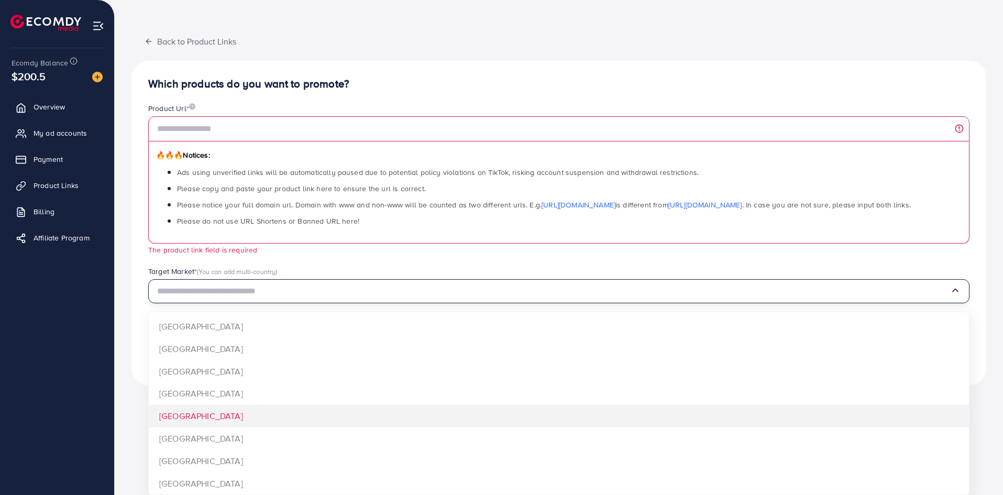
click at [128, 424] on div "white_agency Help Center Contact Support Plans and Pricing Term and policy Abou…" at bounding box center [501, 212] width 1003 height 495
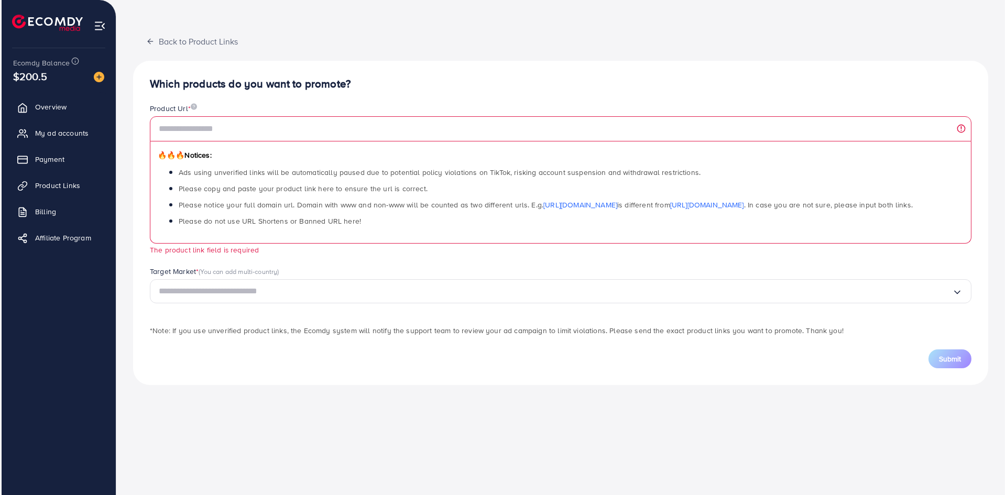
scroll to position [0, 0]
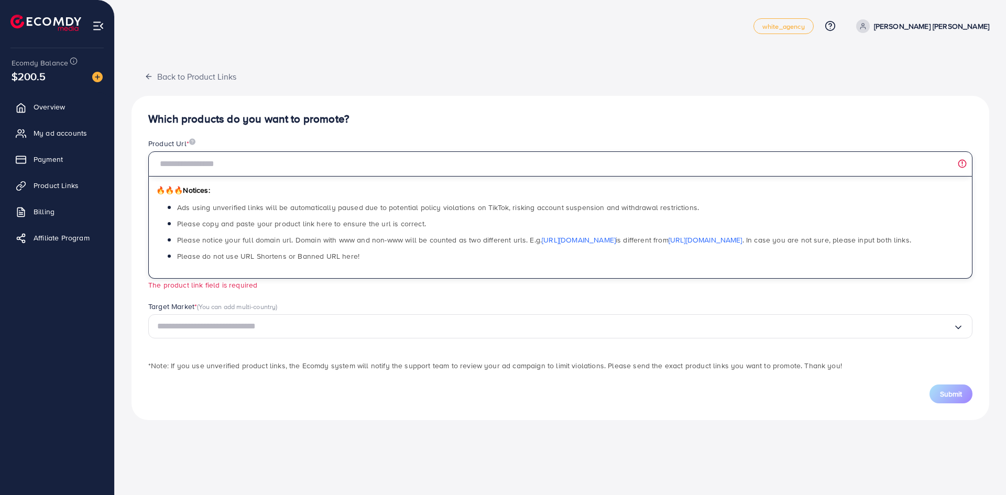
click at [210, 165] on input "text" at bounding box center [560, 163] width 824 height 25
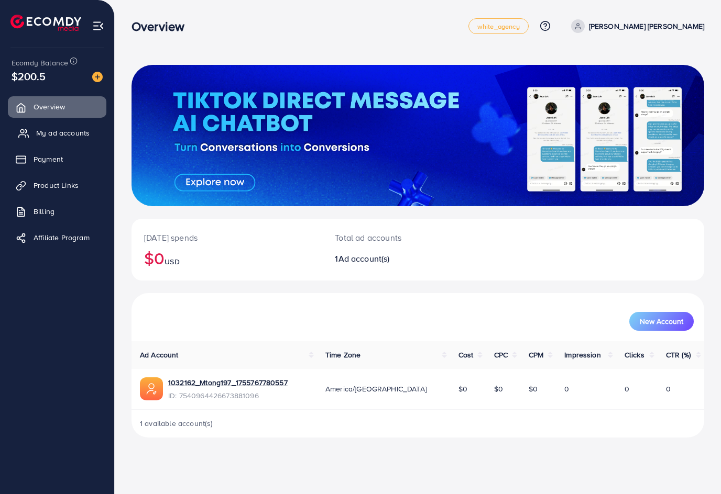
click at [50, 134] on span "My ad accounts" at bounding box center [62, 133] width 53 height 10
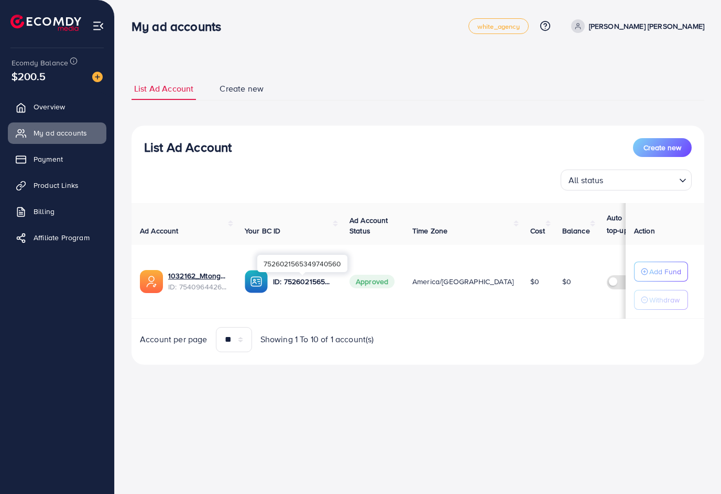
click at [316, 281] on p "ID: 7526021565349740560" at bounding box center [303, 282] width 60 height 13
click at [317, 283] on p "ID: 7526021565349740560" at bounding box center [303, 282] width 60 height 13
click at [318, 267] on div "7526021565349740560" at bounding box center [302, 263] width 90 height 17
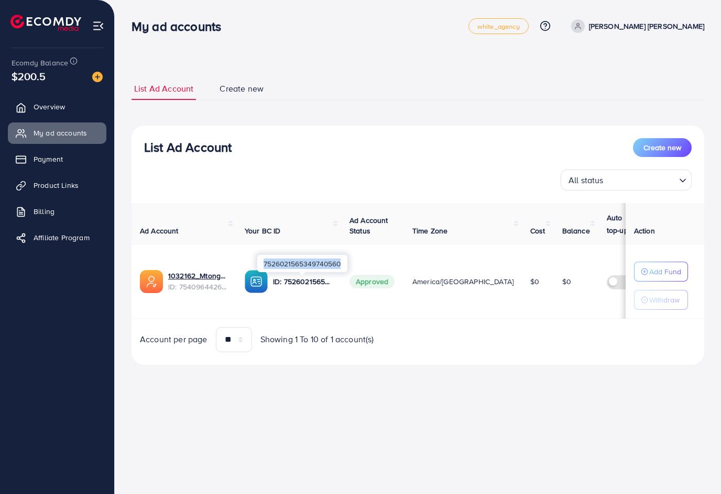
click at [318, 267] on div "7526021565349740560" at bounding box center [302, 263] width 90 height 17
copy div "7526021565349740560"
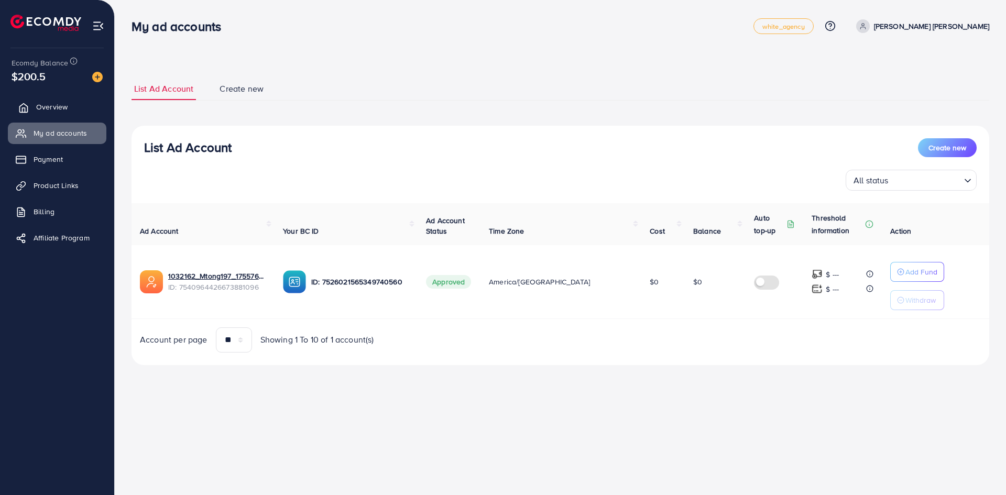
click at [37, 107] on span "Overview" at bounding box center [51, 107] width 31 height 10
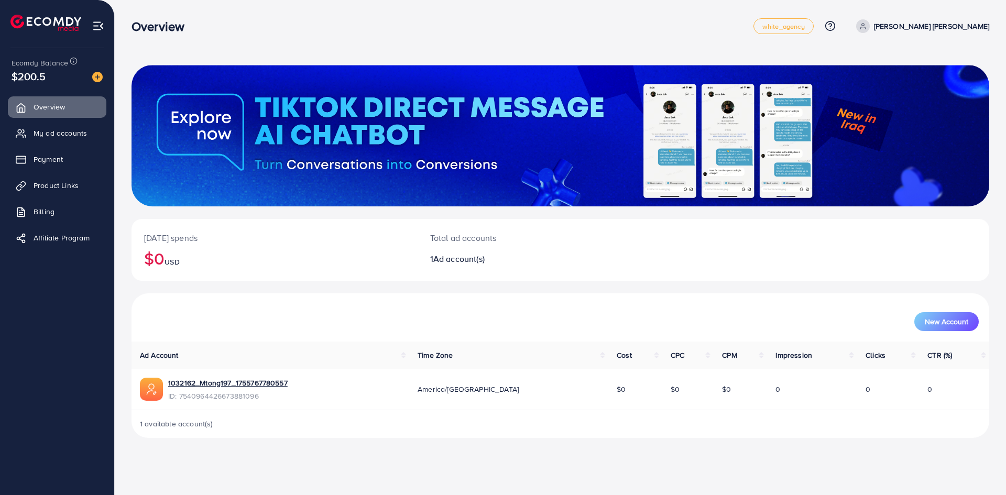
click at [46, 122] on ul "Overview My ad accounts Payment Product Links Billing Affiliate Program" at bounding box center [57, 175] width 114 height 167
click at [50, 138] on span "My ad accounts" at bounding box center [62, 133] width 53 height 10
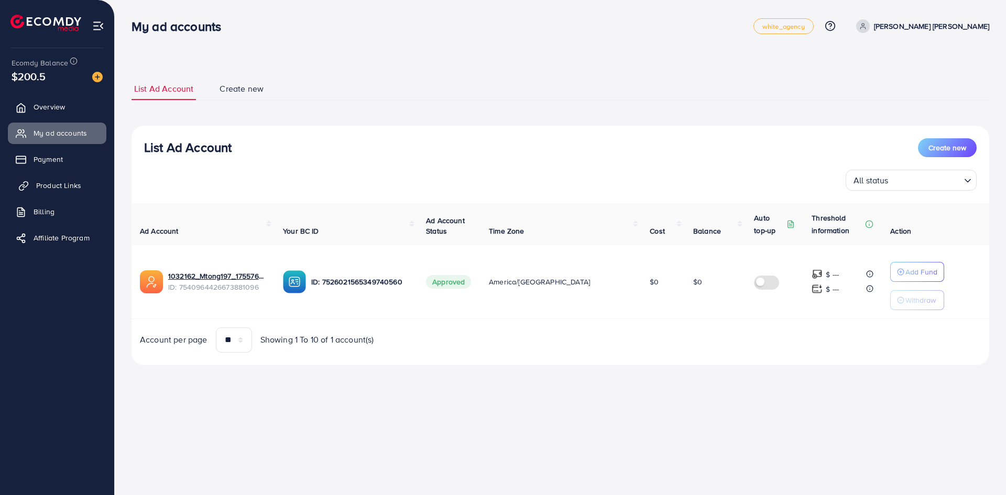
click at [40, 184] on span "Product Links" at bounding box center [58, 185] width 45 height 10
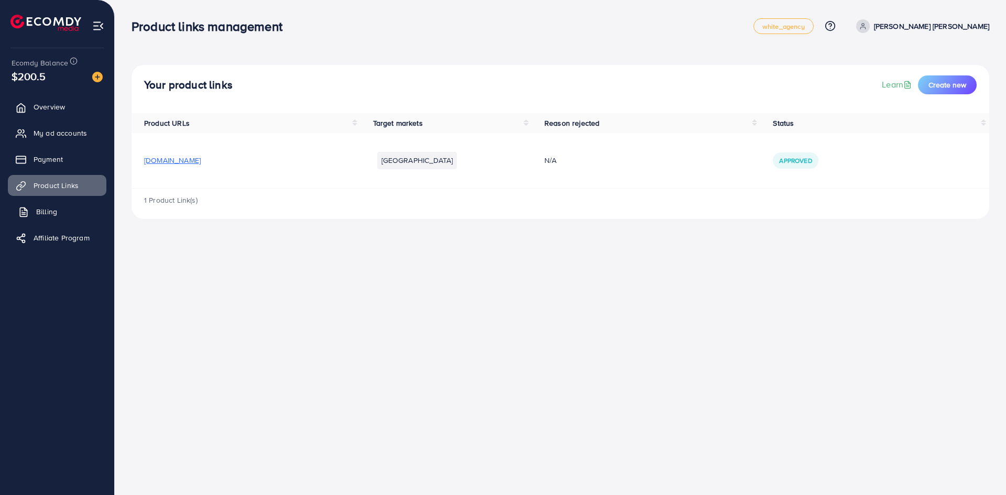
click at [43, 210] on span "Billing" at bounding box center [46, 211] width 21 height 10
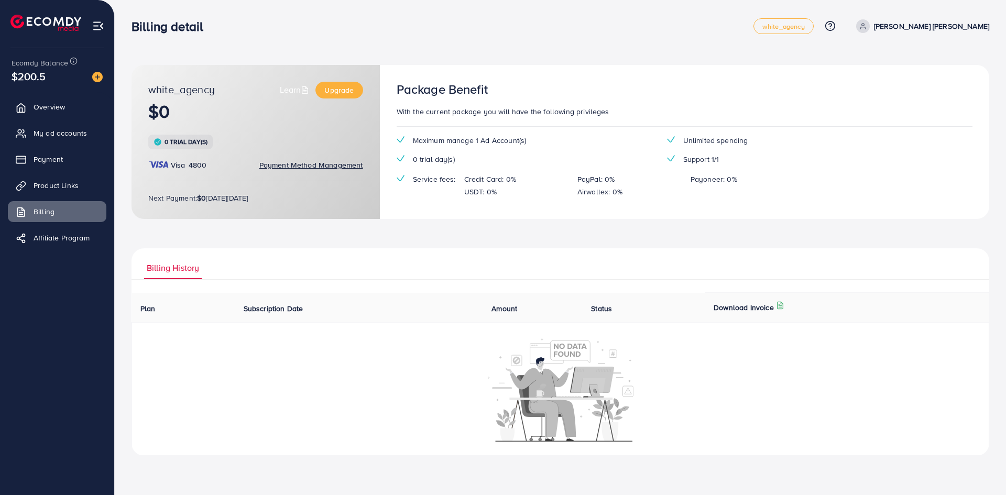
click at [277, 310] on span "Subscription Date" at bounding box center [274, 308] width 60 height 10
click at [59, 238] on span "Affiliate Program" at bounding box center [64, 238] width 56 height 10
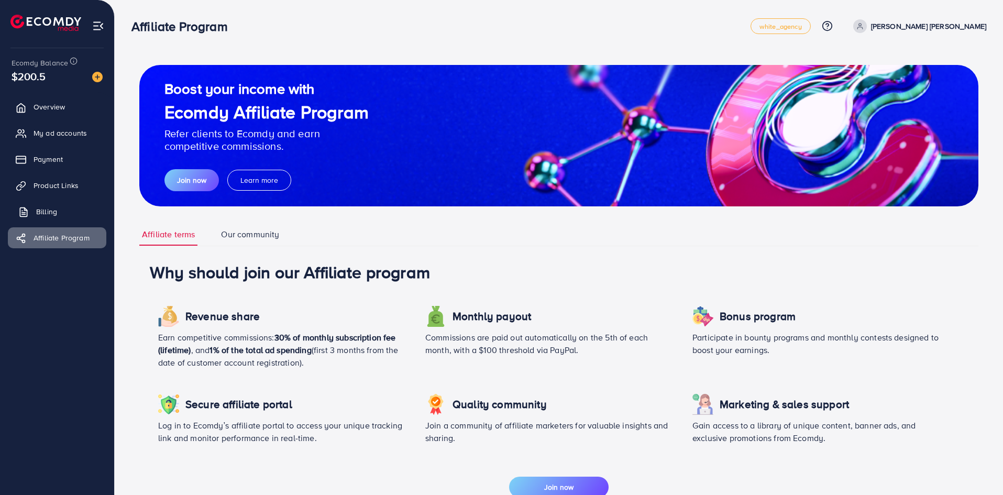
click at [46, 208] on span "Billing" at bounding box center [46, 211] width 21 height 10
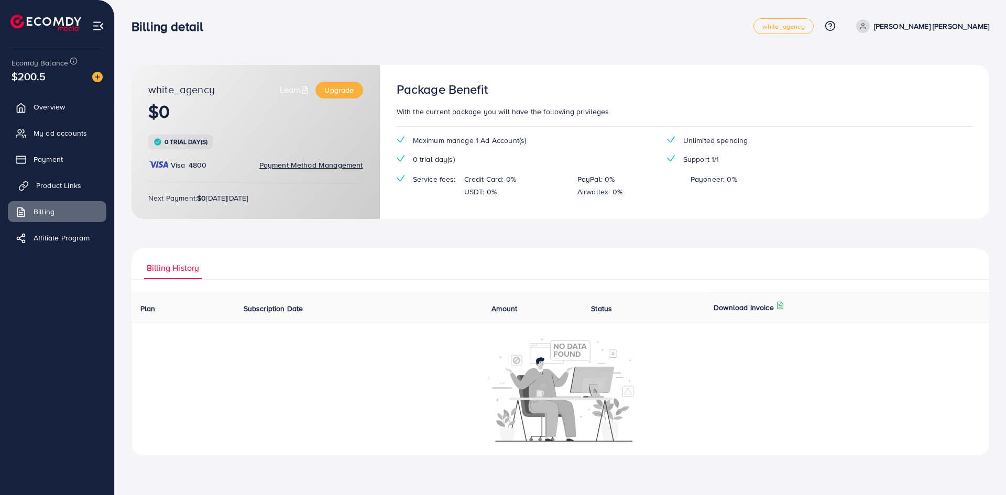
click at [54, 187] on span "Product Links" at bounding box center [58, 185] width 45 height 10
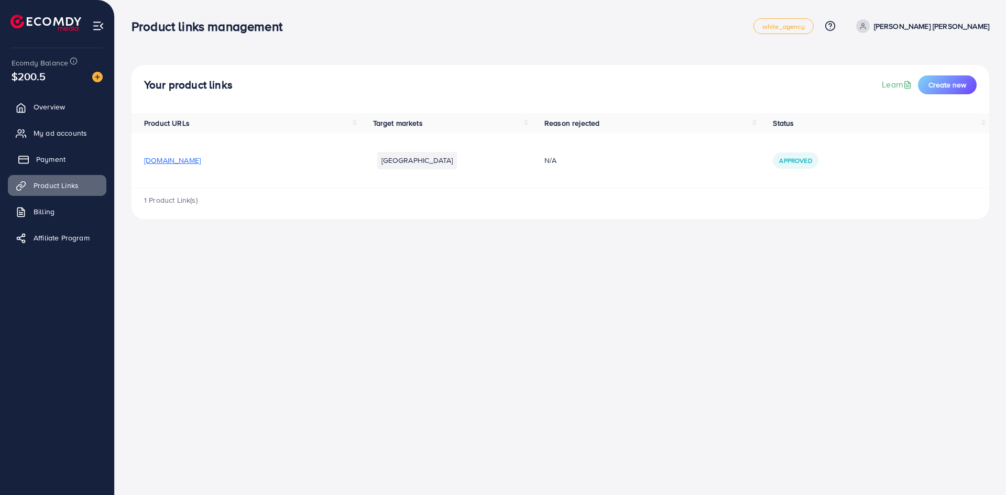
click at [53, 158] on span "Payment" at bounding box center [50, 159] width 29 height 10
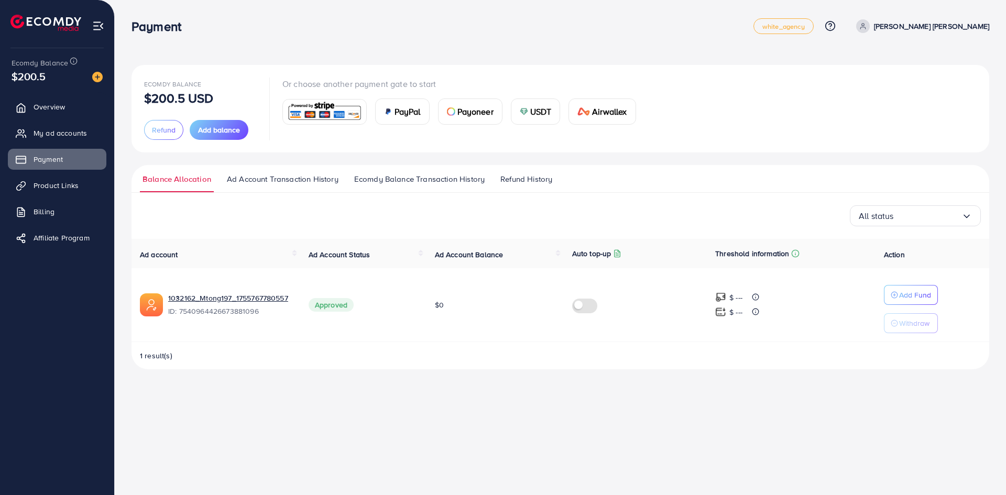
click at [720, 26] on icon at bounding box center [862, 26] width 7 height 7
click at [720, 62] on span "Profile" at bounding box center [924, 62] width 24 height 13
select select "*******"
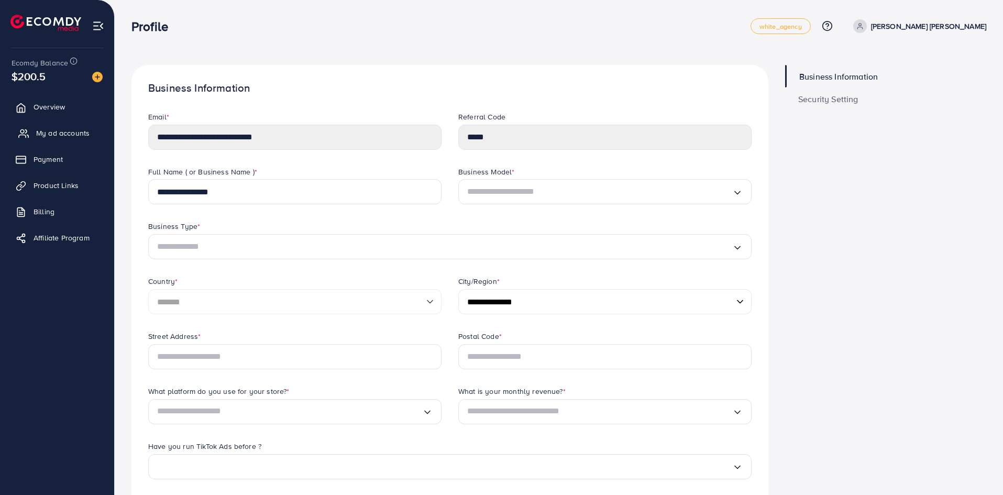
click at [48, 134] on span "My ad accounts" at bounding box center [62, 133] width 53 height 10
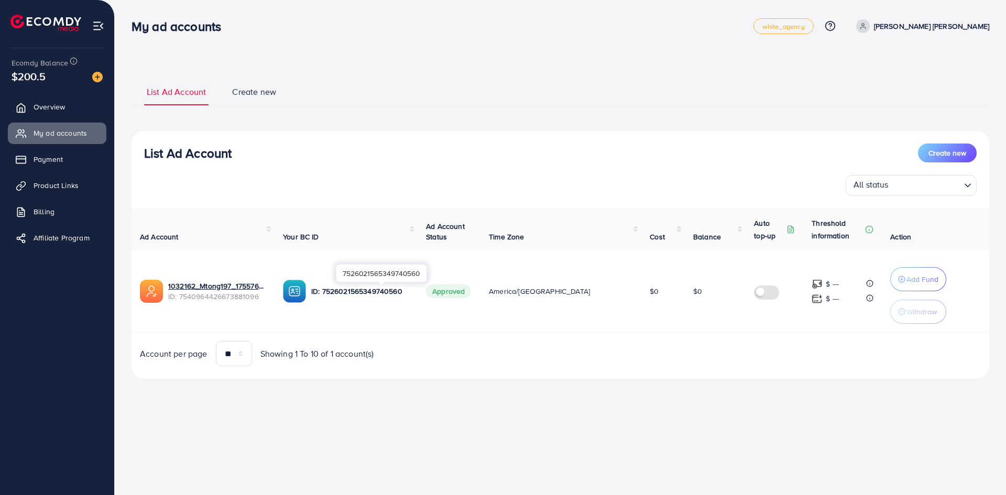
click at [395, 272] on div "7526021565349740560" at bounding box center [381, 273] width 90 height 17
copy div "7526021565349740560"
drag, startPoint x: 258, startPoint y: 267, endPoint x: 165, endPoint y: 274, distance: 93.0
click at [165, 274] on div "1032162_Mtong197_1755767780557 7540964426673881096" at bounding box center [224, 264] width 129 height 28
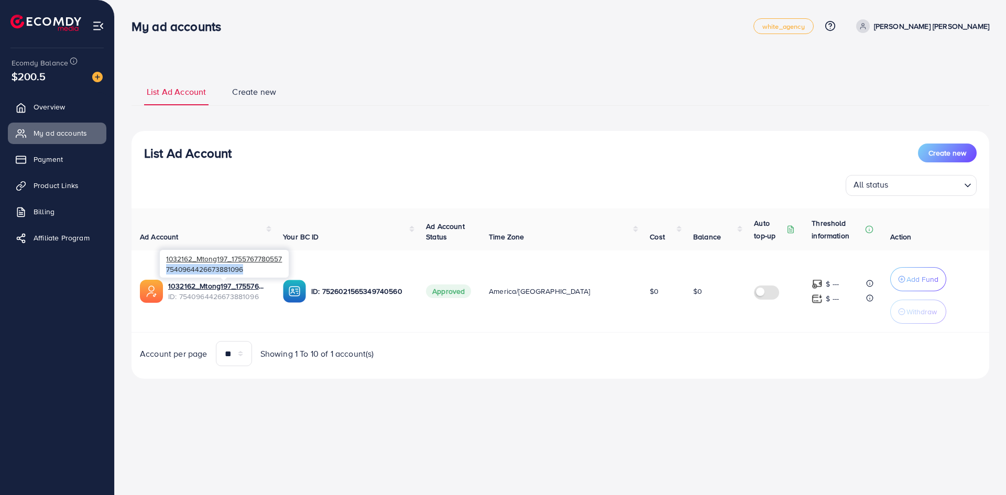
copy div "7540964426673881096"
click at [393, 296] on p "ID: 7526021565349740560" at bounding box center [360, 291] width 98 height 13
click at [398, 292] on p "ID: 7526021565349740560" at bounding box center [360, 291] width 98 height 13
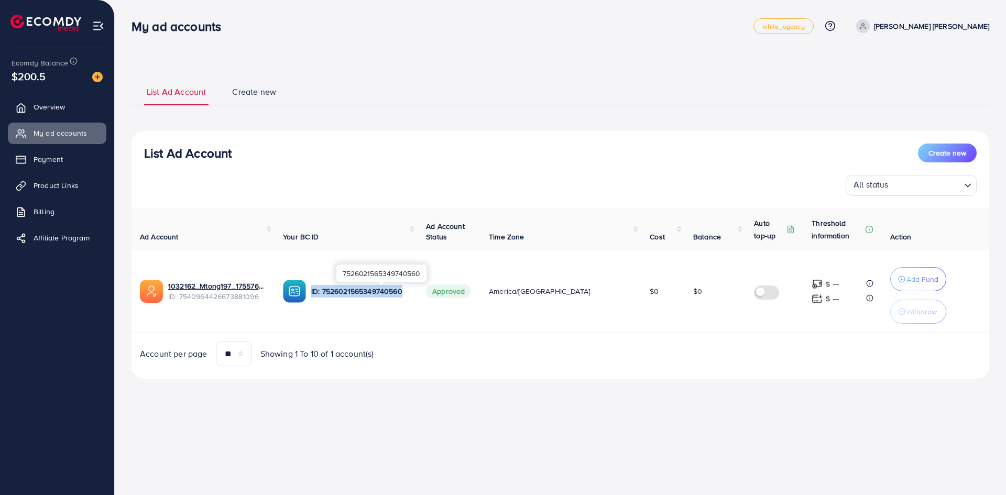
click at [398, 292] on p "ID: 7526021565349740560" at bounding box center [360, 291] width 98 height 13
click at [400, 273] on div "7526021565349740560" at bounding box center [381, 273] width 90 height 17
click at [386, 291] on p "ID: 7526021565349740560" at bounding box center [360, 291] width 98 height 13
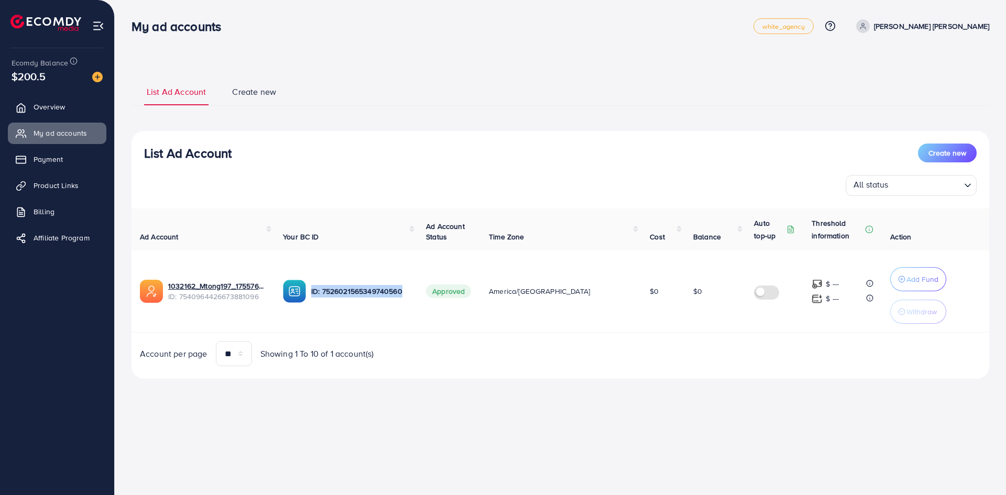
click at [386, 291] on p "ID: 7526021565349740560" at bounding box center [360, 291] width 98 height 13
copy p "ID: 7526021565349740560"
click at [464, 317] on td "Approved" at bounding box center [448, 291] width 63 height 82
click at [720, 291] on label at bounding box center [768, 291] width 29 height 12
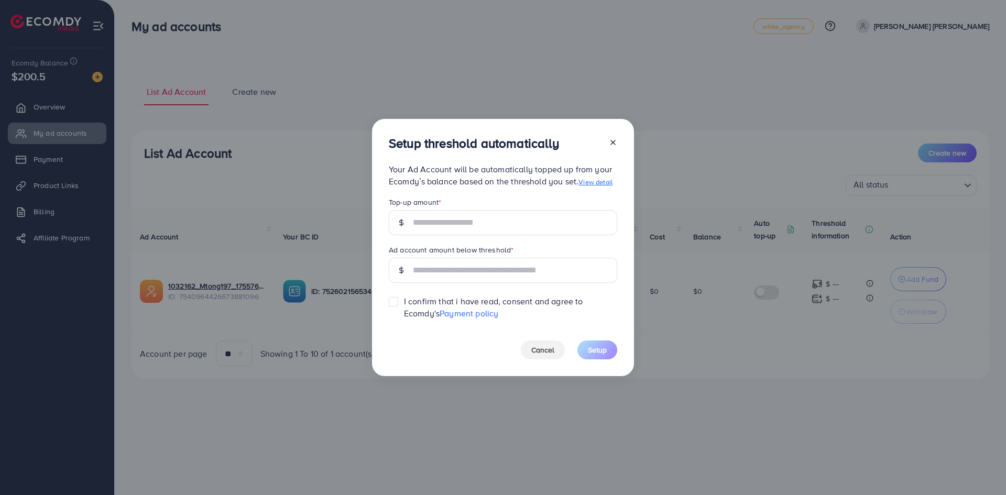
click at [614, 138] on icon at bounding box center [613, 142] width 8 height 8
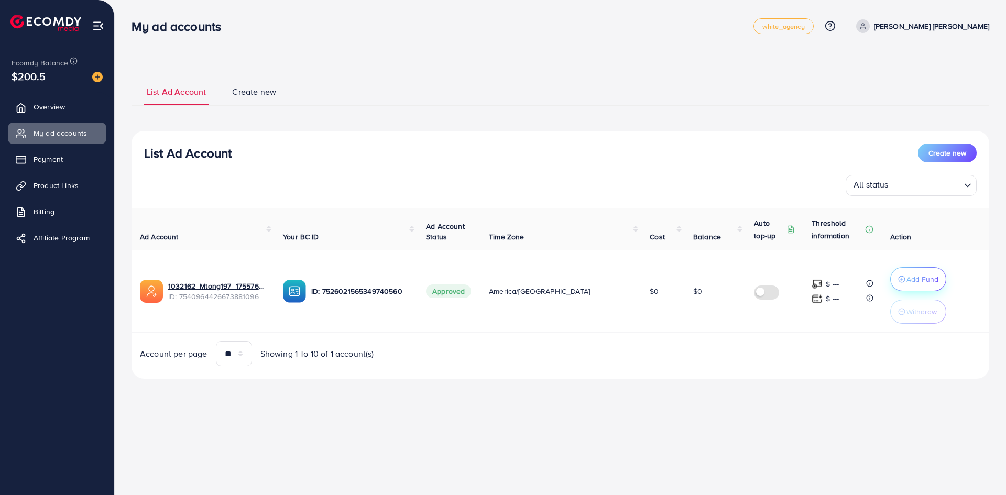
click at [720, 284] on p "Add Fund" at bounding box center [922, 279] width 32 height 13
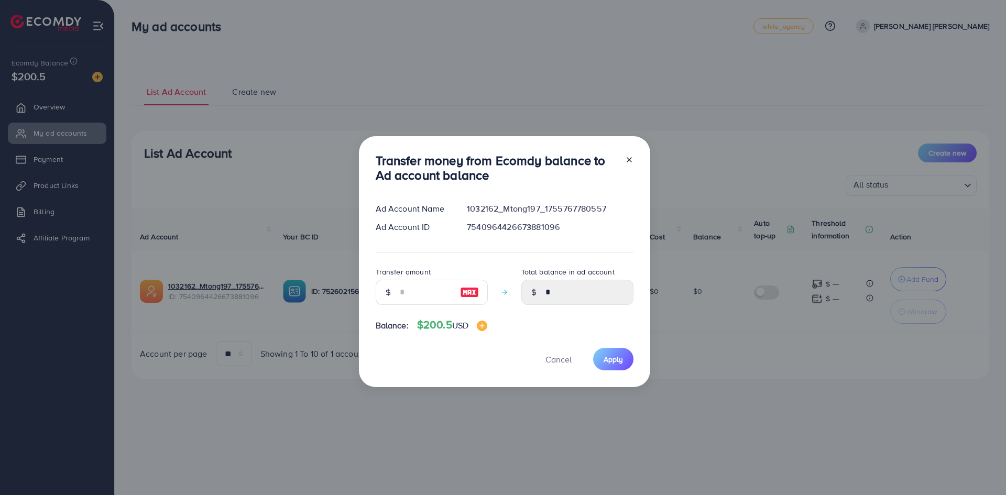
click at [536, 227] on div "7540964426673881096" at bounding box center [549, 227] width 183 height 12
copy div "7540964426673881096"
click at [499, 227] on div "7540964426673881096" at bounding box center [549, 227] width 183 height 12
drag, startPoint x: 466, startPoint y: 225, endPoint x: 571, endPoint y: 226, distance: 105.3
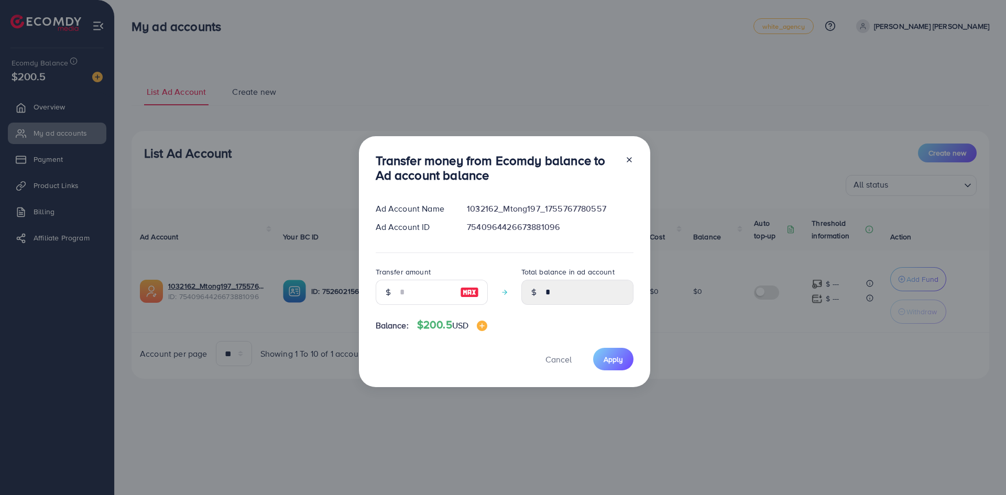
click at [571, 226] on div "7540964426673881096" at bounding box center [549, 227] width 183 height 12
copy div "7540964426673881096"
click at [625, 161] on icon at bounding box center [629, 160] width 8 height 8
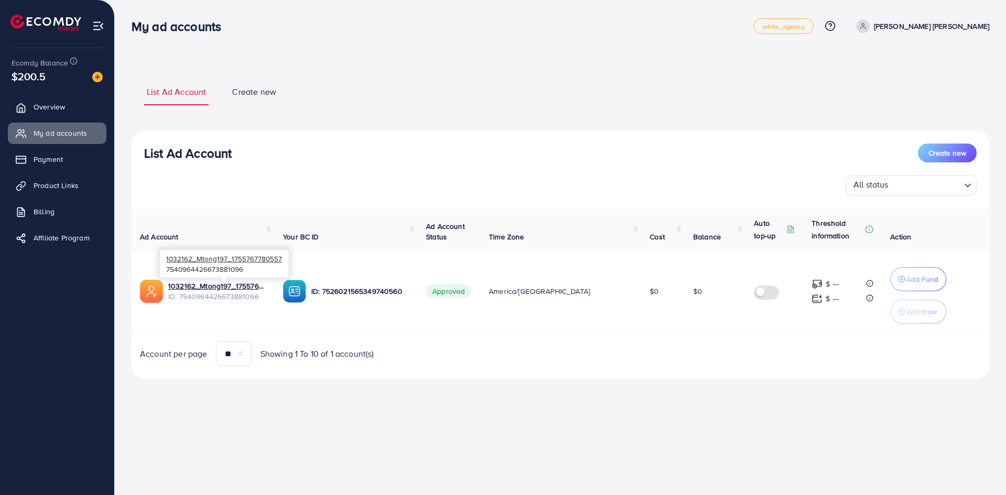
click at [239, 299] on span "ID: 7540964426673881096" at bounding box center [217, 296] width 98 height 10
copy span "7540964426673881096"
click at [237, 300] on span "ID: 7540964426673881096" at bounding box center [217, 296] width 98 height 10
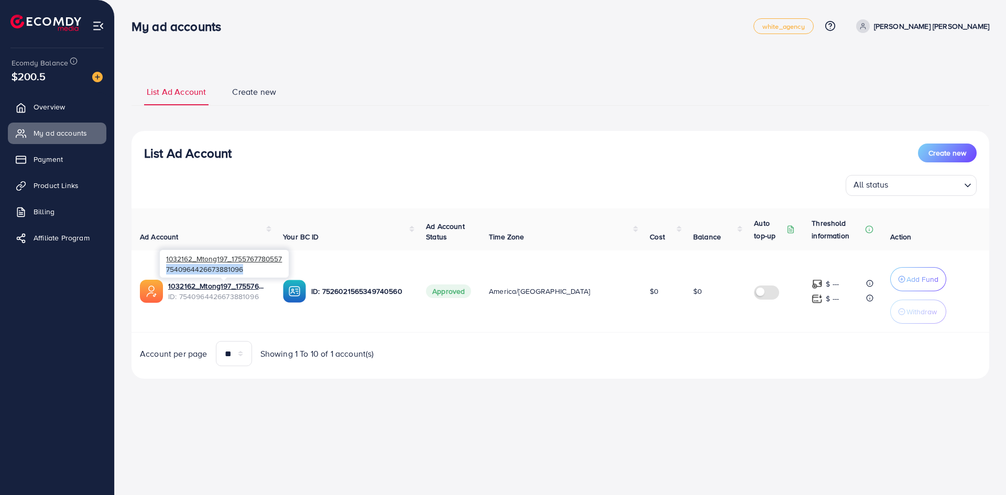
drag, startPoint x: 251, startPoint y: 268, endPoint x: 167, endPoint y: 271, distance: 84.4
click at [167, 271] on div "1032162_Mtong197_1755767780557 7540964426673881096" at bounding box center [224, 264] width 129 height 28
copy div "7540964426673881096"
click at [391, 282] on div "ID: 7526021565349740560" at bounding box center [346, 291] width 126 height 23
drag, startPoint x: 283, startPoint y: 261, endPoint x: 275, endPoint y: 261, distance: 7.9
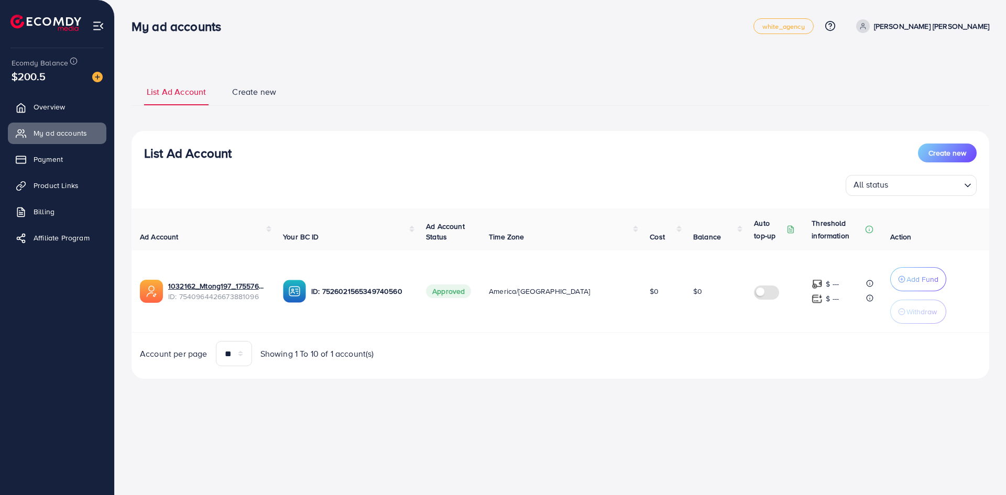
click at [274, 261] on td "1032162_Mtong197_1755767780557 ID: 7540964426673881096" at bounding box center [202, 291] width 143 height 82
drag, startPoint x: 261, startPoint y: 270, endPoint x: 161, endPoint y: 257, distance: 100.9
click at [161, 257] on div "1032162_Mtong197_1755767780557 7540964426673881096" at bounding box center [224, 264] width 129 height 28
copy div "1032162_Mtong197_1755767780557 7540964426673881096"
drag, startPoint x: 283, startPoint y: 258, endPoint x: 232, endPoint y: 258, distance: 51.3
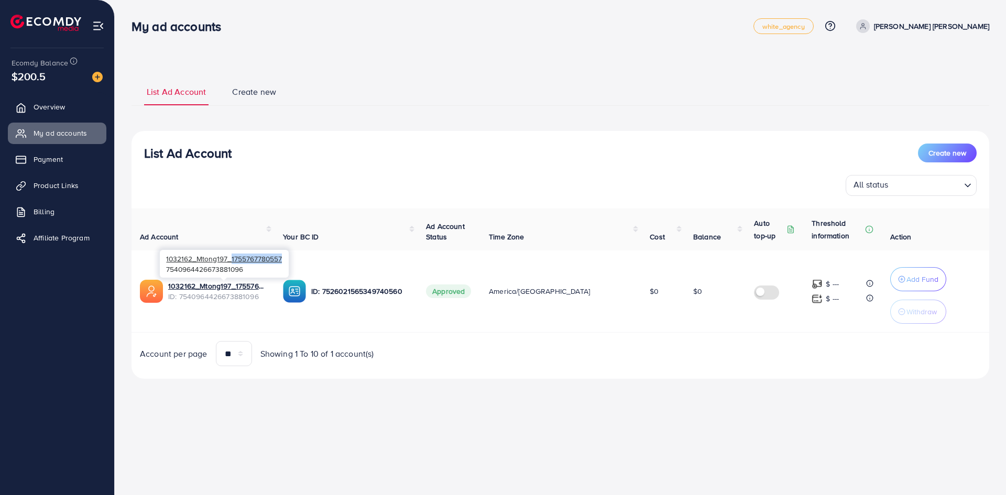
click at [232, 258] on div "1032162_Mtong197_1755767780557 7540964426673881096" at bounding box center [224, 264] width 129 height 28
copy span "1755767780557"
drag, startPoint x: 265, startPoint y: 299, endPoint x: 181, endPoint y: 298, distance: 84.3
click at [181, 298] on span "ID: 7540964426673881096" at bounding box center [217, 296] width 98 height 10
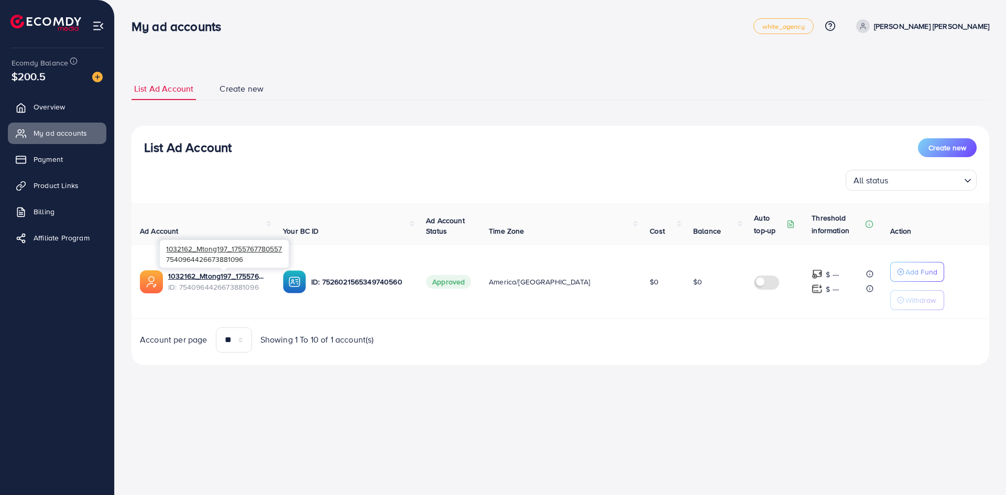
click at [237, 285] on span "ID: 7540964426673881096" at bounding box center [217, 287] width 98 height 10
copy span "7540964426673881096"
drag, startPoint x: 581, startPoint y: 316, endPoint x: 696, endPoint y: 317, distance: 114.2
click at [582, 316] on td "America/[GEOGRAPHIC_DATA]" at bounding box center [560, 282] width 161 height 74
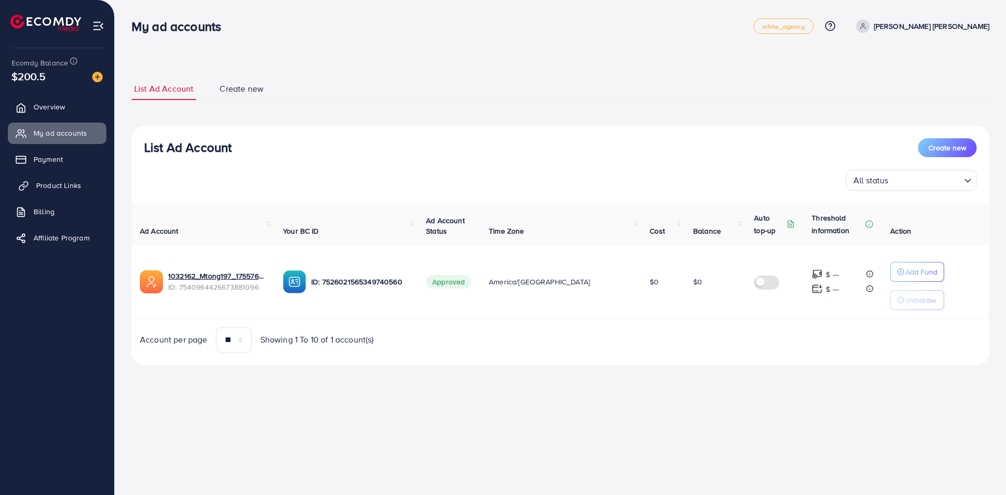
click at [51, 187] on span "Product Links" at bounding box center [58, 185] width 45 height 10
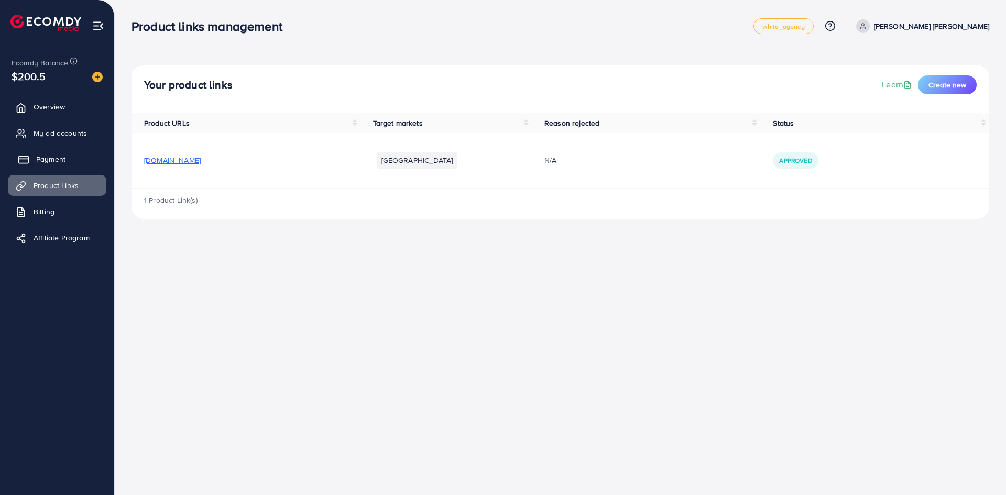
click at [52, 156] on span "Payment" at bounding box center [50, 159] width 29 height 10
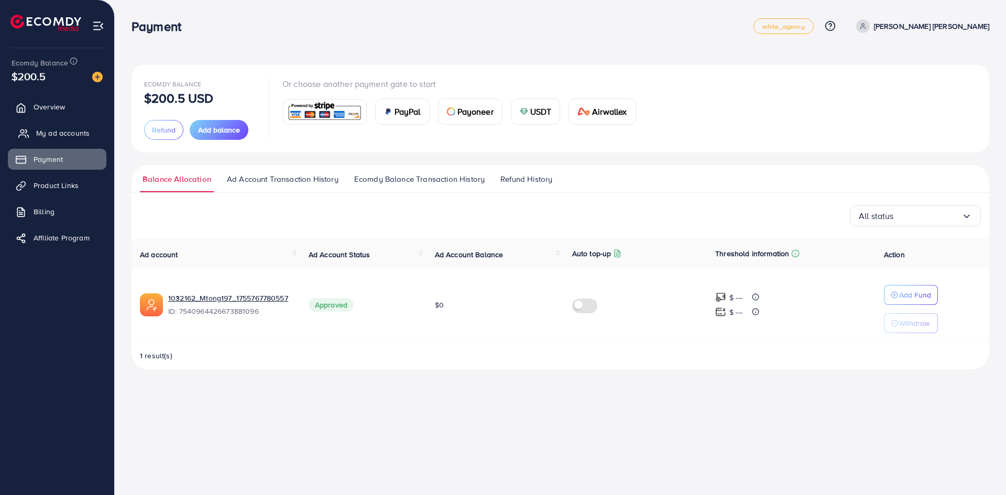
click at [59, 133] on span "My ad accounts" at bounding box center [62, 133] width 53 height 10
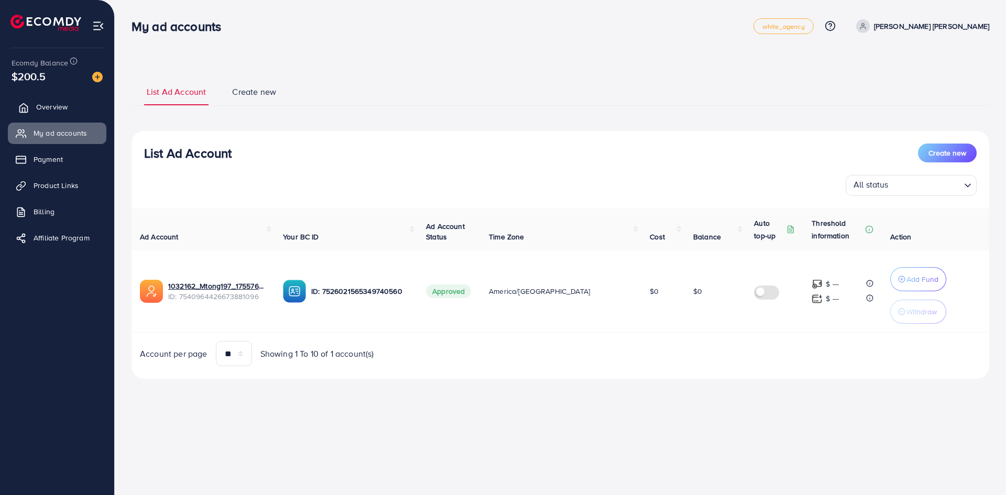
click at [53, 104] on span "Overview" at bounding box center [51, 107] width 31 height 10
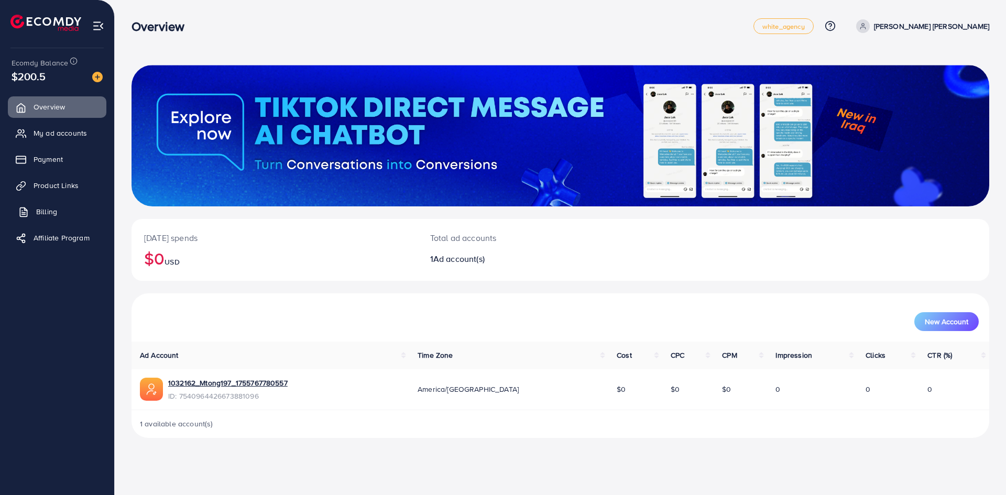
click at [36, 206] on span "Billing" at bounding box center [46, 211] width 21 height 10
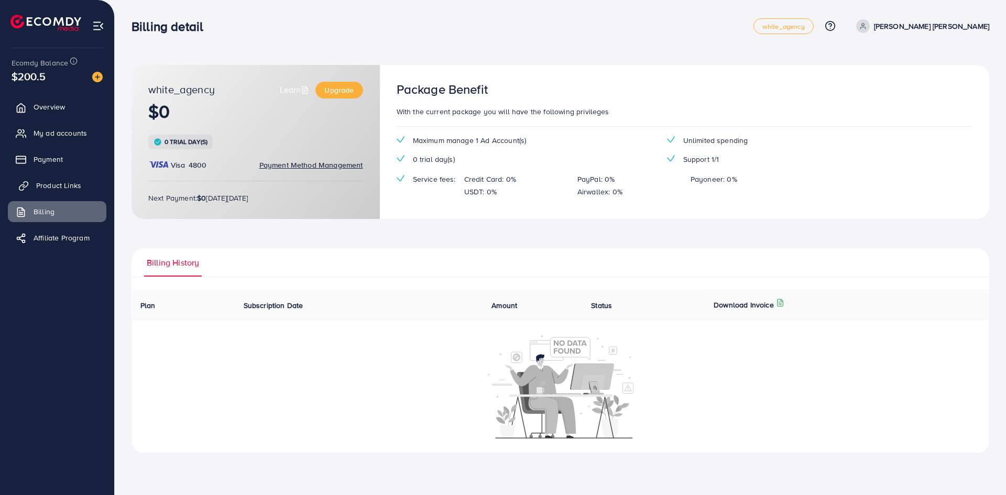
click at [37, 183] on span "Product Links" at bounding box center [58, 185] width 45 height 10
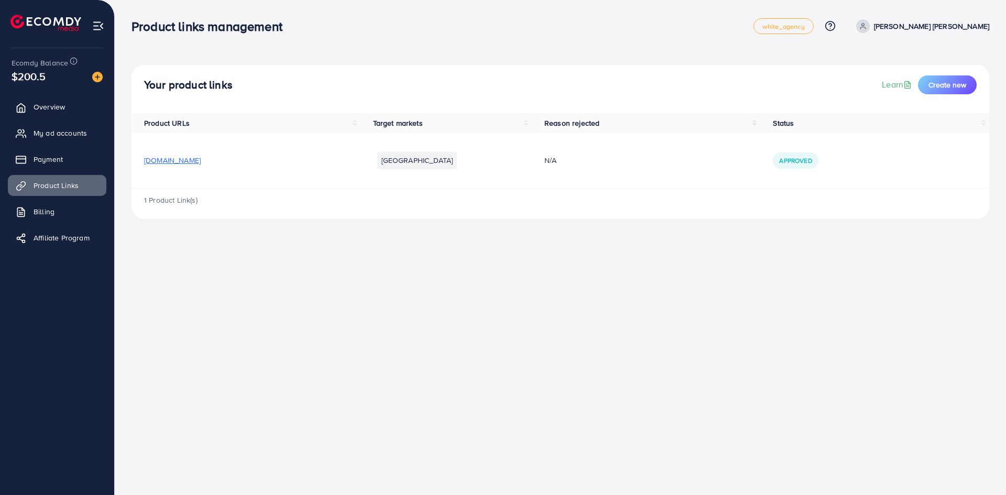
click at [161, 162] on span "[DOMAIN_NAME]" at bounding box center [172, 160] width 57 height 10
click at [48, 152] on link "Payment" at bounding box center [57, 159] width 98 height 21
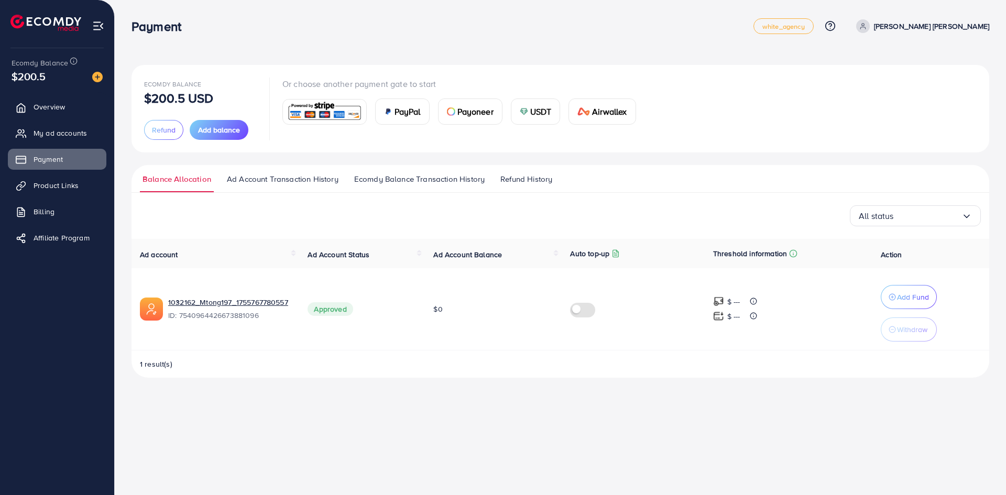
click at [310, 173] on span "Ad Account Transaction History" at bounding box center [283, 179] width 112 height 12
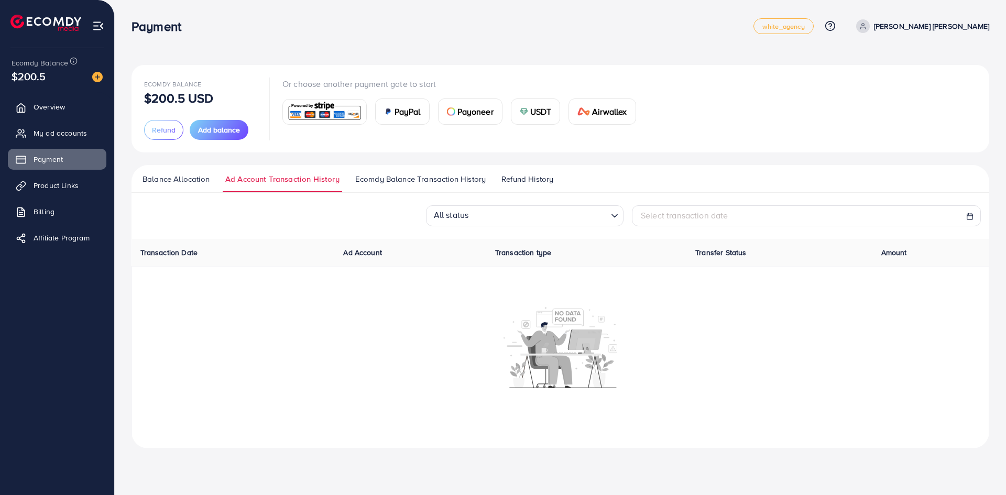
click at [401, 181] on span "Ecomdy Balance Transaction History" at bounding box center [420, 179] width 130 height 12
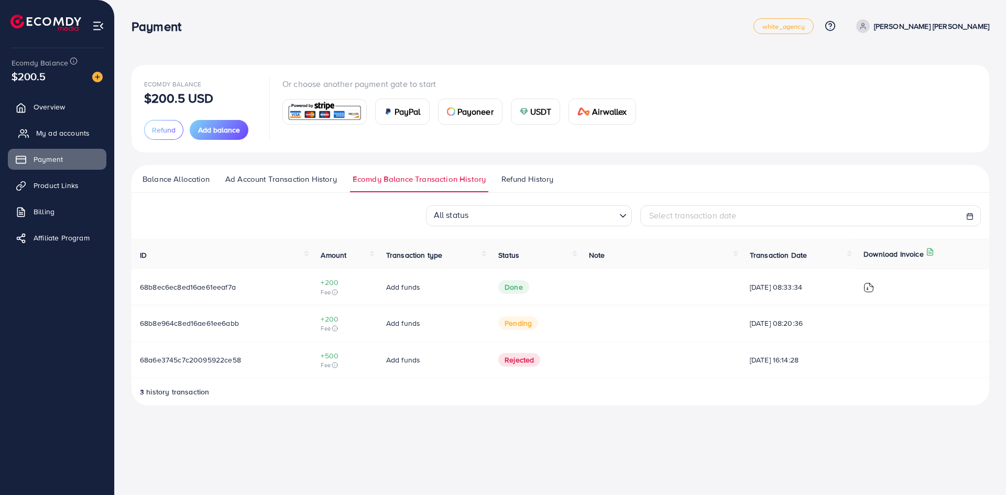
click at [62, 131] on span "My ad accounts" at bounding box center [62, 133] width 53 height 10
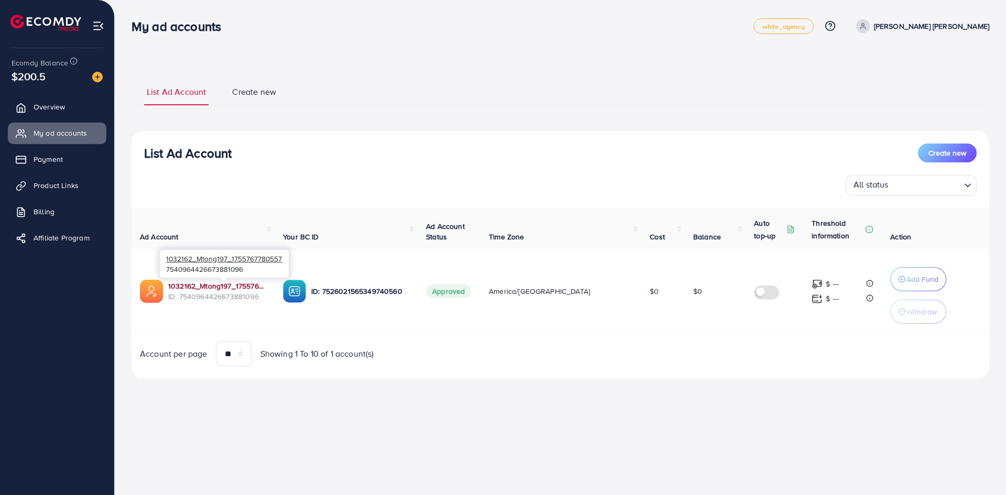
click at [263, 287] on link "1032162_Mtong197_1755767780557" at bounding box center [217, 286] width 98 height 10
click at [217, 283] on link "1032162_Mtong197_1755767780557" at bounding box center [217, 286] width 98 height 10
click at [370, 297] on p "ID: 7526021565349740560" at bounding box center [360, 291] width 98 height 13
click at [373, 292] on p "ID: 7526021565349740560" at bounding box center [360, 291] width 98 height 13
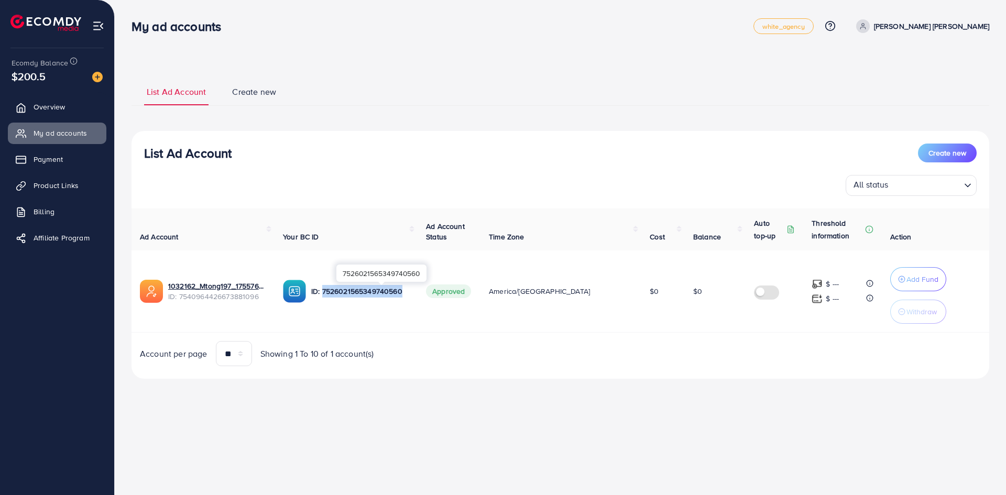
click at [373, 292] on p "ID: 7526021565349740560" at bounding box center [360, 291] width 98 height 13
click at [376, 271] on div "7526021565349740560" at bounding box center [381, 273] width 90 height 17
click at [381, 288] on p "ID: 7526021565349740560" at bounding box center [360, 291] width 98 height 13
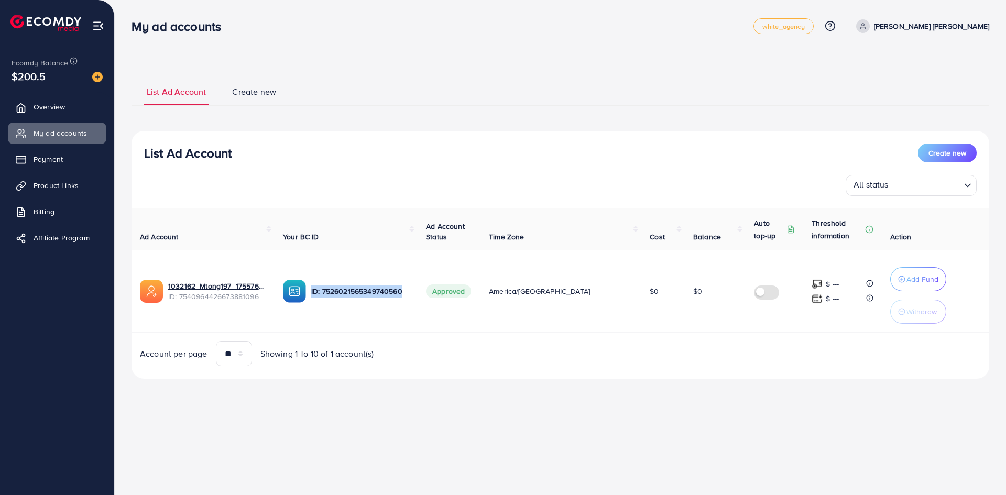
click at [306, 292] on img at bounding box center [294, 291] width 23 height 23
click at [306, 289] on img at bounding box center [294, 291] width 23 height 23
drag, startPoint x: 309, startPoint y: 289, endPoint x: 307, endPoint y: 295, distance: 6.1
click at [306, 290] on img at bounding box center [294, 291] width 23 height 23
click at [274, 329] on td "1032162_Mtong197_1755767780557 ID: 7540964426673881096" at bounding box center [202, 291] width 143 height 82
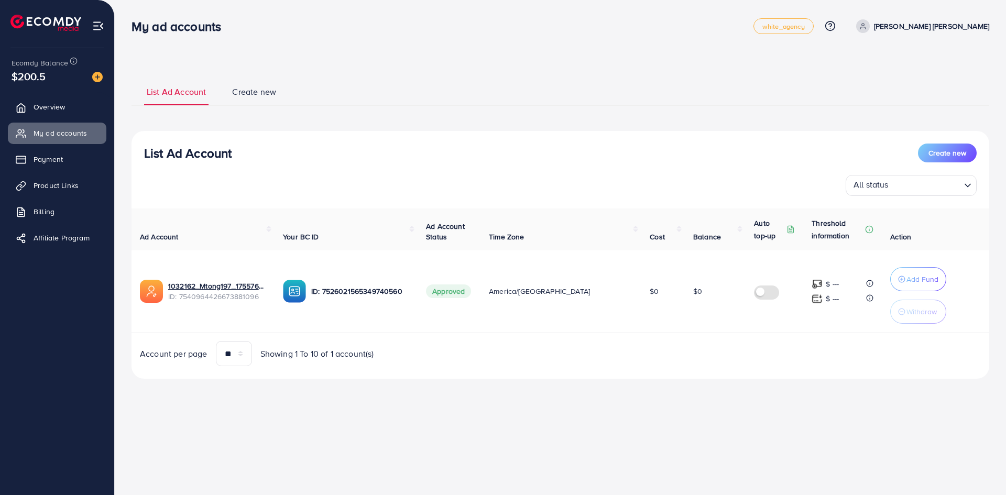
click at [306, 299] on img at bounding box center [294, 291] width 23 height 23
click at [306, 298] on img at bounding box center [294, 291] width 23 height 23
click at [756, 293] on label at bounding box center [768, 291] width 29 height 12
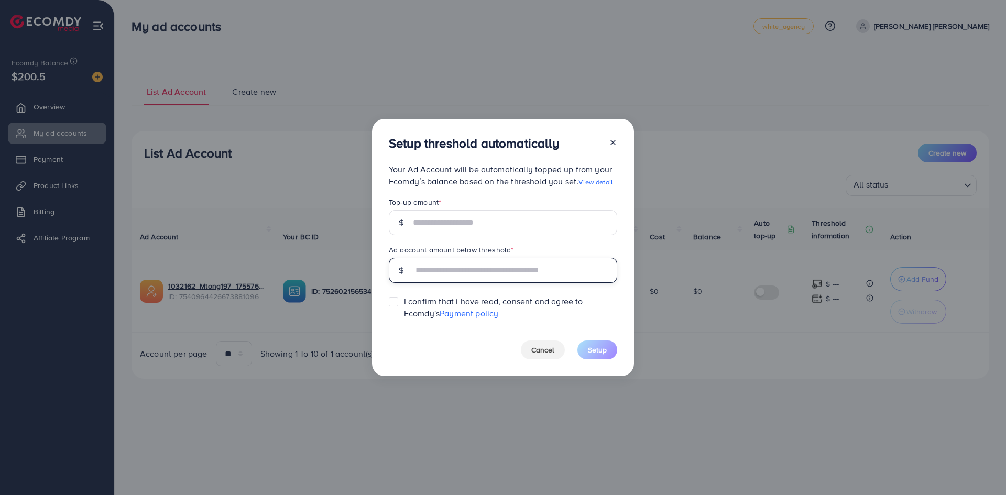
click at [501, 268] on input "text" at bounding box center [515, 270] width 204 height 25
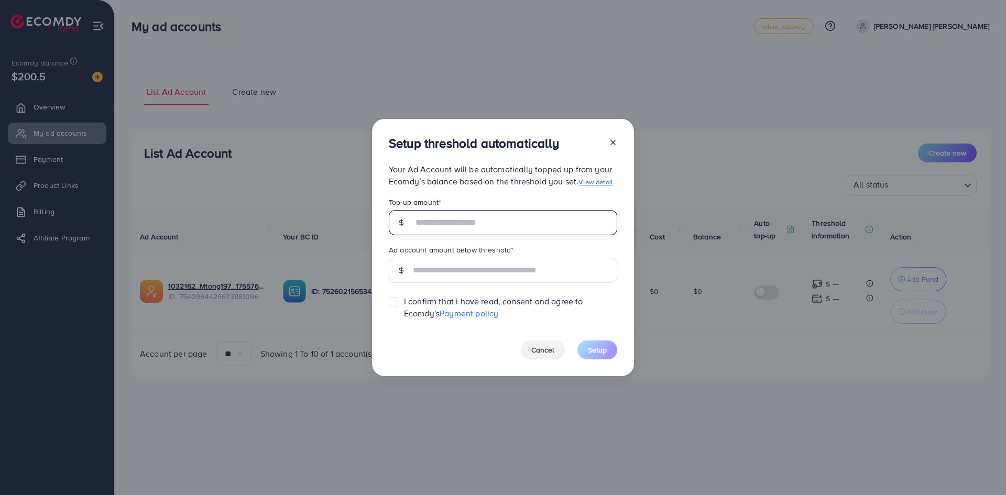
click at [483, 218] on input "text" at bounding box center [515, 222] width 204 height 25
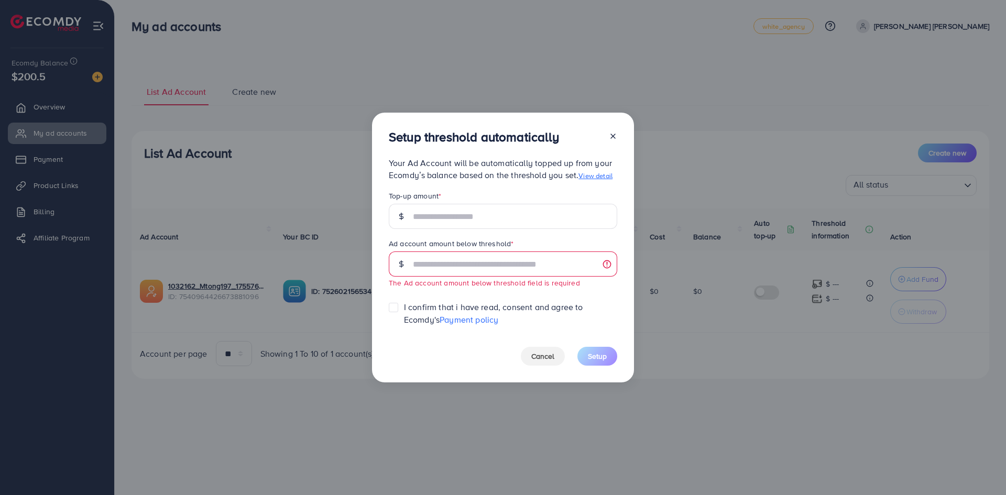
click at [612, 139] on div at bounding box center [608, 138] width 17 height 19
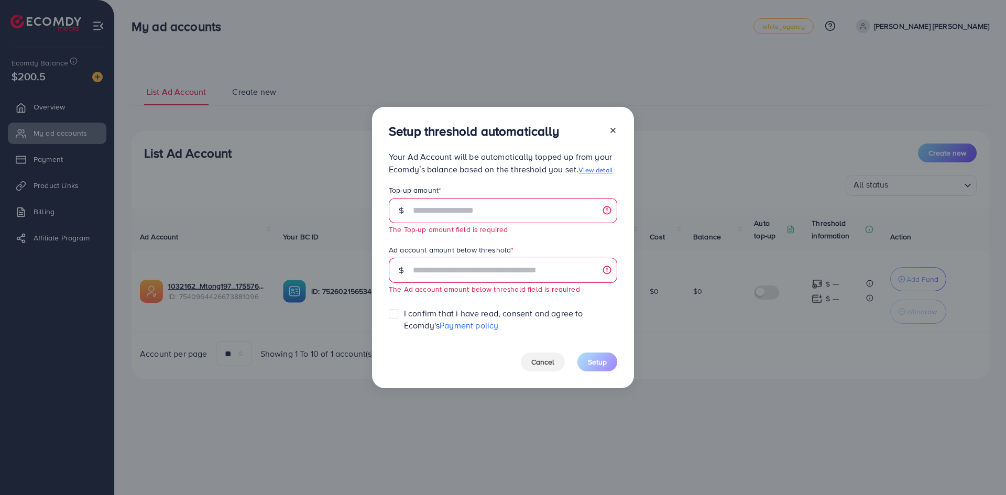
click at [606, 129] on div at bounding box center [608, 133] width 17 height 19
click at [614, 128] on icon at bounding box center [613, 130] width 8 height 8
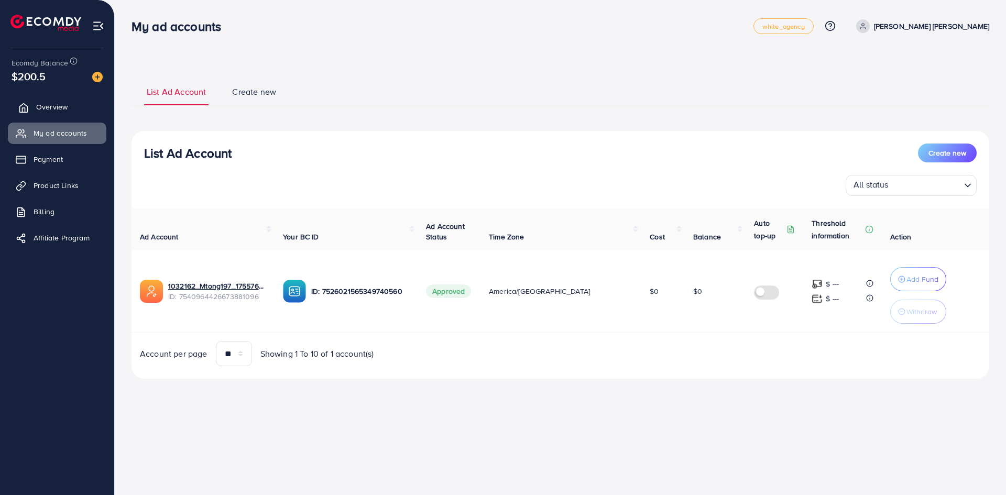
click at [46, 108] on span "Overview" at bounding box center [51, 107] width 31 height 10
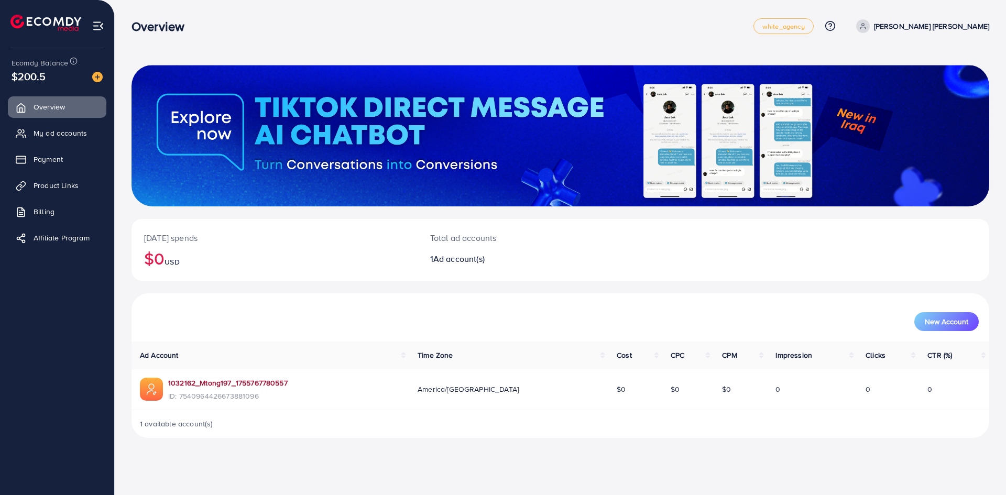
click at [237, 381] on link "1032162_Mtong197_1755767780557" at bounding box center [227, 383] width 119 height 10
click at [959, 30] on p "[PERSON_NAME] [PERSON_NAME]" at bounding box center [931, 26] width 115 height 13
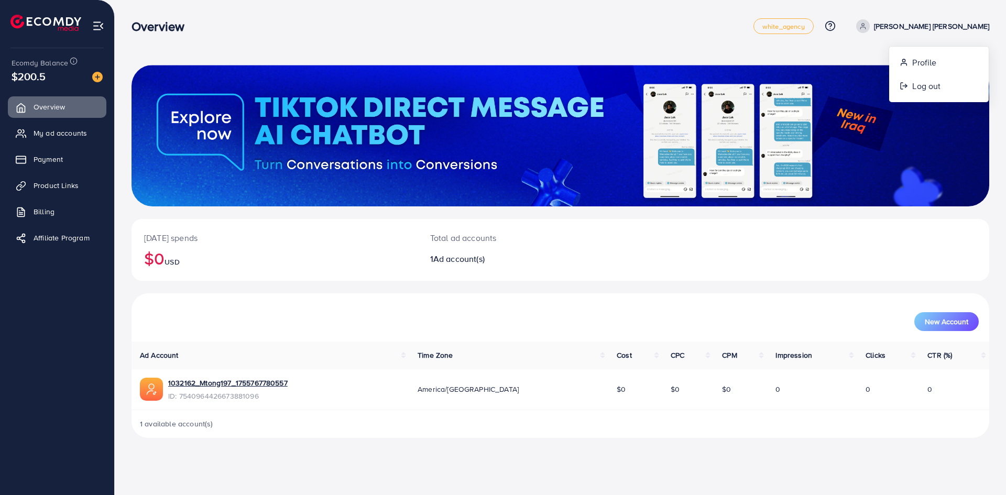
click at [805, 52] on div "[DATE] spends $0 USD Total ad accounts 1 Ad account(s) New Account Ad Account T…" at bounding box center [560, 227] width 891 height 455
click at [58, 136] on span "My ad accounts" at bounding box center [62, 133] width 53 height 10
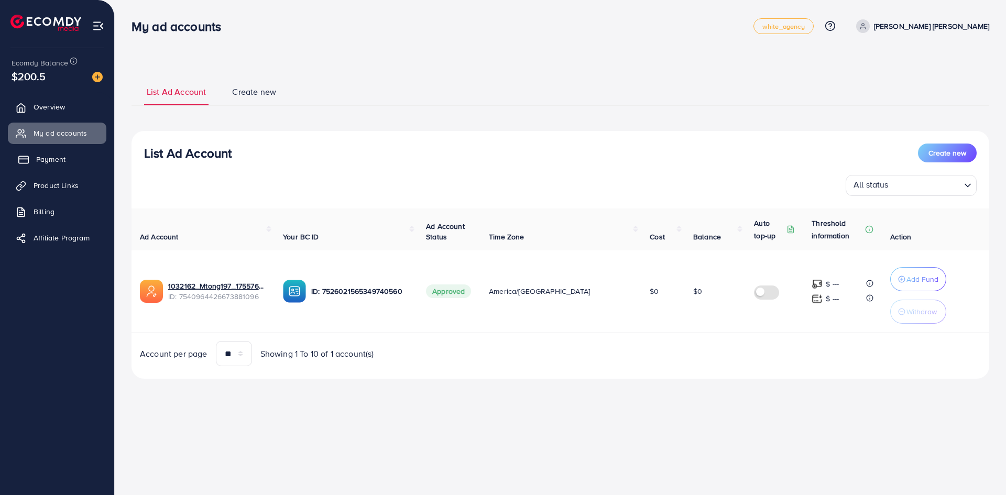
click at [54, 159] on span "Payment" at bounding box center [50, 159] width 29 height 10
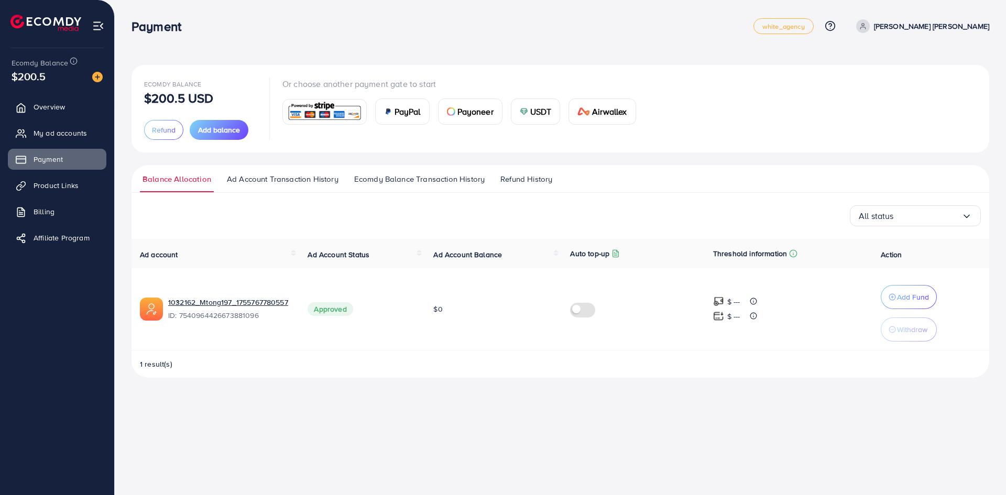
drag, startPoint x: 279, startPoint y: 183, endPoint x: 359, endPoint y: 178, distance: 79.8
click at [280, 183] on span "Ad Account Transaction History" at bounding box center [283, 179] width 112 height 12
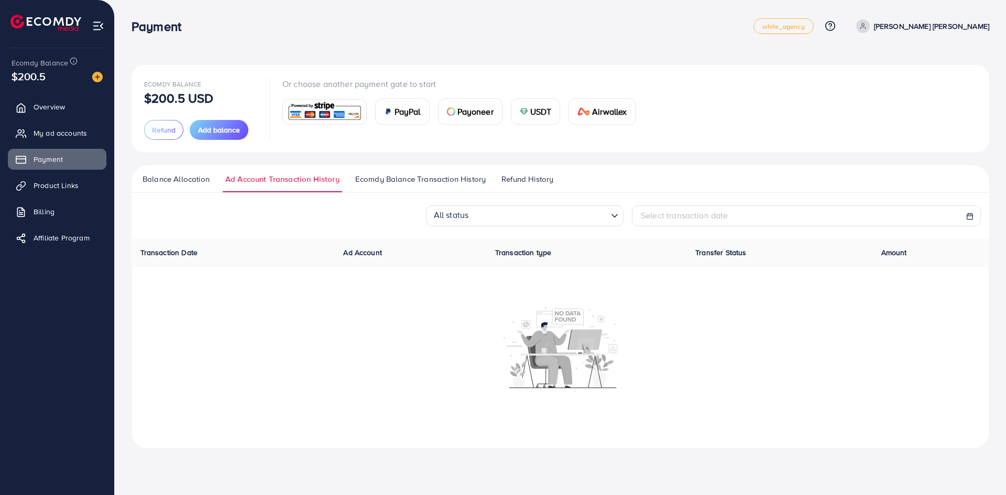
drag, startPoint x: 451, startPoint y: 179, endPoint x: 458, endPoint y: 180, distance: 6.9
click at [452, 179] on span "Ecomdy Balance Transaction History" at bounding box center [420, 179] width 130 height 12
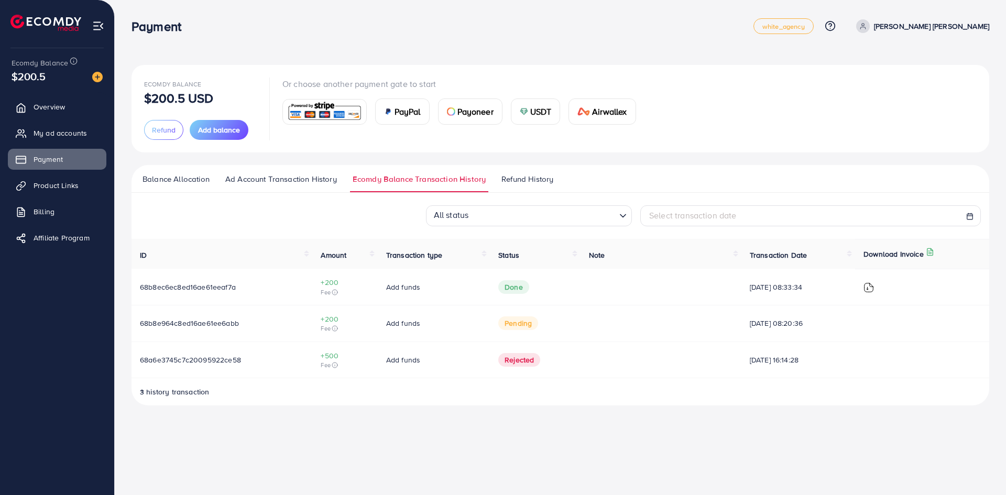
click at [534, 180] on span "Refund History" at bounding box center [527, 179] width 52 height 12
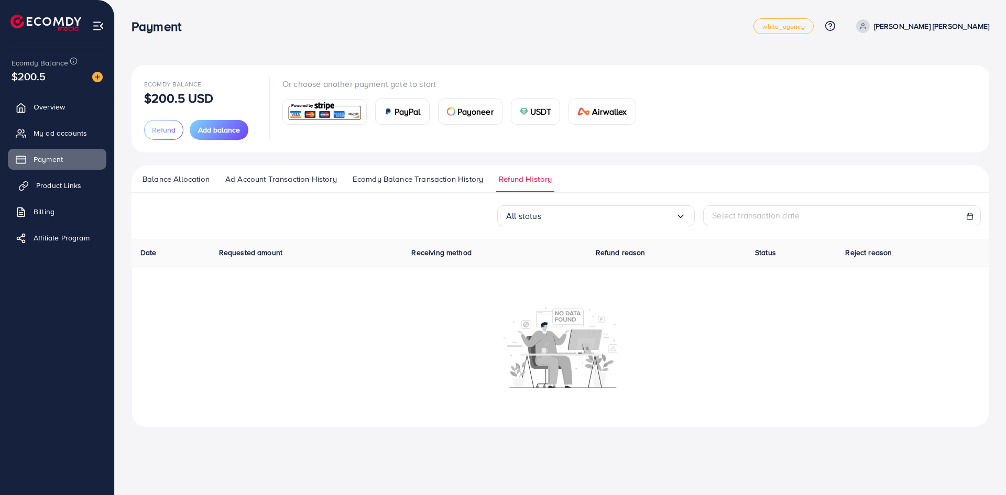
click at [27, 182] on icon at bounding box center [25, 185] width 5 height 6
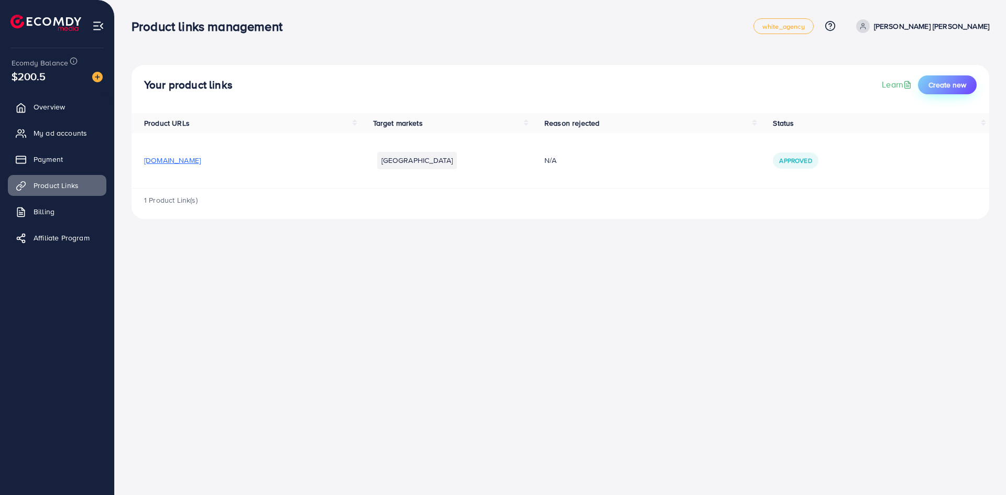
click at [959, 86] on span "Create new" at bounding box center [947, 85] width 38 height 10
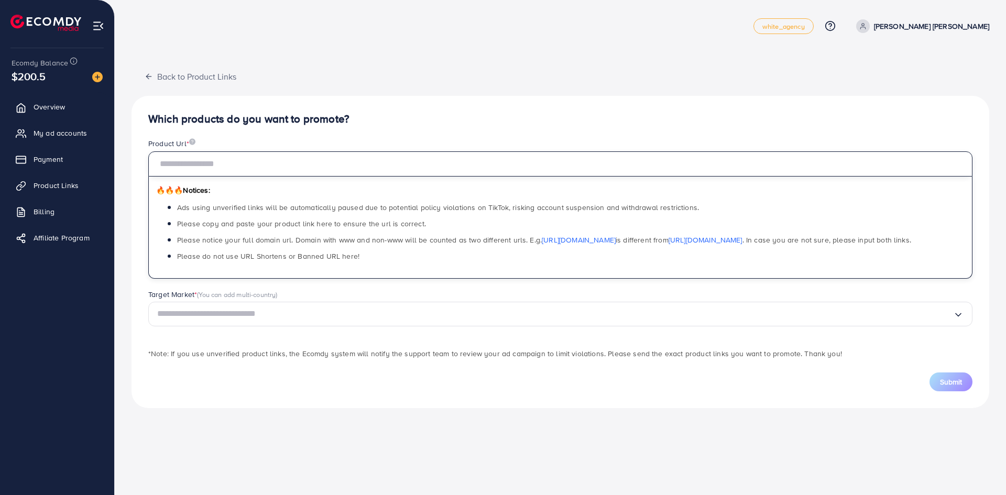
click at [239, 166] on input "text" at bounding box center [560, 163] width 824 height 25
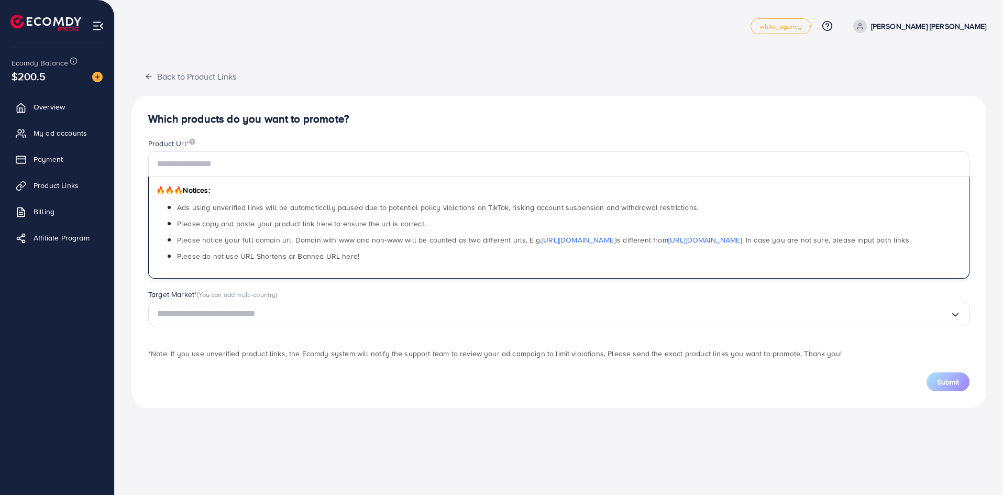
drag, startPoint x: 309, startPoint y: 322, endPoint x: 300, endPoint y: 325, distance: 9.1
click at [309, 322] on input "Search for option" at bounding box center [553, 314] width 793 height 16
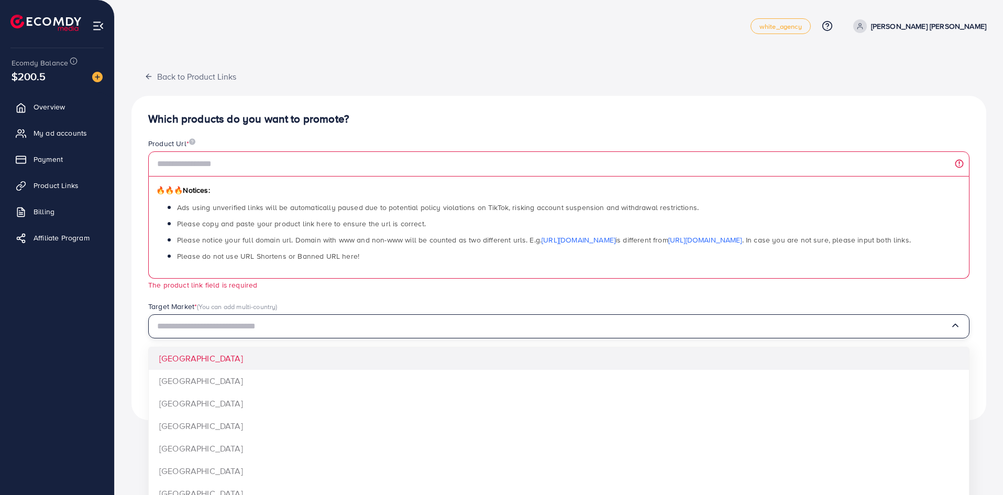
drag, startPoint x: 278, startPoint y: 294, endPoint x: 283, endPoint y: 291, distance: 5.7
click at [279, 294] on div "Product Url * 🔥🔥🔥 Notices: Ads using unverified links will be automatically pau…" at bounding box center [559, 219] width 838 height 163
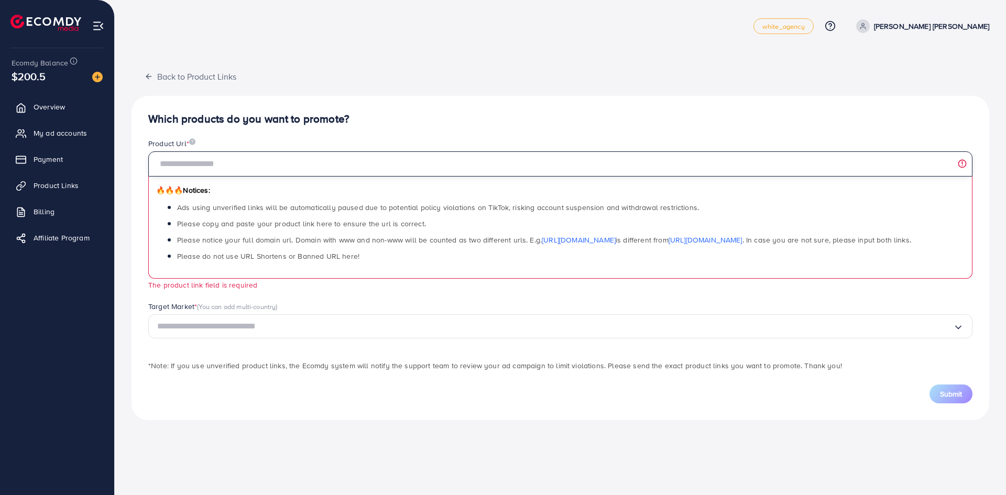
click at [298, 167] on input "text" at bounding box center [560, 163] width 824 height 25
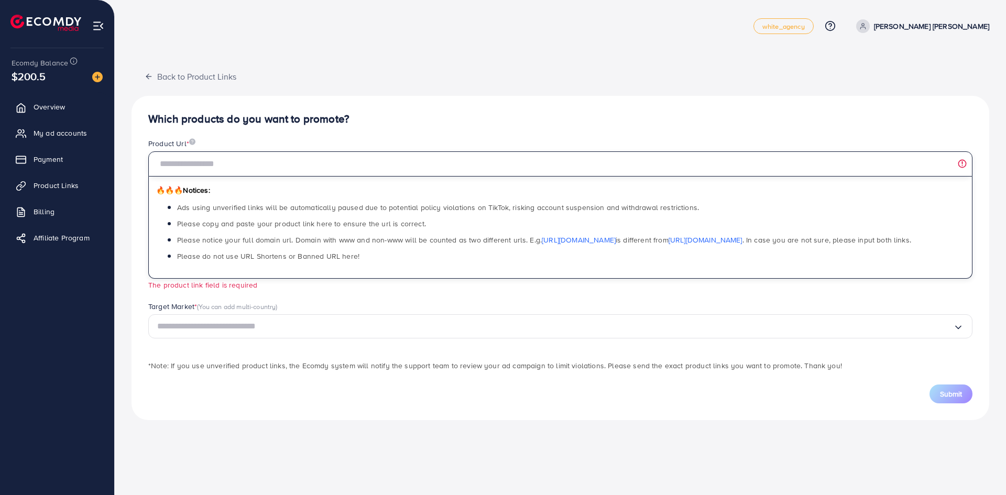
click at [314, 165] on input "text" at bounding box center [560, 163] width 824 height 25
click at [289, 162] on input "text" at bounding box center [560, 163] width 824 height 25
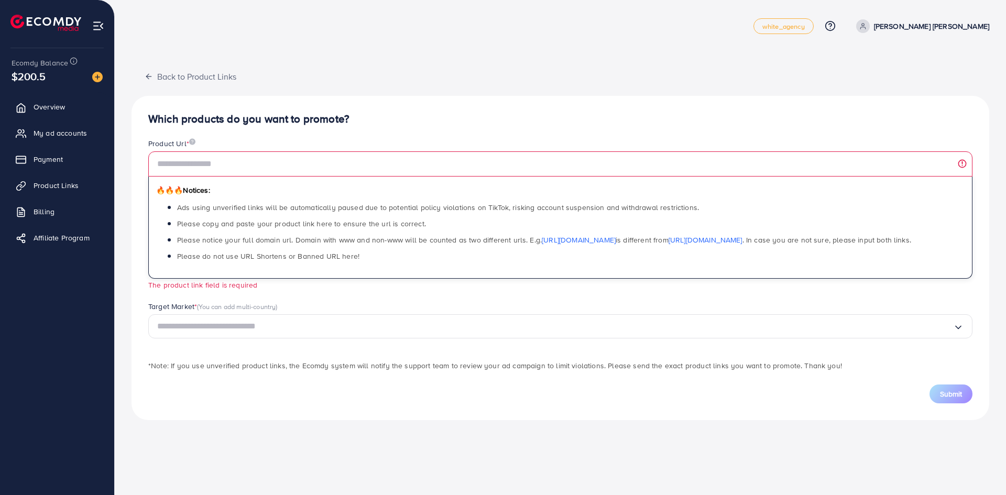
click at [218, 324] on input "Search for option" at bounding box center [555, 326] width 796 height 16
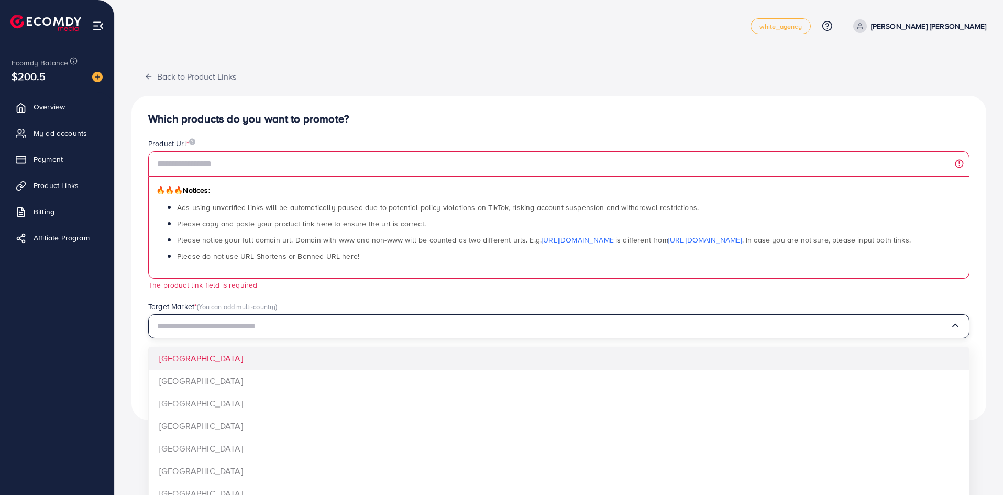
click at [514, 278] on div "🔥🔥🔥 Notices: Ads using unverified links will be automatically paused due to pot…" at bounding box center [558, 228] width 821 height 102
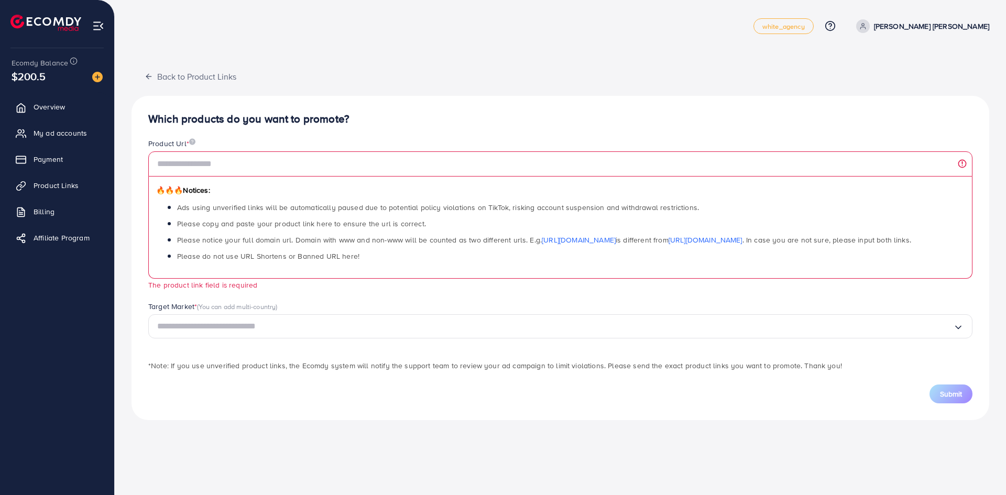
click at [478, 292] on div "Product Url * 🔥🔥🔥 Notices: Ads using unverified links will be automatically pau…" at bounding box center [560, 219] width 841 height 163
click at [428, 295] on div "Product Url * 🔥🔥🔥 Notices: Ads using unverified links will be automatically pau…" at bounding box center [560, 219] width 841 height 163
